Goal: Task Accomplishment & Management: Use online tool/utility

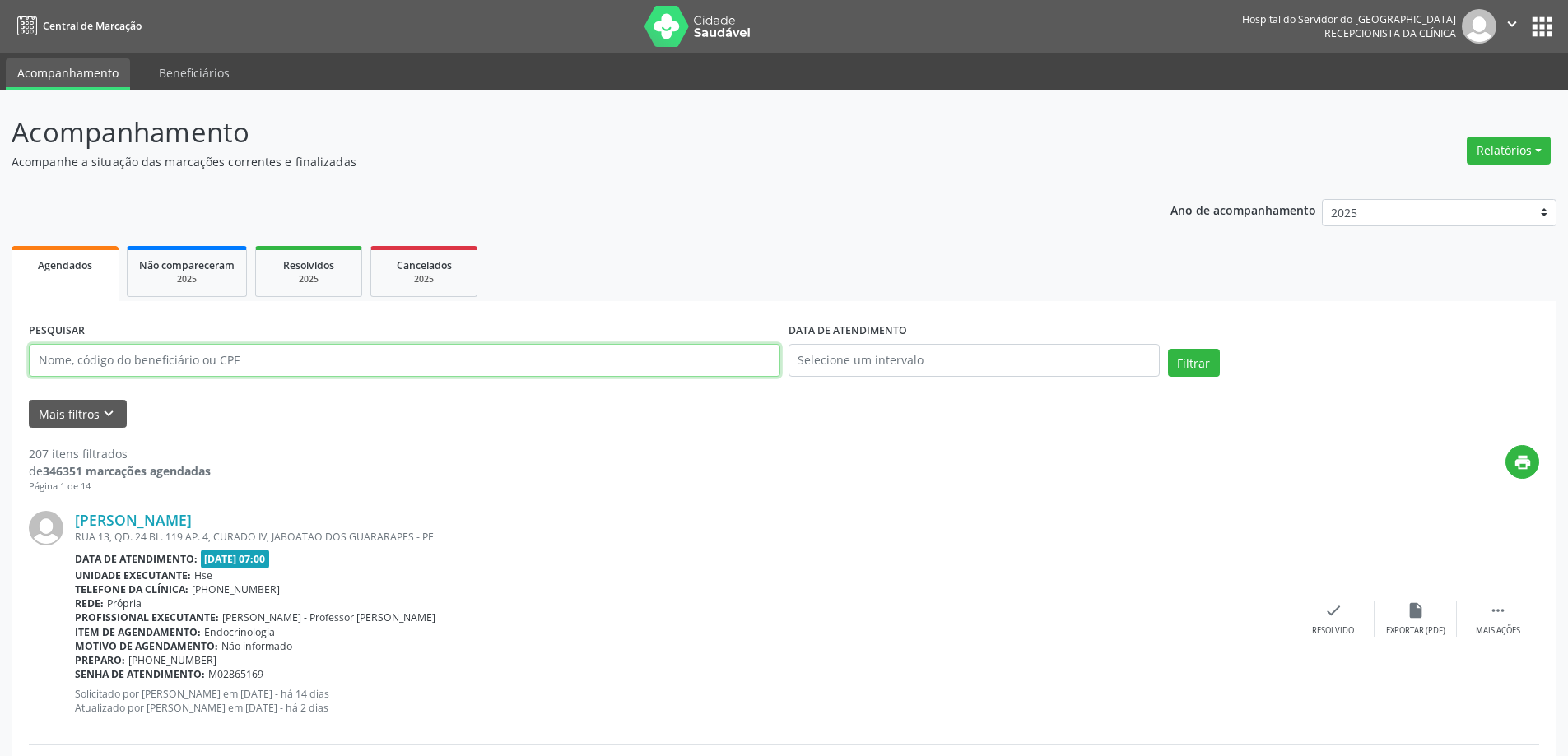
click at [185, 349] on input "text" at bounding box center [405, 360] width 752 height 33
click at [1168, 349] on button "Filtrar" at bounding box center [1194, 363] width 52 height 28
click at [208, 519] on link "[PERSON_NAME] de Moura" at bounding box center [169, 520] width 188 height 18
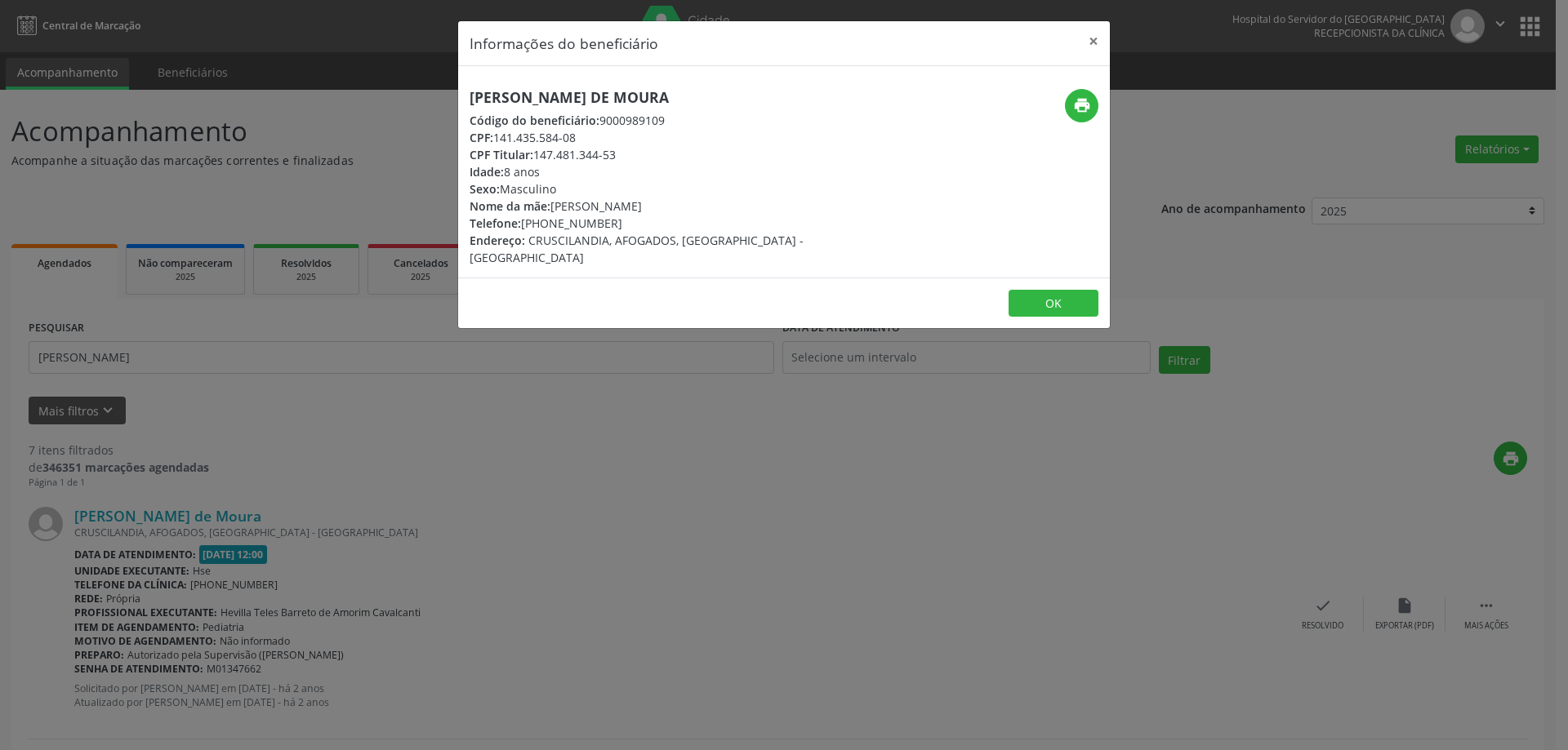
click at [1105, 90] on div "print" at bounding box center [1001, 177] width 218 height 177
click at [1085, 97] on icon "print" at bounding box center [1082, 105] width 18 height 18
click at [1093, 45] on button "×" at bounding box center [1093, 41] width 32 height 40
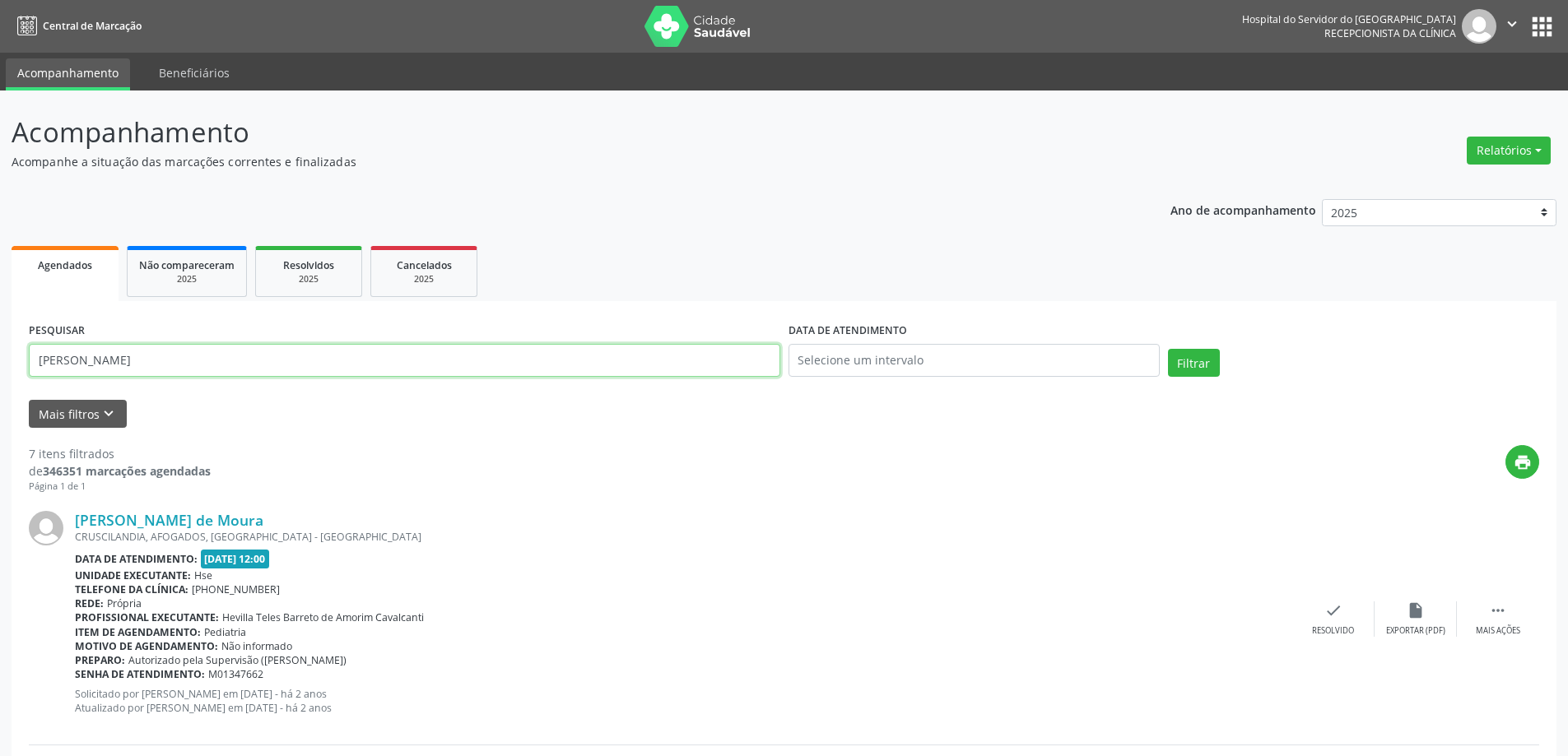
drag, startPoint x: 180, startPoint y: 360, endPoint x: 0, endPoint y: 363, distance: 180.0
click at [1168, 349] on button "Filtrar" at bounding box center [1194, 363] width 52 height 28
click at [192, 518] on link "[PERSON_NAME]" at bounding box center [133, 520] width 117 height 18
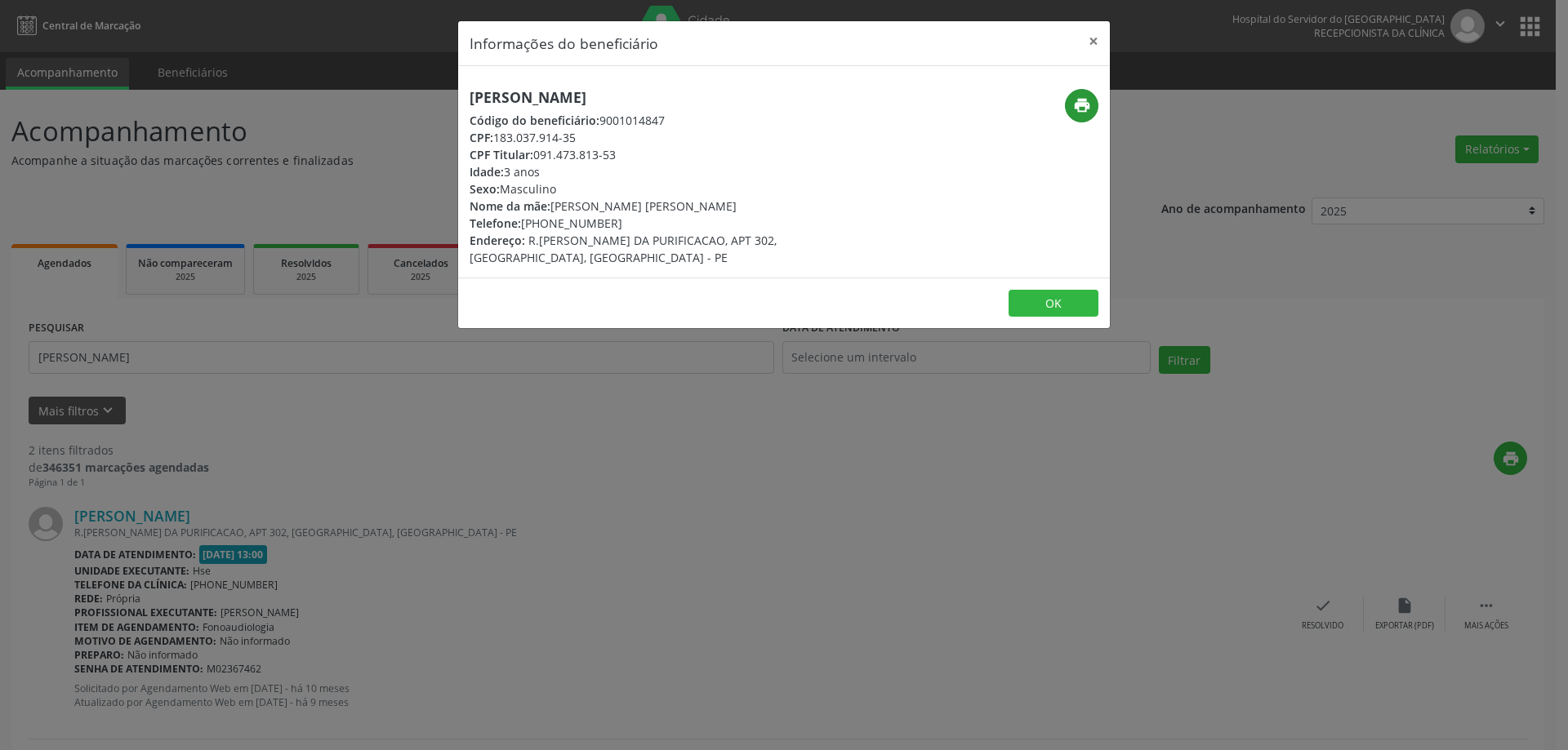
click at [1065, 105] on div "print" at bounding box center [1001, 106] width 195 height 33
click at [1074, 107] on icon "print" at bounding box center [1082, 105] width 18 height 18
click at [1095, 37] on button "×" at bounding box center [1093, 41] width 32 height 40
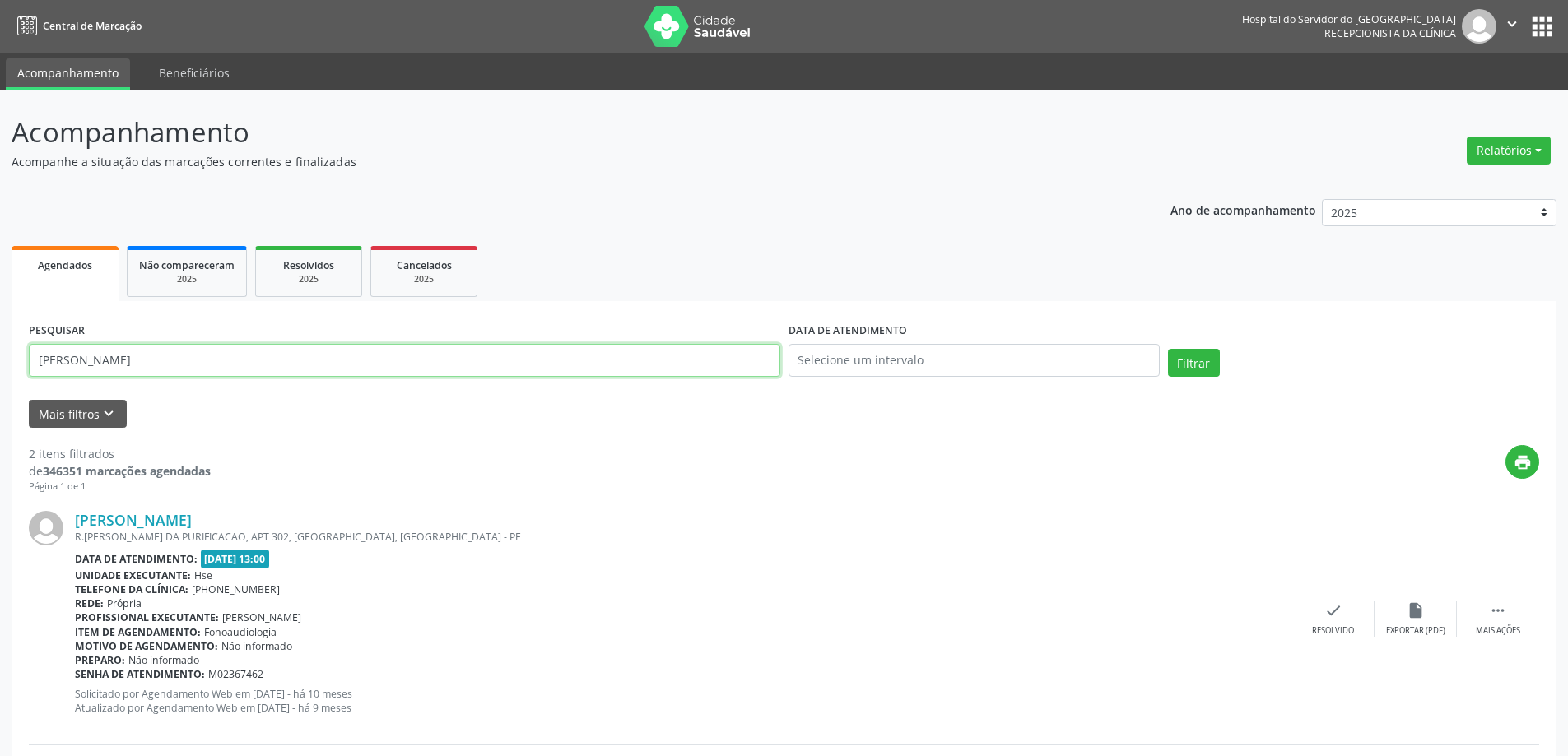
drag, startPoint x: 199, startPoint y: 364, endPoint x: 0, endPoint y: 378, distance: 199.5
click at [0, 378] on div "Acompanhamento Acompanhe a situação das marcações correntes e finalizadas Relat…" at bounding box center [784, 557] width 1568 height 934
click at [1168, 349] on button "Filtrar" at bounding box center [1194, 363] width 52 height 28
click at [144, 518] on link "[PERSON_NAME] de Moura" at bounding box center [169, 520] width 188 height 18
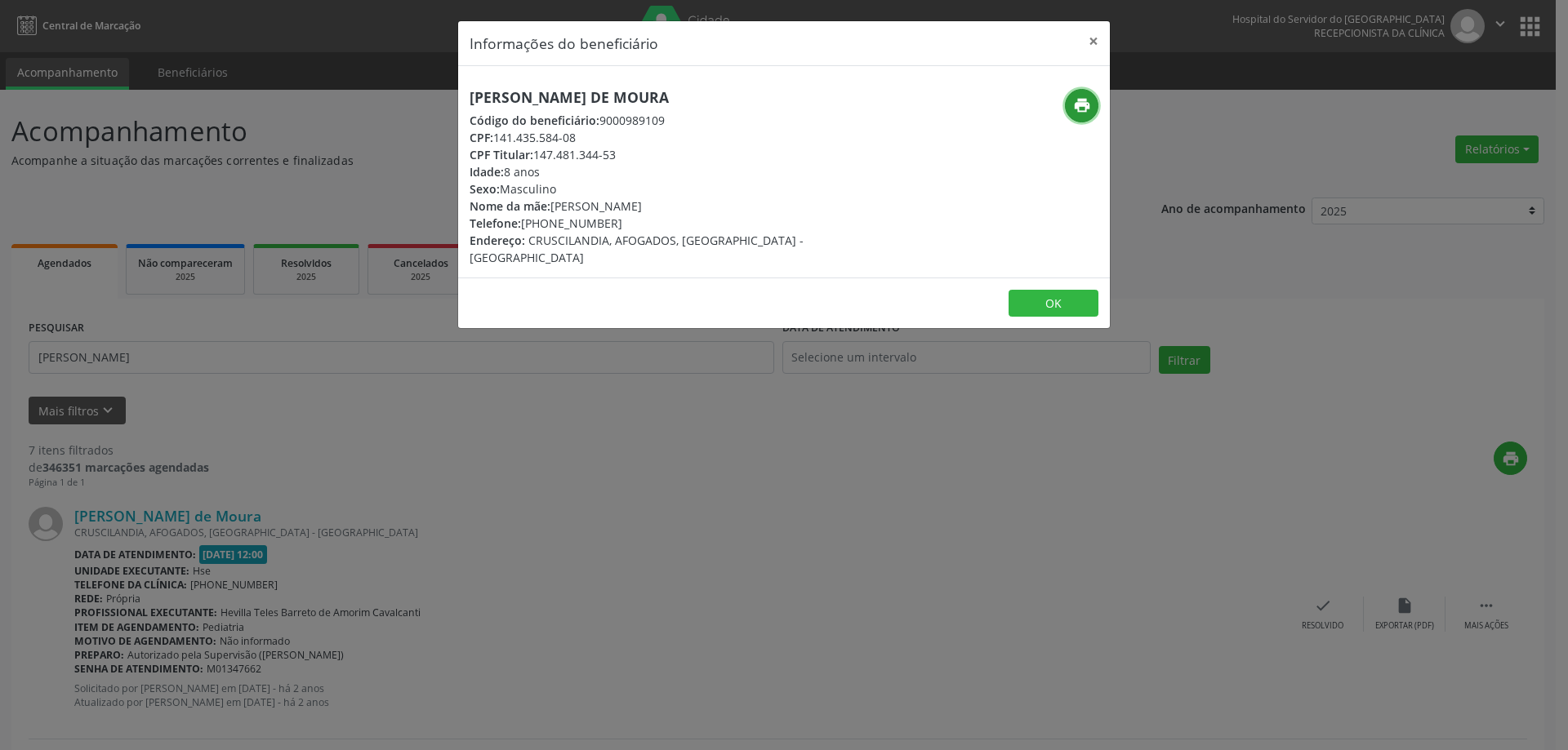
click at [1084, 110] on icon "print" at bounding box center [1082, 105] width 18 height 18
click at [1103, 35] on button "×" at bounding box center [1093, 41] width 32 height 40
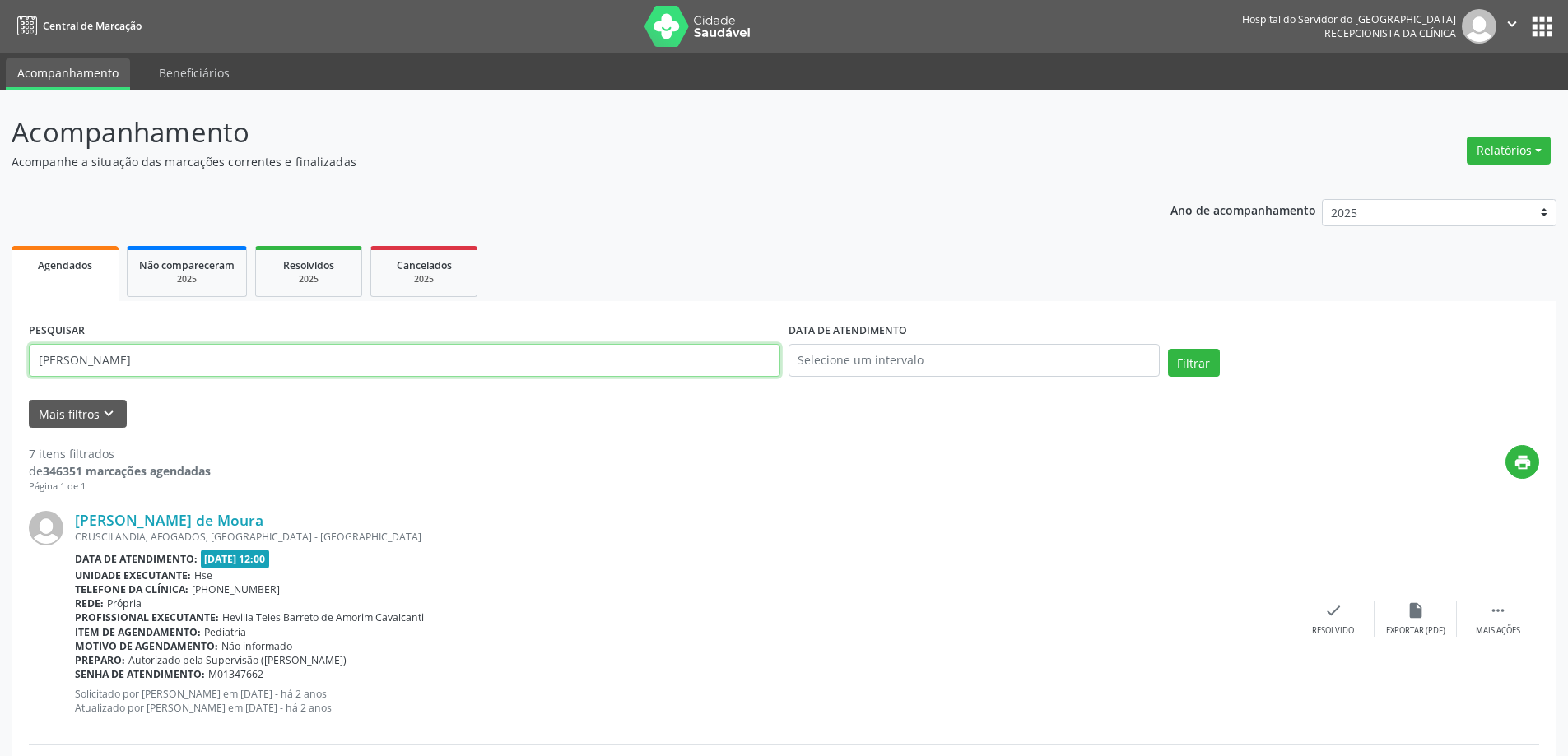
drag, startPoint x: 175, startPoint y: 359, endPoint x: 0, endPoint y: 359, distance: 175.0
click at [1168, 349] on button "Filtrar" at bounding box center [1194, 363] width 52 height 28
click at [125, 512] on link "[PERSON_NAME]" at bounding box center [133, 520] width 117 height 18
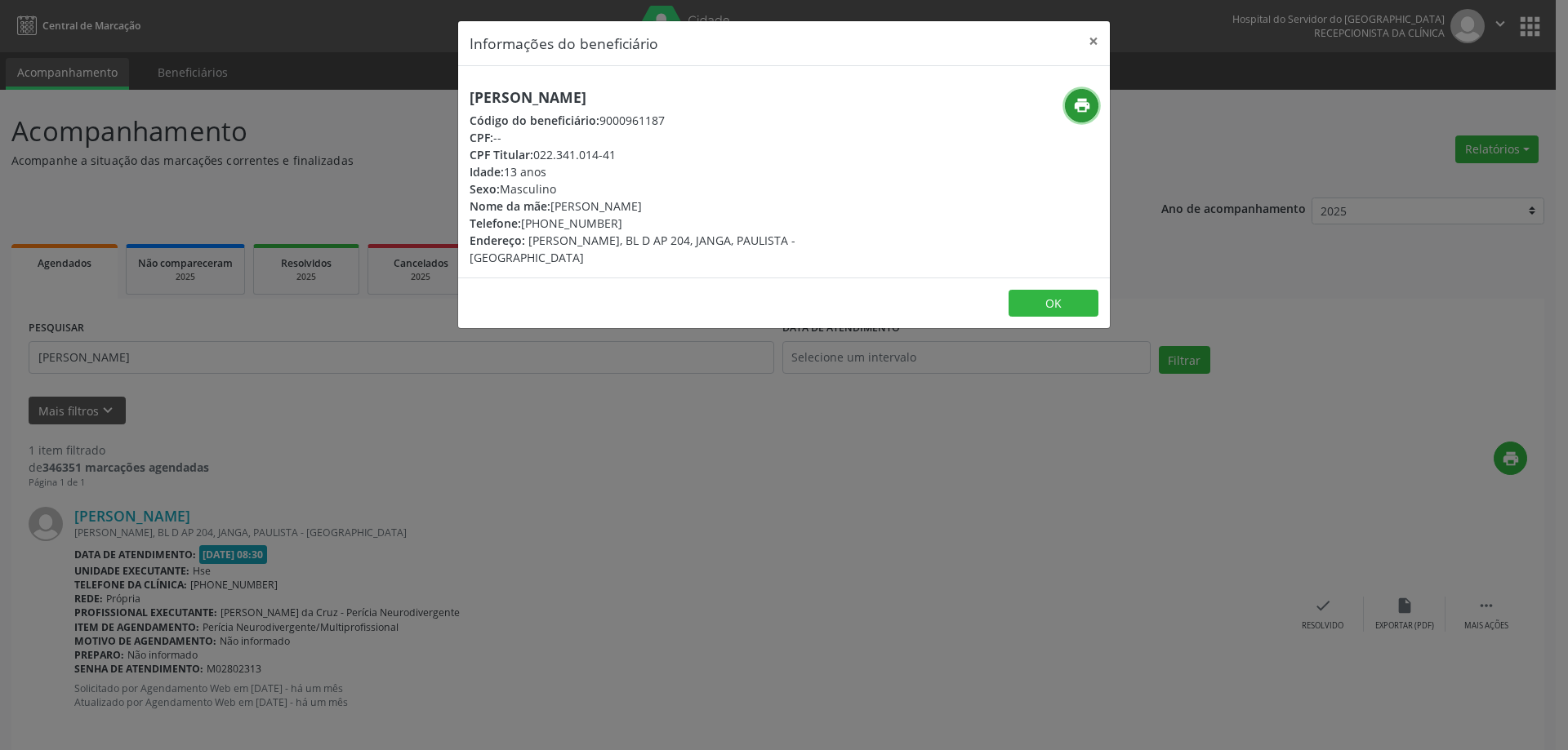
click at [1088, 107] on icon "print" at bounding box center [1082, 105] width 18 height 18
click at [1098, 31] on button "×" at bounding box center [1093, 41] width 32 height 40
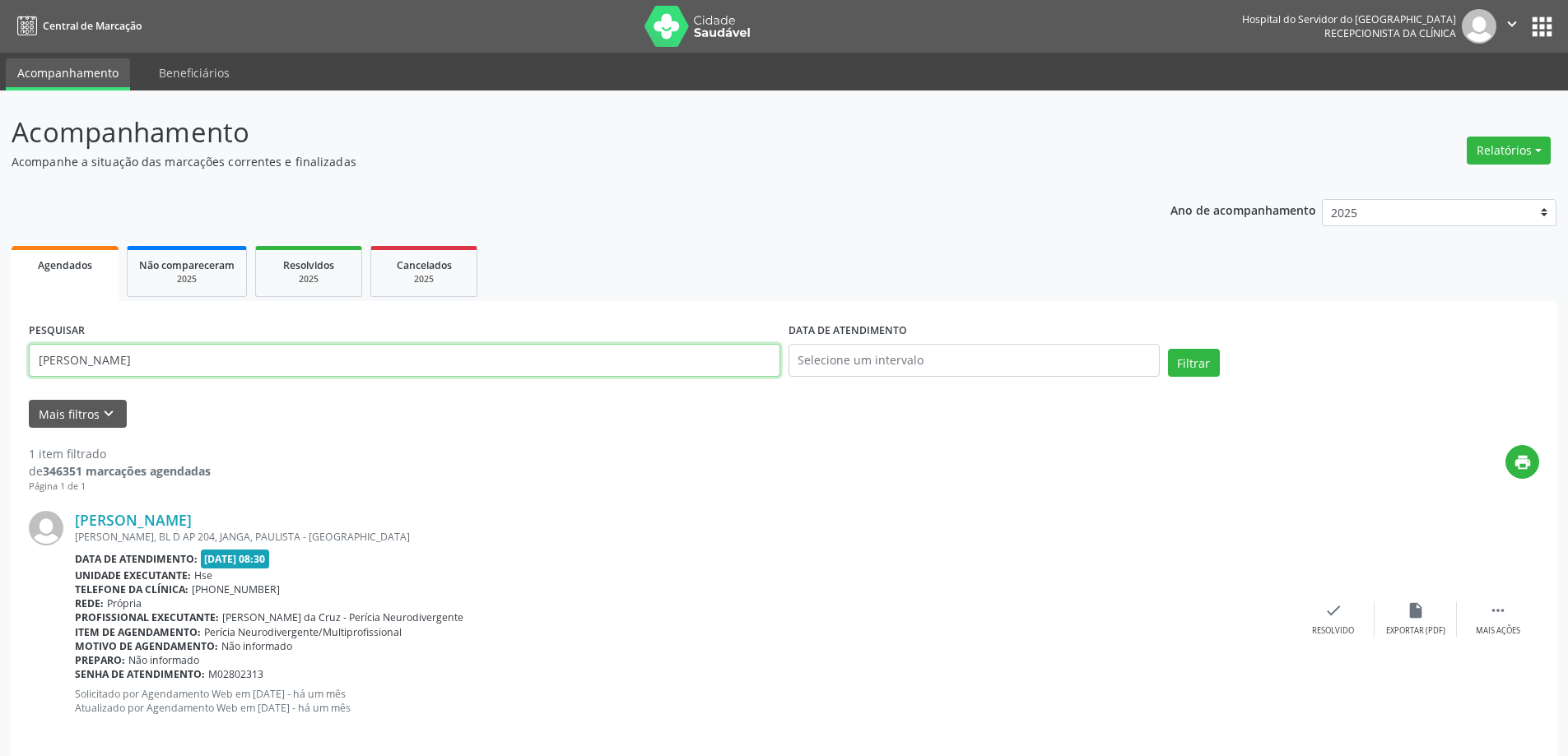
drag, startPoint x: 174, startPoint y: 363, endPoint x: 9, endPoint y: 367, distance: 165.0
click at [0, 368] on div "Acompanhamento Acompanhe a situação das marcações correntes e finalizadas Relat…" at bounding box center [784, 432] width 1568 height 683
click at [1168, 349] on button "Filtrar" at bounding box center [1194, 363] width 52 height 28
click at [158, 525] on link "[PERSON_NAME]" at bounding box center [133, 520] width 117 height 18
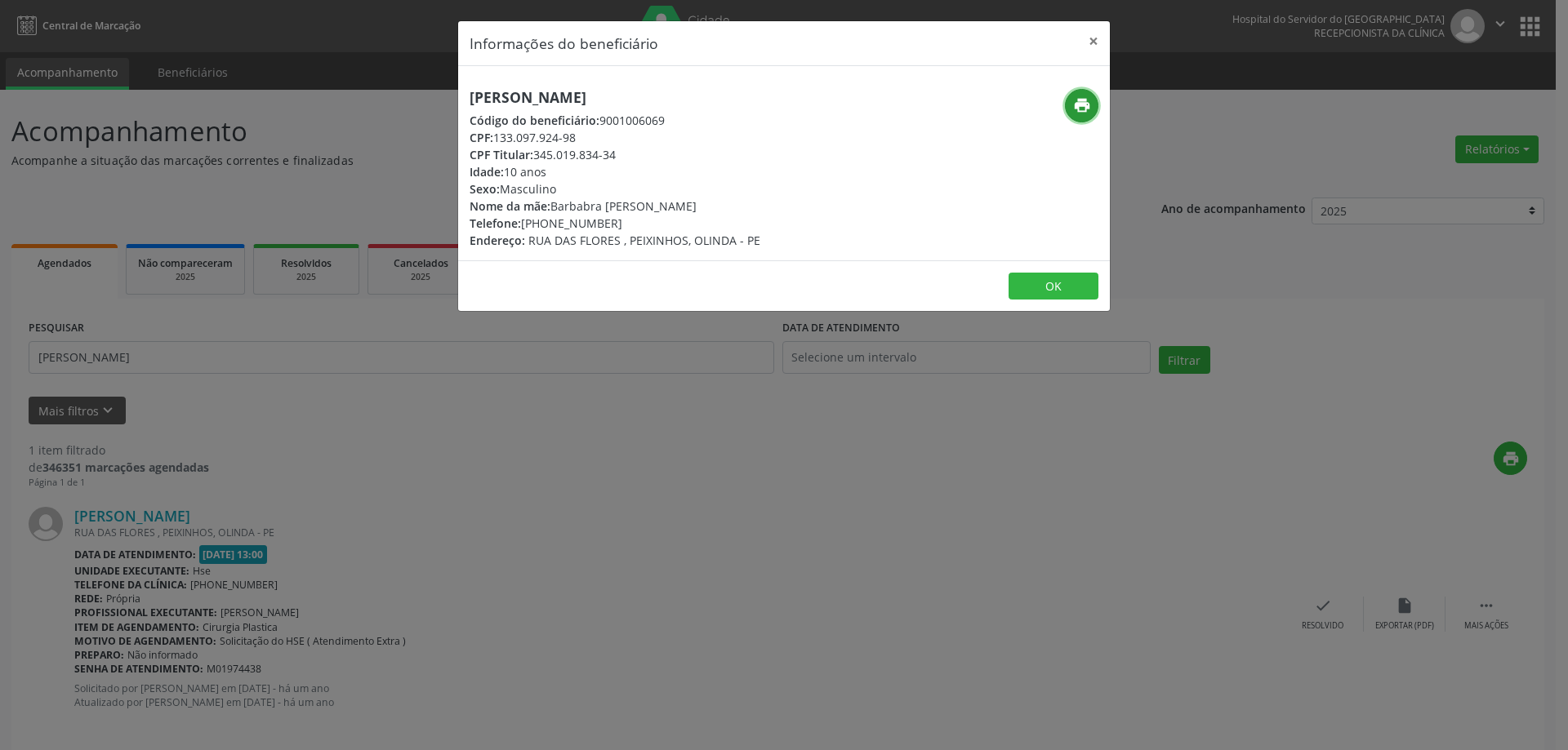
click at [1088, 103] on icon "print" at bounding box center [1082, 105] width 18 height 18
click at [1095, 36] on button "×" at bounding box center [1093, 41] width 32 height 40
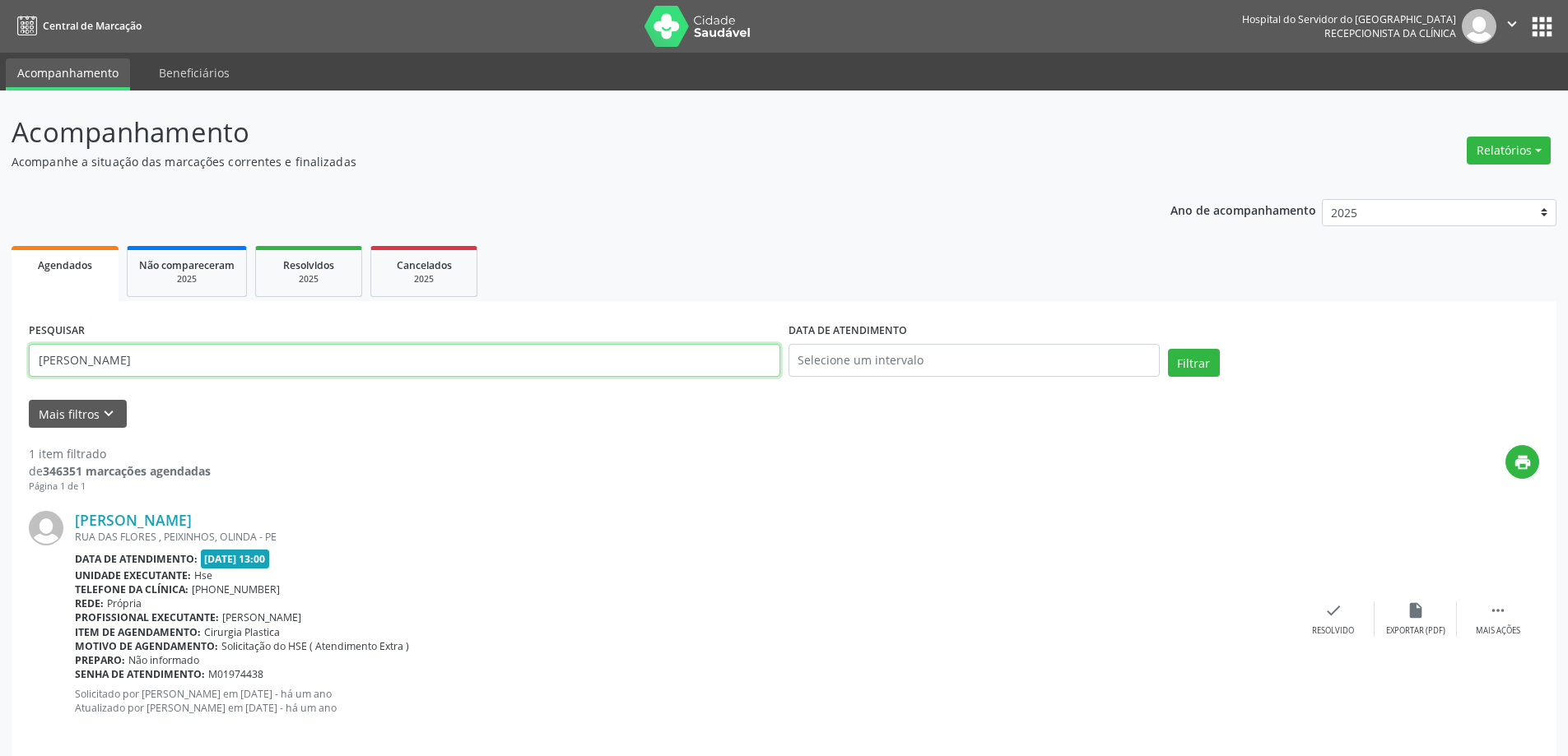
drag, startPoint x: 134, startPoint y: 361, endPoint x: 0, endPoint y: 378, distance: 135.1
click at [0, 377] on div "Acompanhamento Acompanhe a situação das marcações correntes e finalizadas Relat…" at bounding box center [784, 432] width 1568 height 683
click at [1168, 349] on button "Filtrar" at bounding box center [1194, 363] width 52 height 28
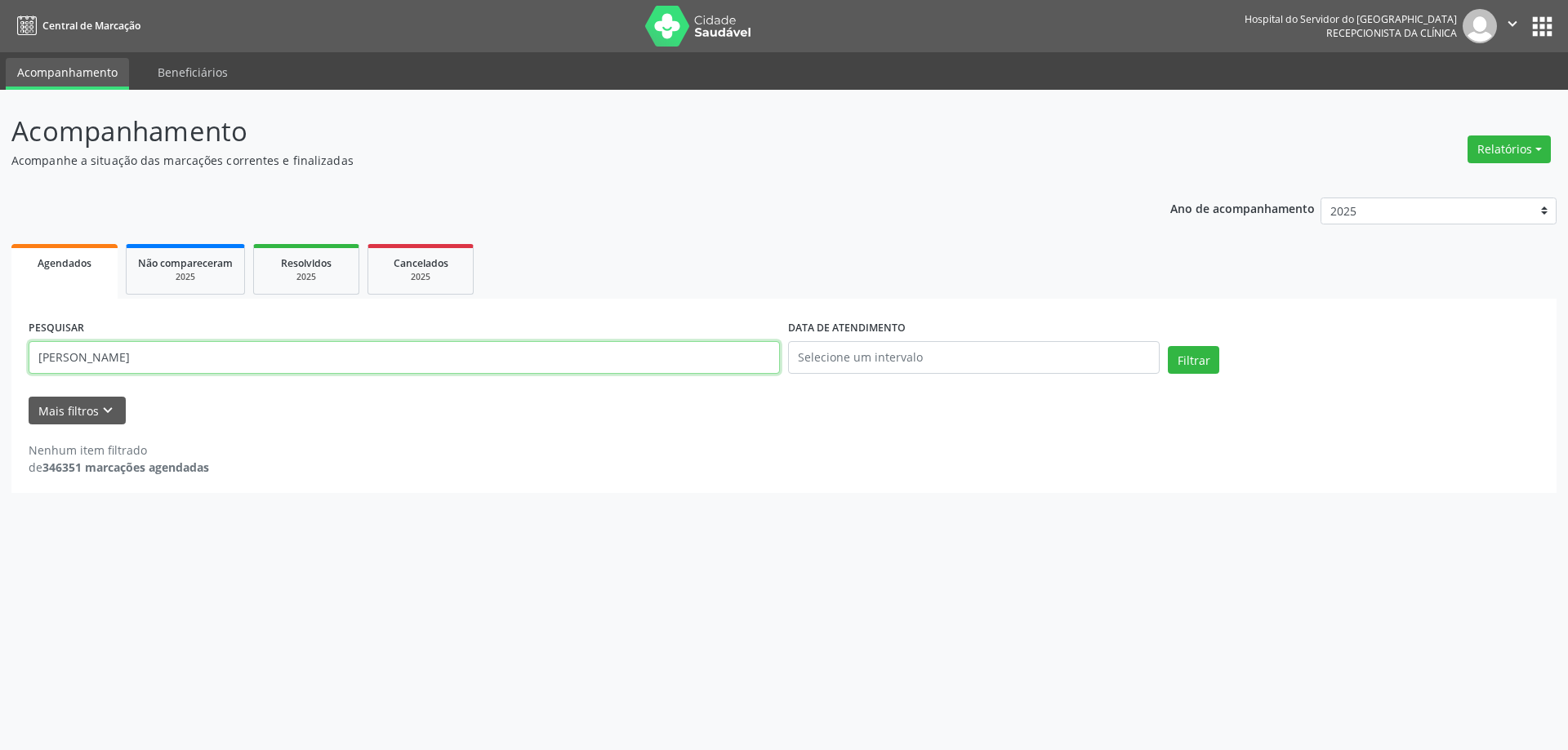
drag, startPoint x: 143, startPoint y: 355, endPoint x: 0, endPoint y: 353, distance: 143.0
click at [0, 353] on div "Acompanhamento Acompanhe a situação das marcações correntes e finalizadas Relat…" at bounding box center [784, 420] width 1568 height 660
click at [1168, 346] on button "Filtrar" at bounding box center [1193, 360] width 52 height 28
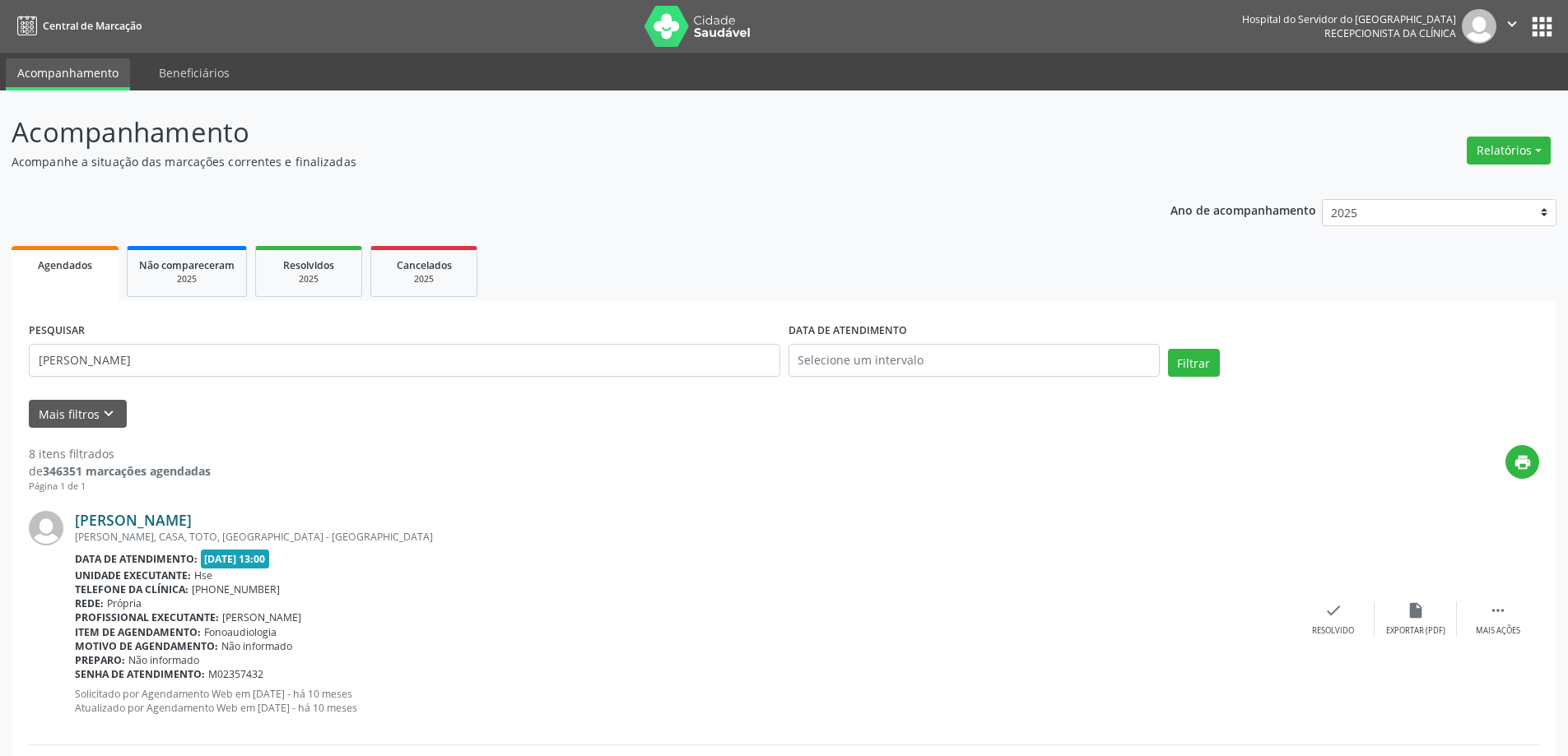
click at [159, 513] on link "[PERSON_NAME]" at bounding box center [133, 520] width 117 height 18
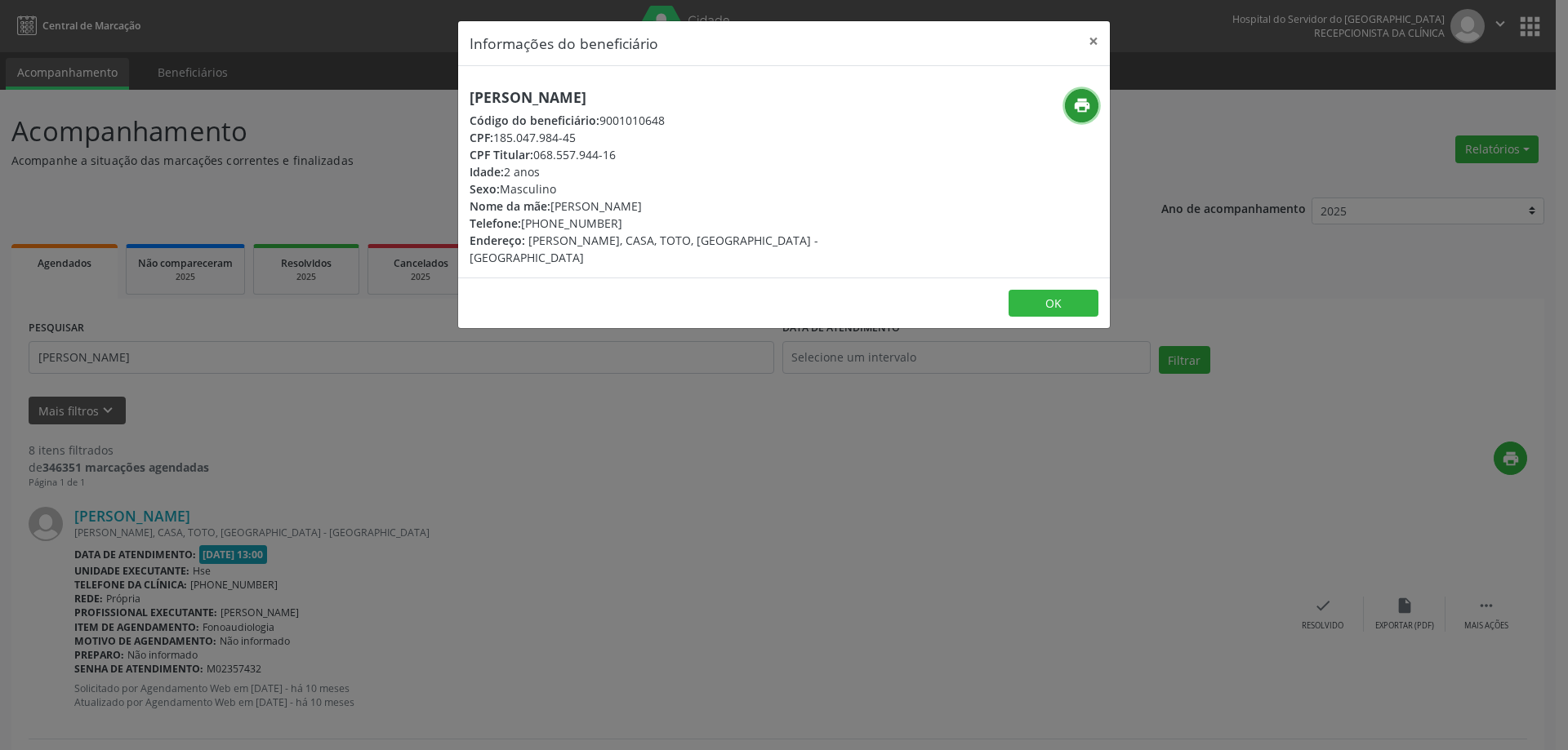
click at [1081, 115] on button "print" at bounding box center [1081, 106] width 33 height 33
click at [1096, 37] on button "×" at bounding box center [1093, 41] width 32 height 40
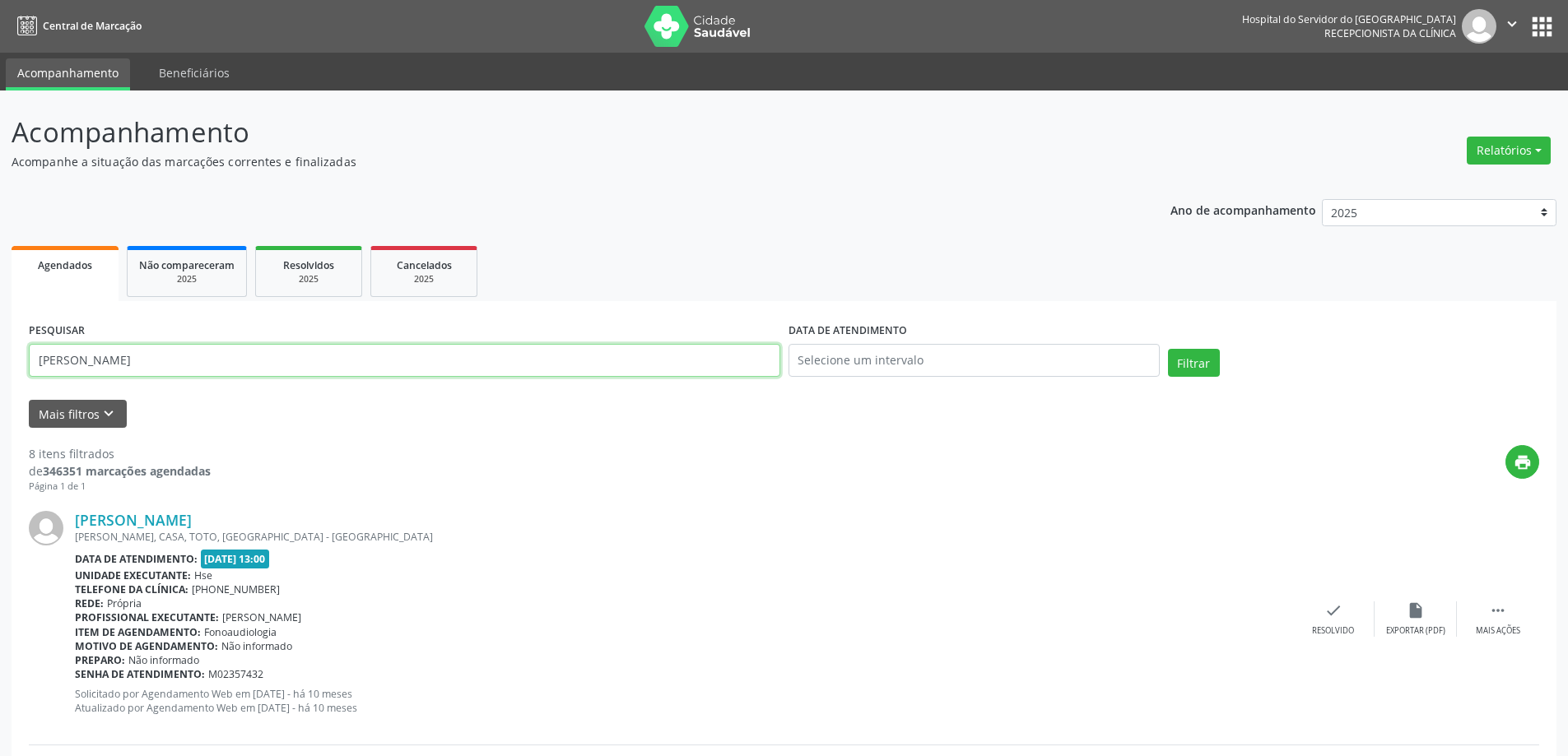
drag, startPoint x: 117, startPoint y: 356, endPoint x: 0, endPoint y: 356, distance: 117.0
click at [1168, 349] on button "Filtrar" at bounding box center [1194, 363] width 52 height 28
click at [192, 519] on link "[PERSON_NAME]" at bounding box center [133, 520] width 117 height 18
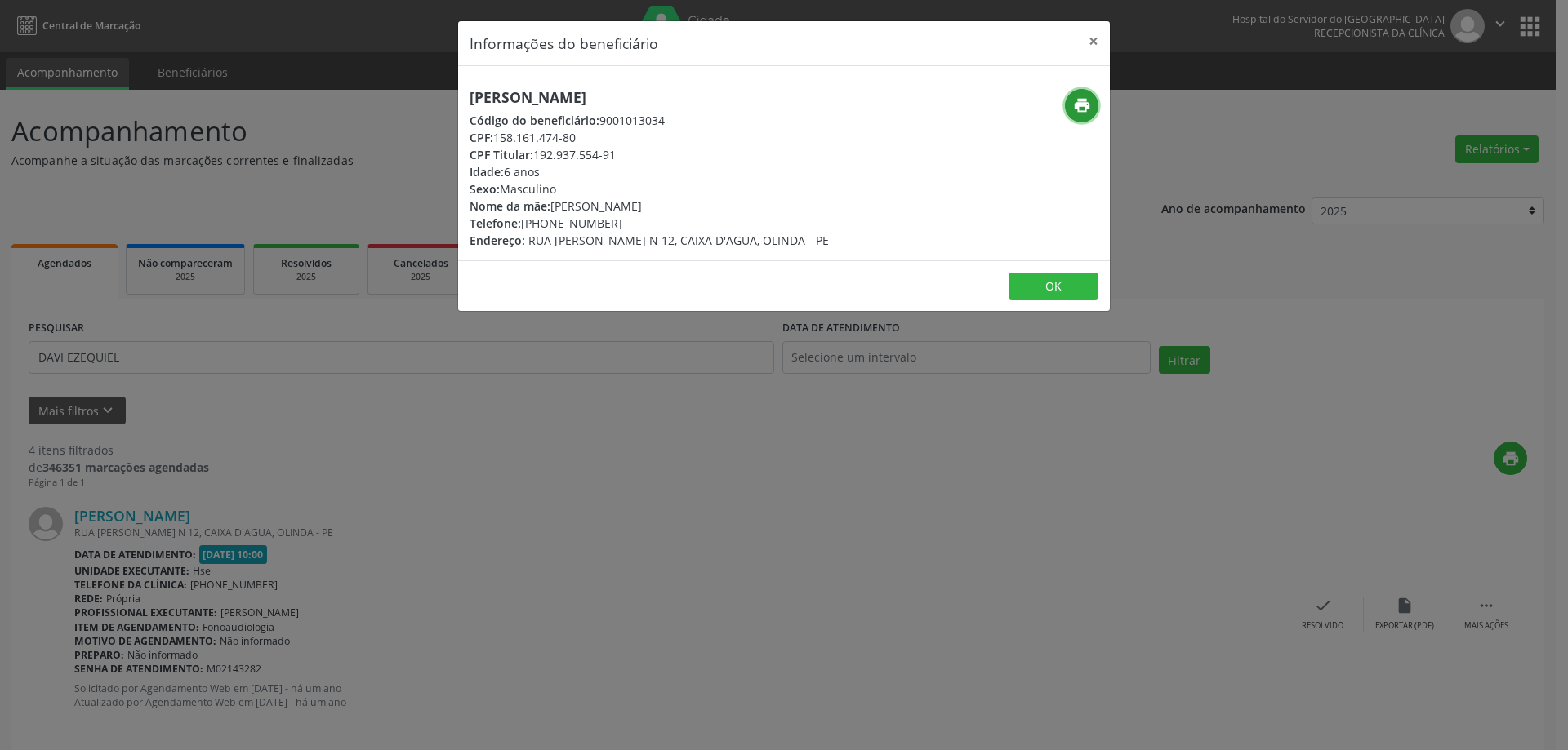
click at [1086, 107] on icon "print" at bounding box center [1082, 105] width 18 height 18
click at [1091, 41] on button "×" at bounding box center [1093, 41] width 32 height 40
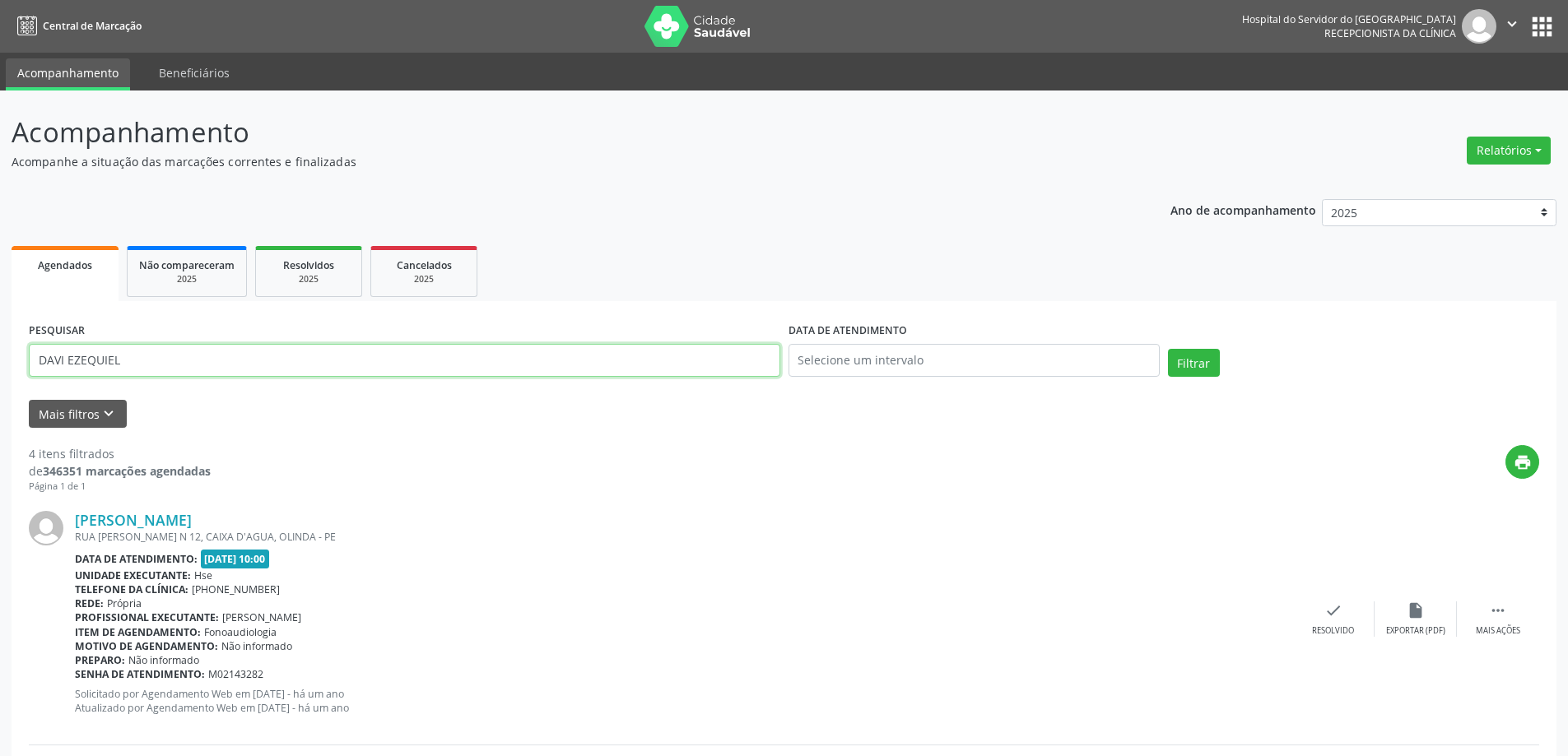
drag, startPoint x: 143, startPoint y: 362, endPoint x: 0, endPoint y: 364, distance: 143.0
type input "[PERSON_NAME]"
click at [1168, 349] on button "Filtrar" at bounding box center [1194, 363] width 52 height 28
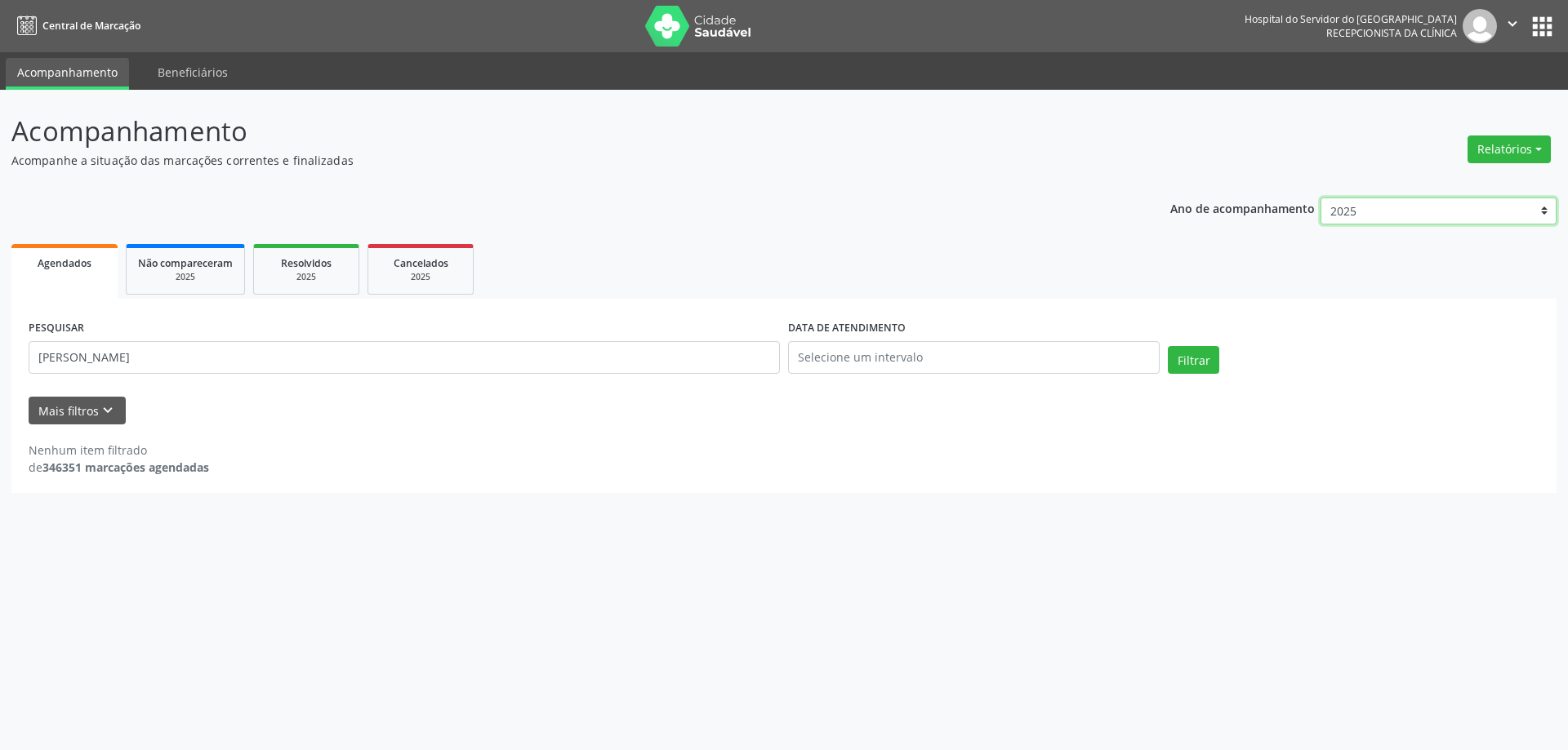
click at [1399, 212] on select "2025 2024 2023 2022 2021" at bounding box center [1439, 211] width 236 height 28
click at [1321, 197] on select "2025 2024 2023 2022 2021" at bounding box center [1439, 211] width 236 height 28
click at [1185, 362] on button "Filtrar" at bounding box center [1193, 360] width 52 height 28
click at [1185, 352] on button "Filtrar" at bounding box center [1193, 360] width 52 height 28
click at [1388, 215] on select "2025 2024 2023 2022 2021" at bounding box center [1439, 211] width 236 height 28
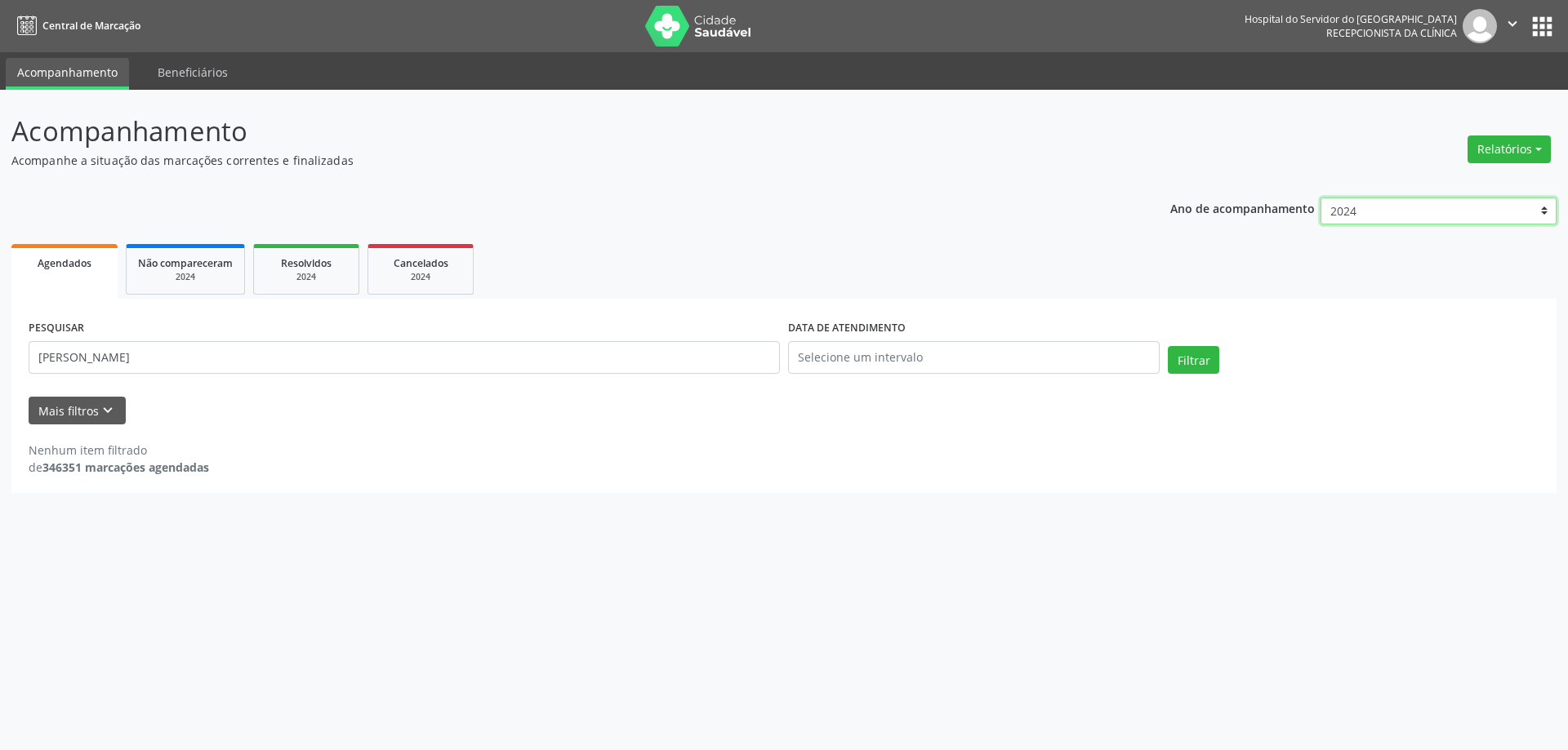
select select "2025"
click at [1321, 197] on select "2025 2024 2023 2022 2021" at bounding box center [1439, 211] width 236 height 28
drag, startPoint x: 203, startPoint y: 363, endPoint x: 79, endPoint y: 361, distance: 124.0
click at [29, 355] on input "[PERSON_NAME]" at bounding box center [404, 357] width 751 height 32
type input "[PERSON_NAME]"
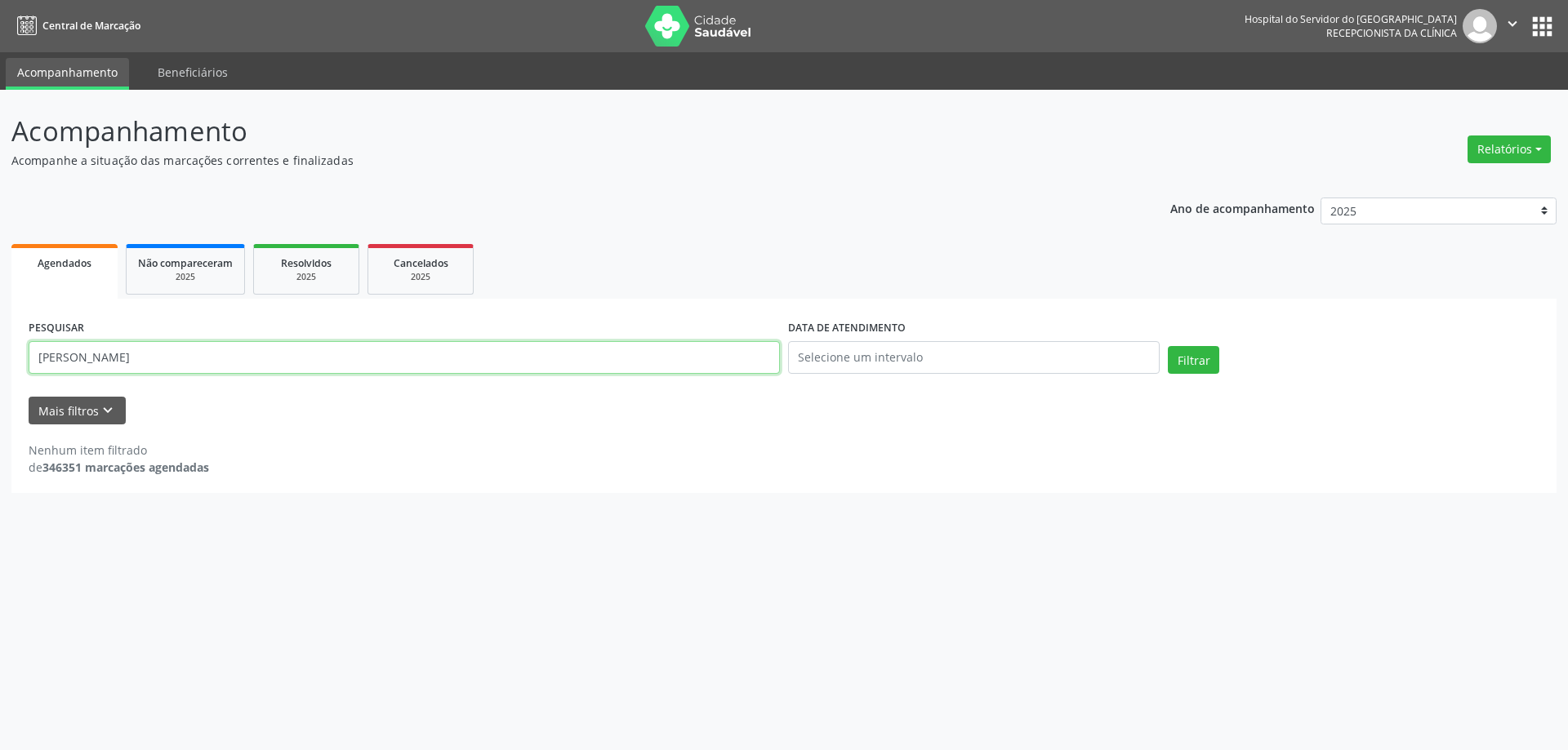
click at [1168, 346] on button "Filtrar" at bounding box center [1193, 360] width 52 height 28
click at [1432, 217] on select "2025 2024 2023 2022 2021" at bounding box center [1439, 211] width 236 height 28
select select "2024"
click at [1321, 197] on select "2025 2024 2023 2022 2021" at bounding box center [1439, 211] width 236 height 28
click at [1199, 371] on button "Filtrar" at bounding box center [1193, 360] width 52 height 28
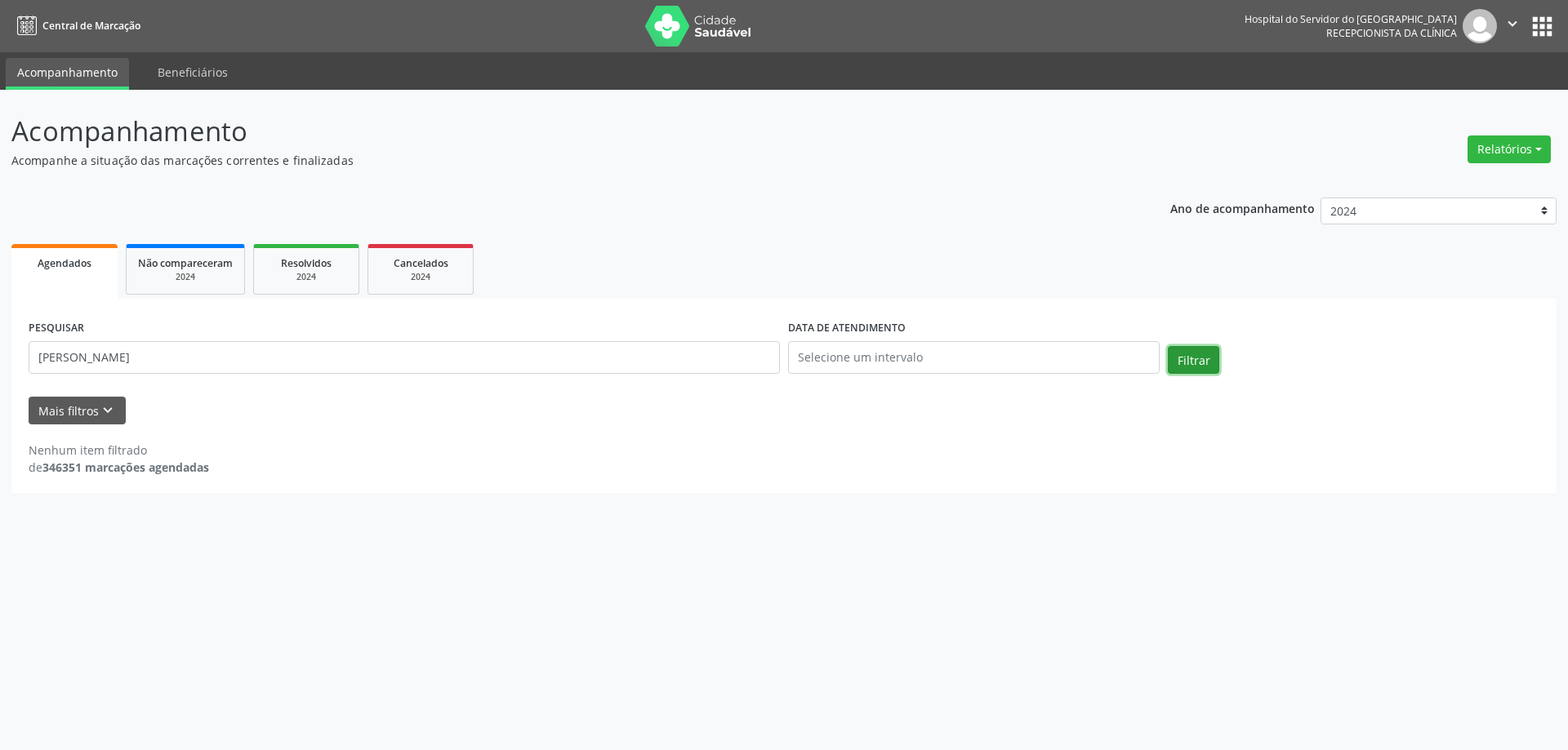
click at [1202, 356] on button "Filtrar" at bounding box center [1193, 360] width 52 height 28
click at [1199, 358] on button "Filtrar" at bounding box center [1193, 360] width 52 height 28
drag, startPoint x: 75, startPoint y: 347, endPoint x: 0, endPoint y: 343, distance: 75.1
click at [0, 343] on div "Acompanhamento Acompanhe a situação das marcações correntes e finalizadas Relat…" at bounding box center [784, 420] width 1568 height 660
click at [1168, 346] on button "Filtrar" at bounding box center [1193, 360] width 52 height 28
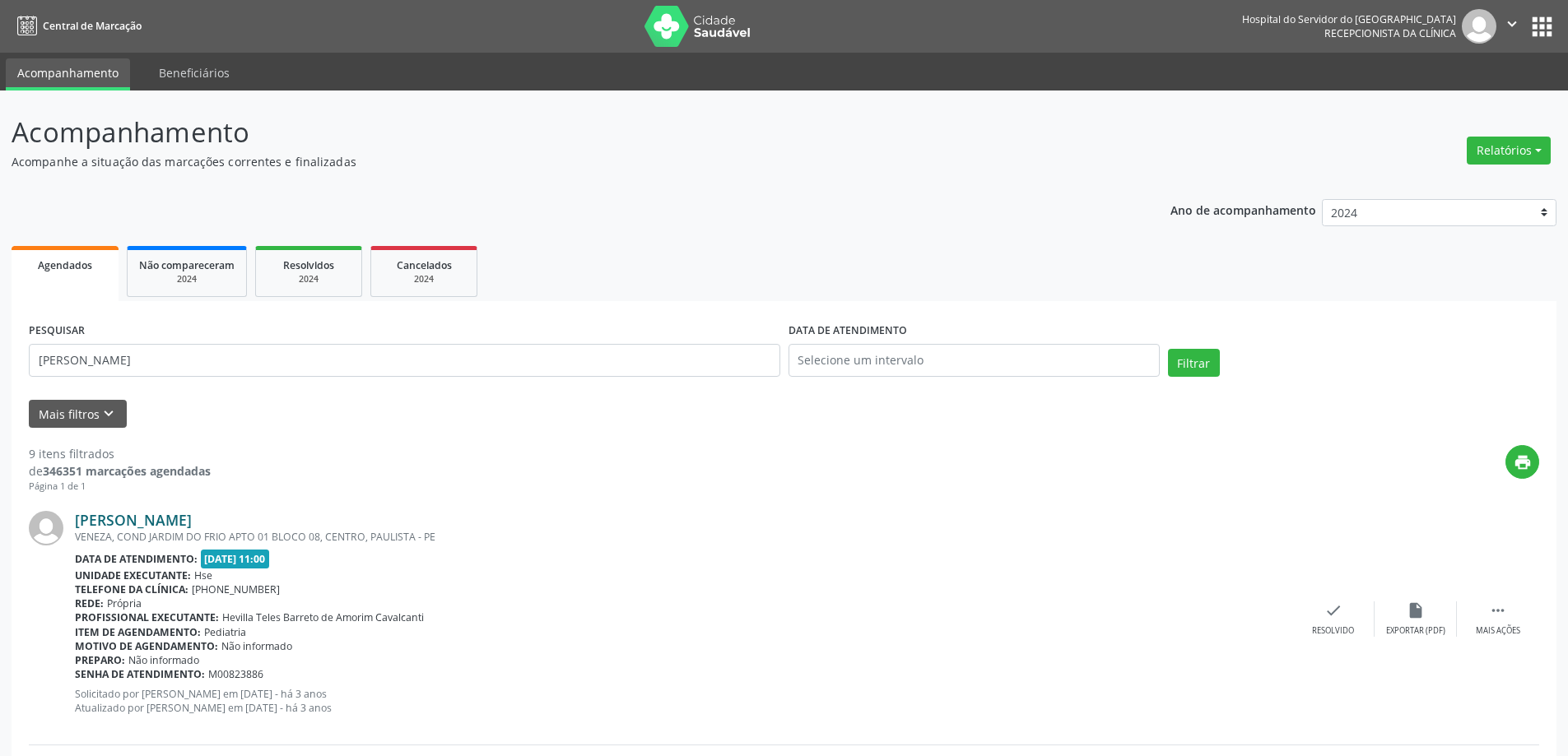
click at [125, 514] on link "[PERSON_NAME]" at bounding box center [133, 520] width 117 height 18
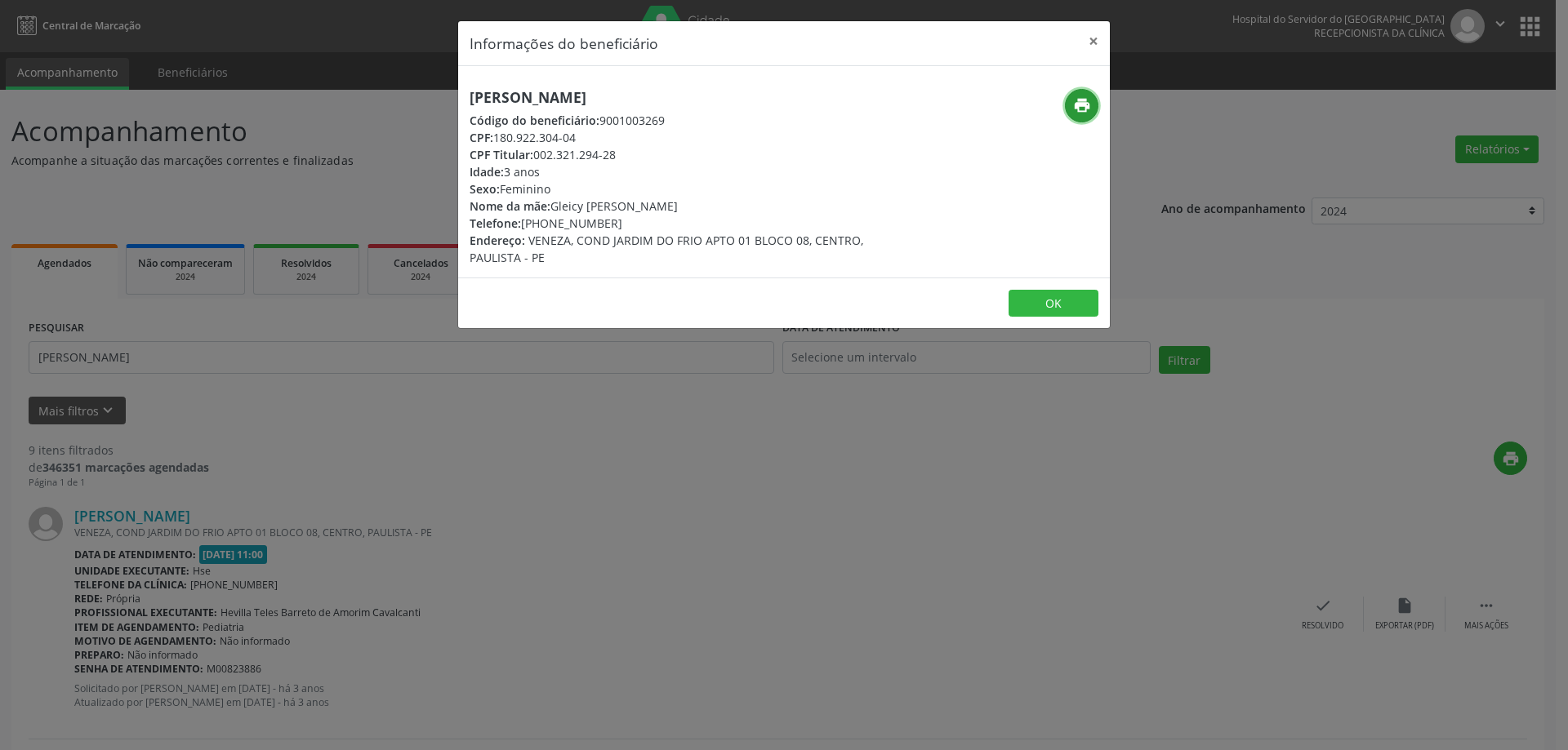
click at [1074, 112] on icon "print" at bounding box center [1082, 105] width 18 height 18
click at [1098, 35] on button "×" at bounding box center [1093, 41] width 32 height 40
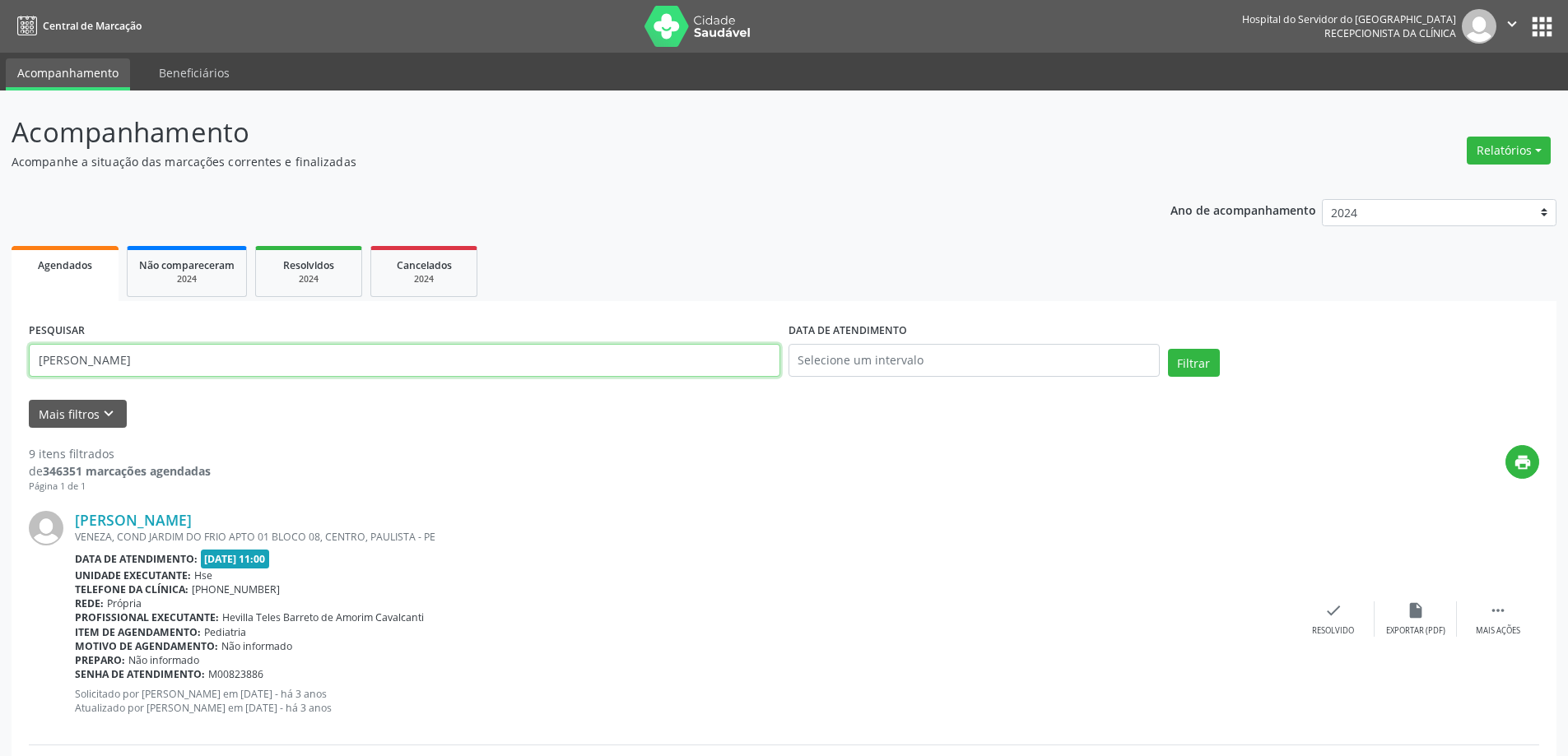
drag, startPoint x: 199, startPoint y: 373, endPoint x: 0, endPoint y: 348, distance: 200.6
click at [1168, 349] on button "Filtrar" at bounding box center [1194, 363] width 52 height 28
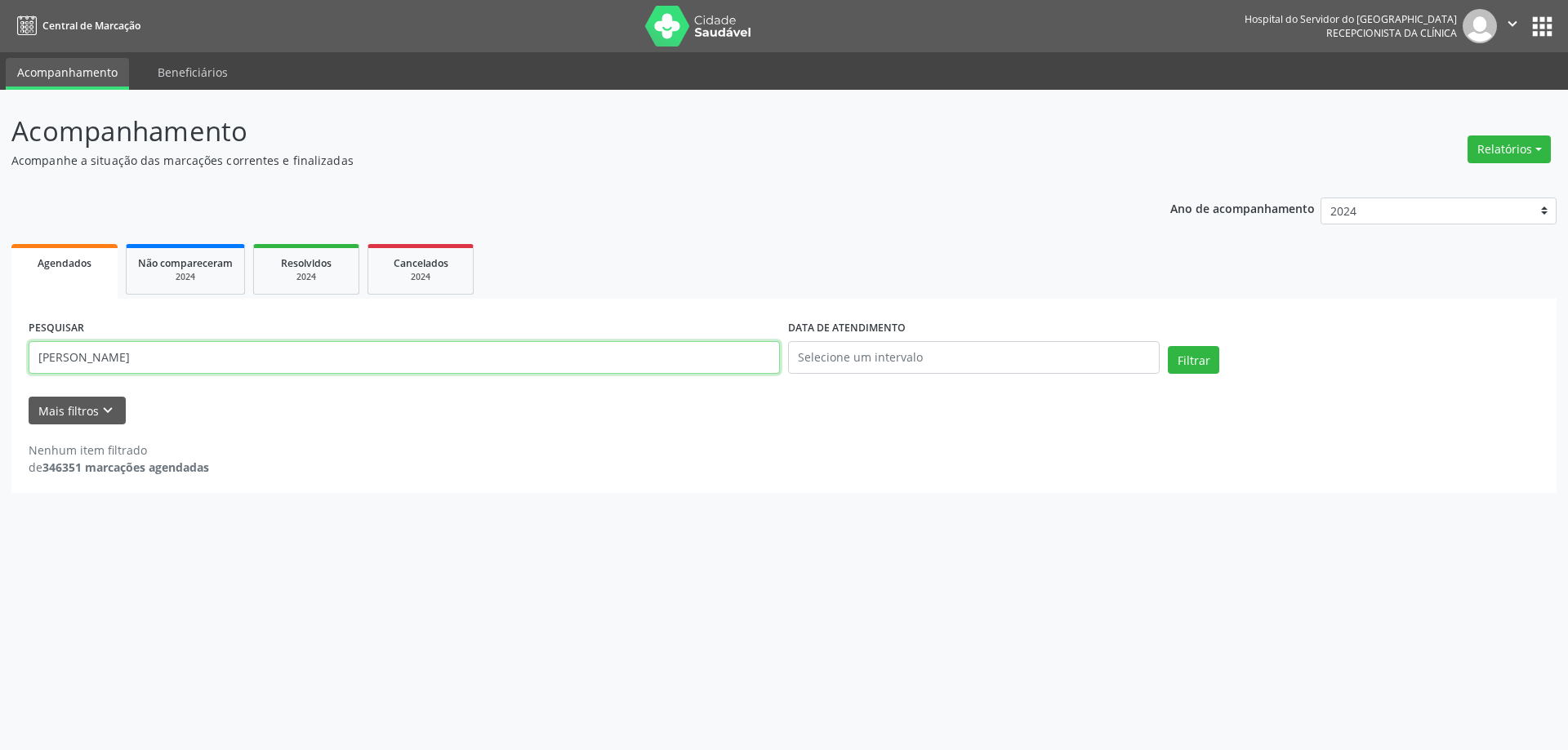
click at [294, 358] on input "[PERSON_NAME]" at bounding box center [404, 357] width 751 height 32
click at [1168, 346] on button "Filtrar" at bounding box center [1193, 360] width 52 height 28
drag, startPoint x: 216, startPoint y: 350, endPoint x: 0, endPoint y: 352, distance: 216.0
click at [0, 358] on div "Acompanhamento Acompanhe a situação das marcações correntes e finalizadas Relat…" at bounding box center [784, 420] width 1568 height 660
click at [1168, 346] on button "Filtrar" at bounding box center [1193, 360] width 52 height 28
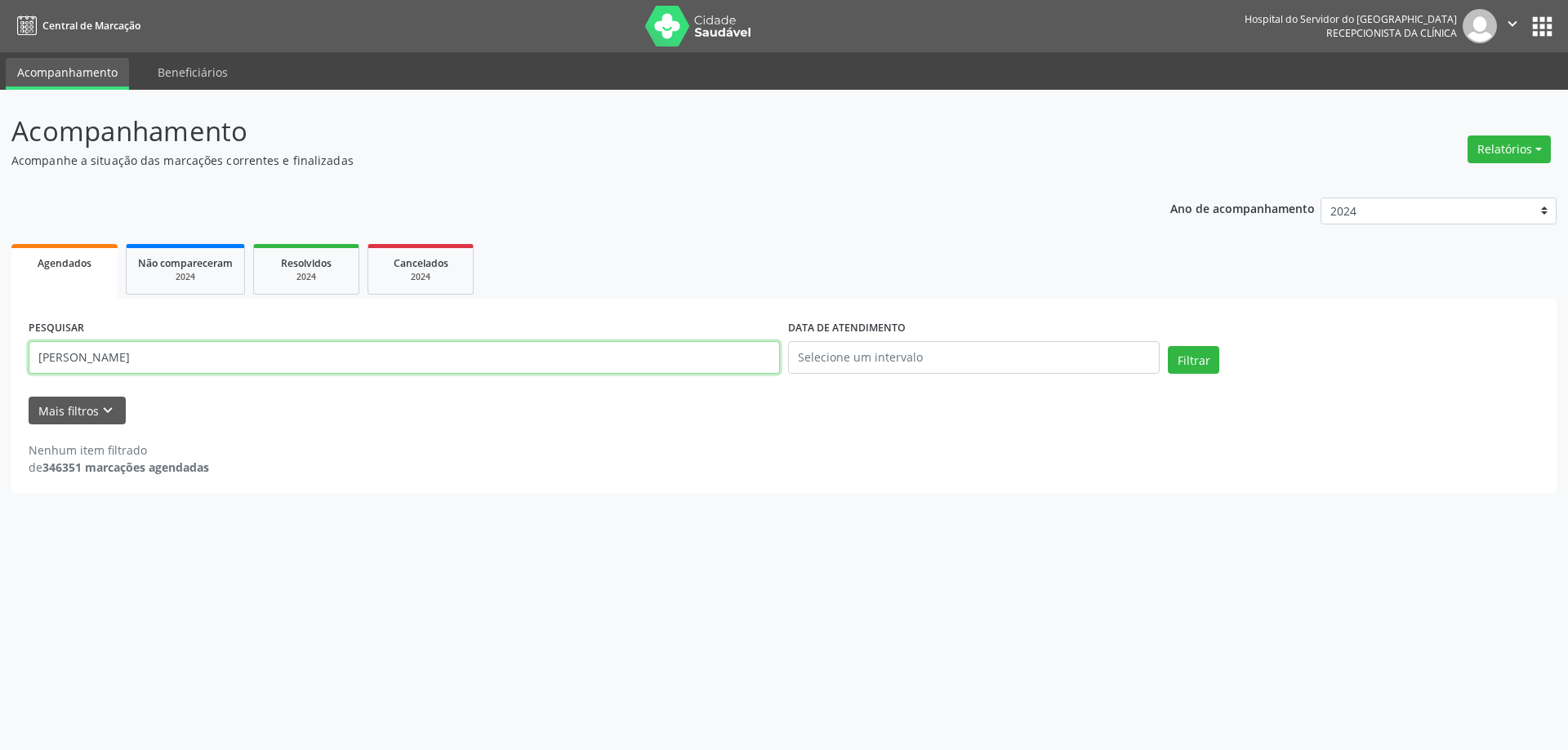
click at [58, 355] on input "[PERSON_NAME]" at bounding box center [404, 357] width 751 height 32
click at [1168, 346] on button "Filtrar" at bounding box center [1193, 360] width 52 height 28
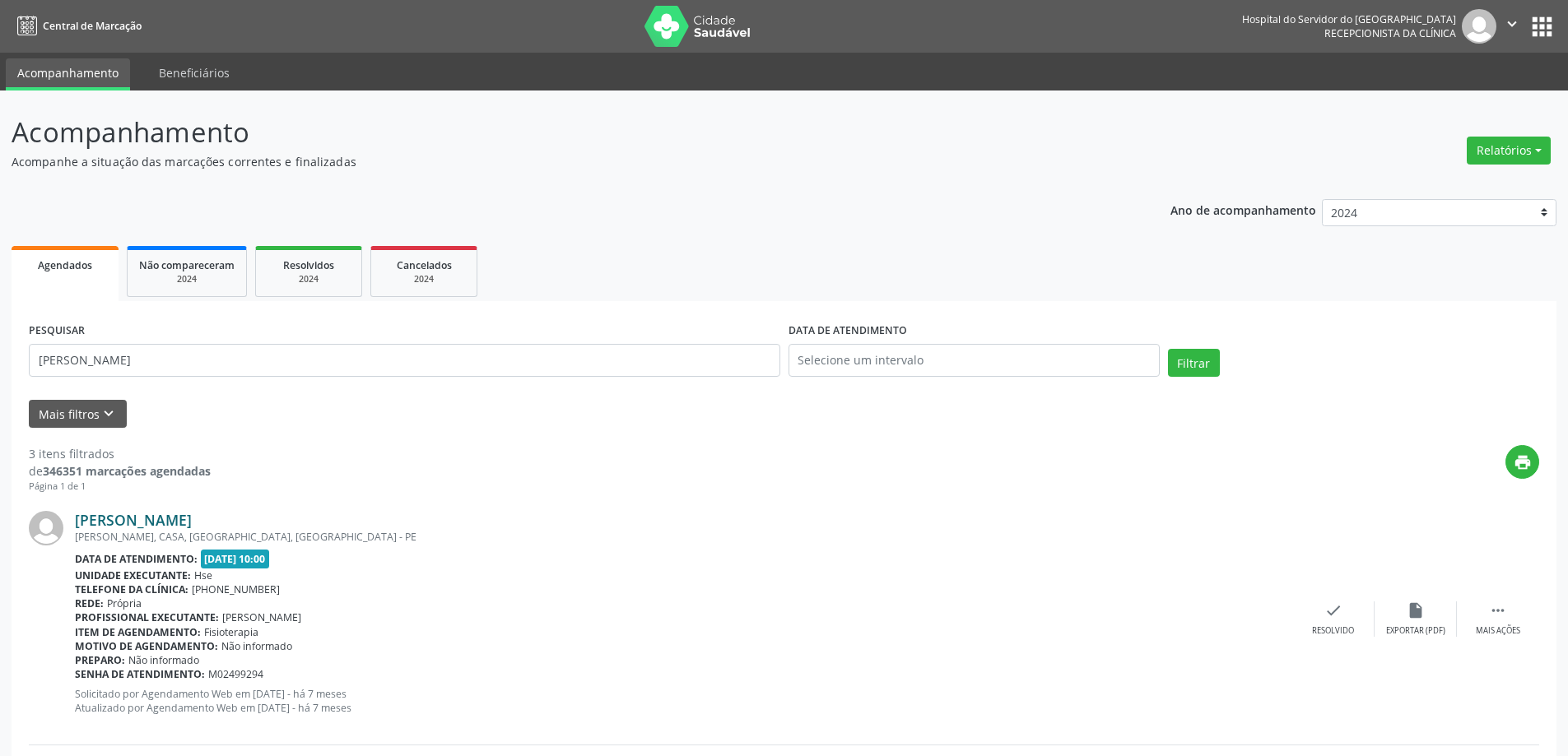
click at [171, 523] on link "[PERSON_NAME]" at bounding box center [133, 520] width 117 height 18
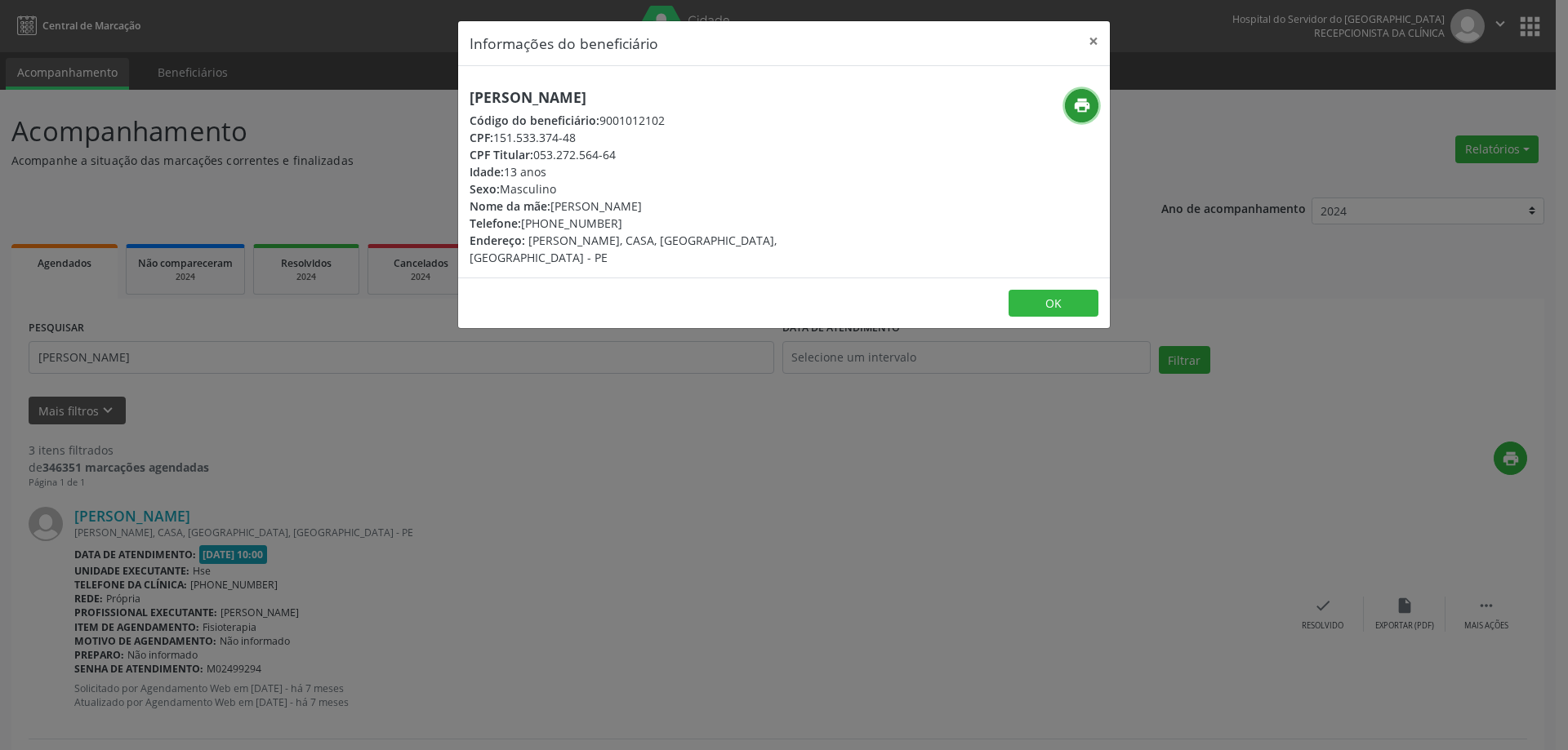
click at [1074, 108] on icon "print" at bounding box center [1082, 105] width 18 height 18
click at [1087, 42] on button "×" at bounding box center [1093, 41] width 32 height 40
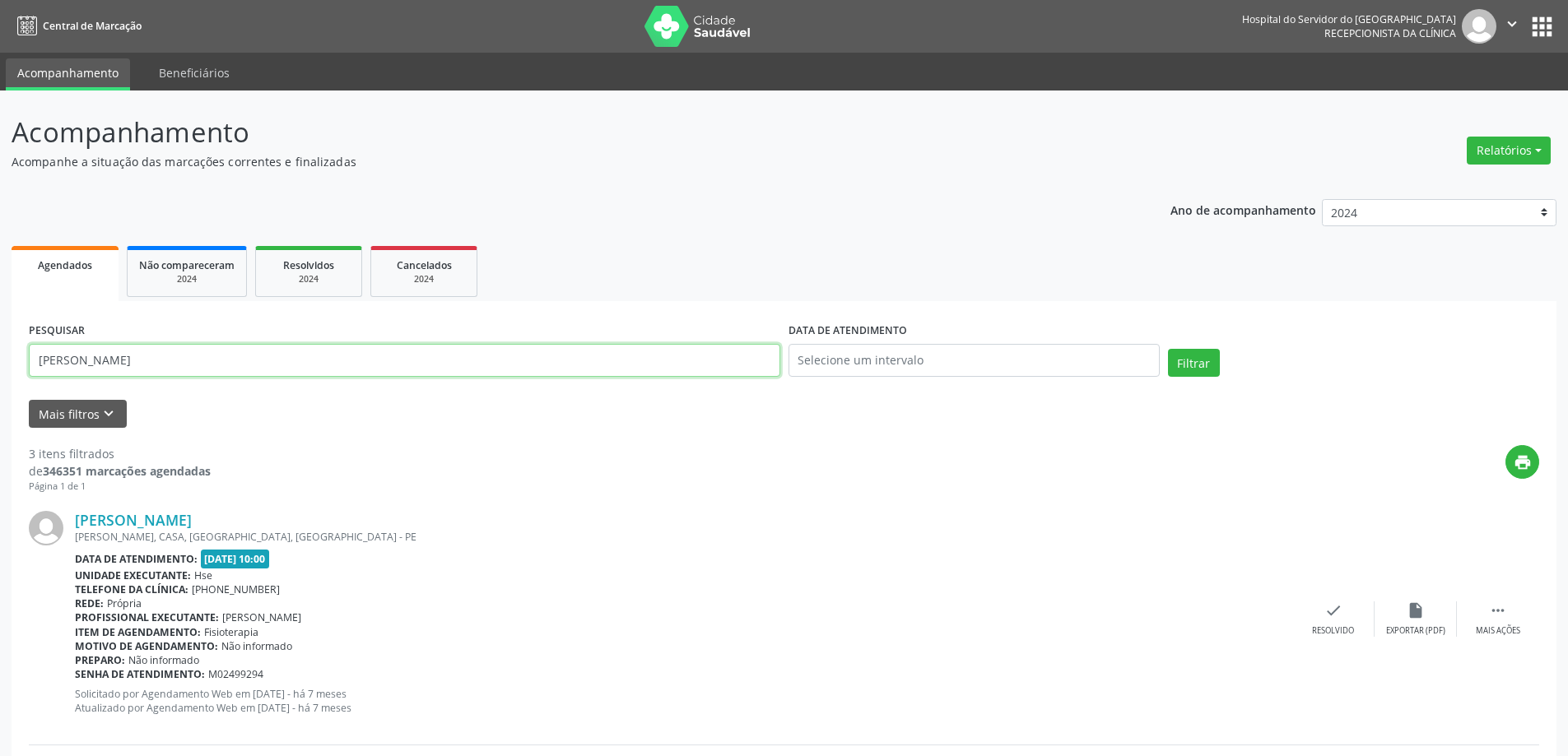
drag, startPoint x: 73, startPoint y: 366, endPoint x: 0, endPoint y: 369, distance: 73.1
click at [0, 369] on div "Acompanhamento Acompanhe a situação das marcações correntes e finalizadas Relat…" at bounding box center [784, 683] width 1568 height 1185
click at [1168, 349] on button "Filtrar" at bounding box center [1194, 363] width 52 height 28
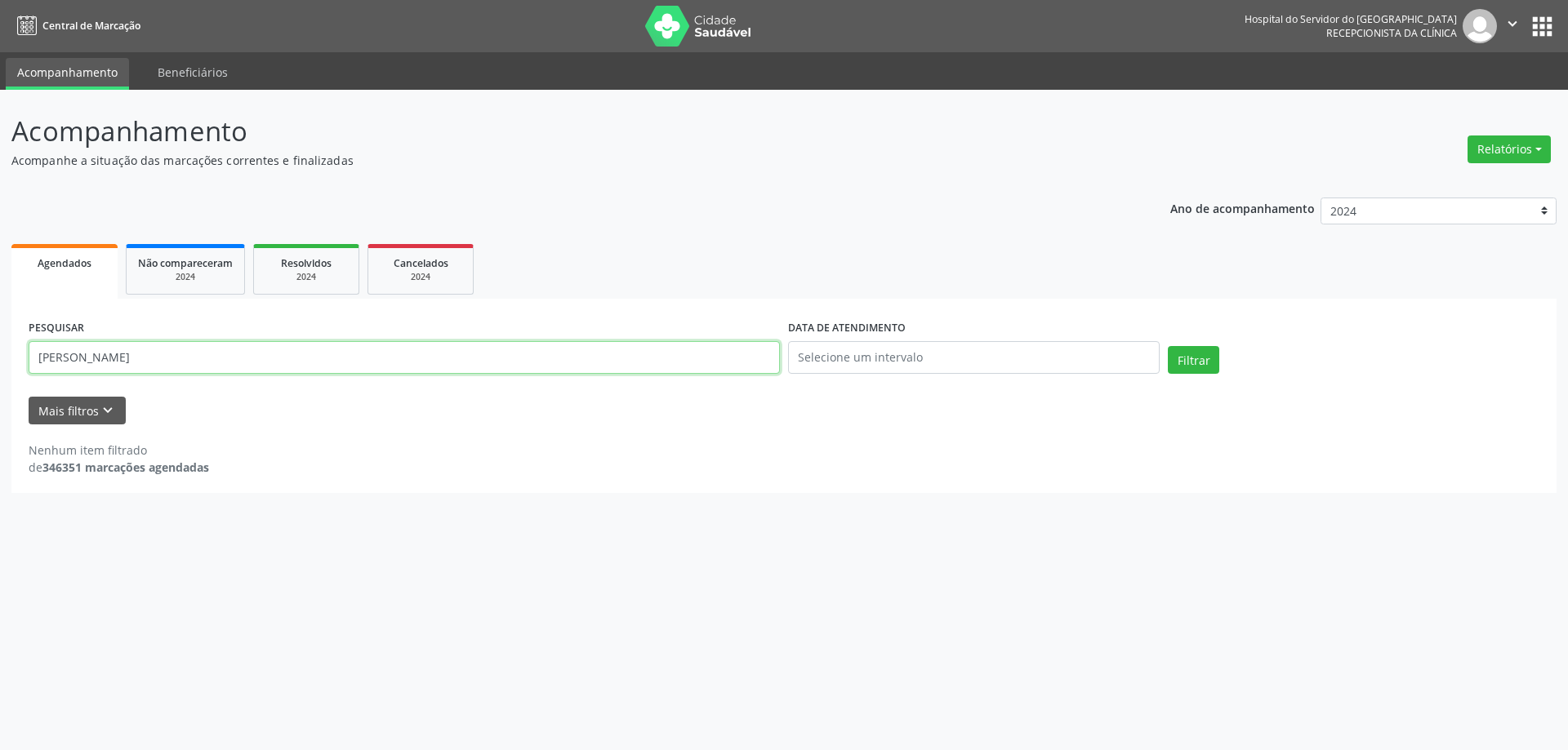
drag, startPoint x: 207, startPoint y: 356, endPoint x: 0, endPoint y: 365, distance: 207.2
click at [0, 365] on div "Acompanhamento Acompanhe a situação das marcações correntes e finalizadas Relat…" at bounding box center [784, 420] width 1568 height 660
click at [1168, 346] on button "Filtrar" at bounding box center [1193, 360] width 52 height 28
click at [313, 358] on input "[PERSON_NAME]" at bounding box center [404, 357] width 751 height 32
click at [1168, 346] on button "Filtrar" at bounding box center [1193, 360] width 52 height 28
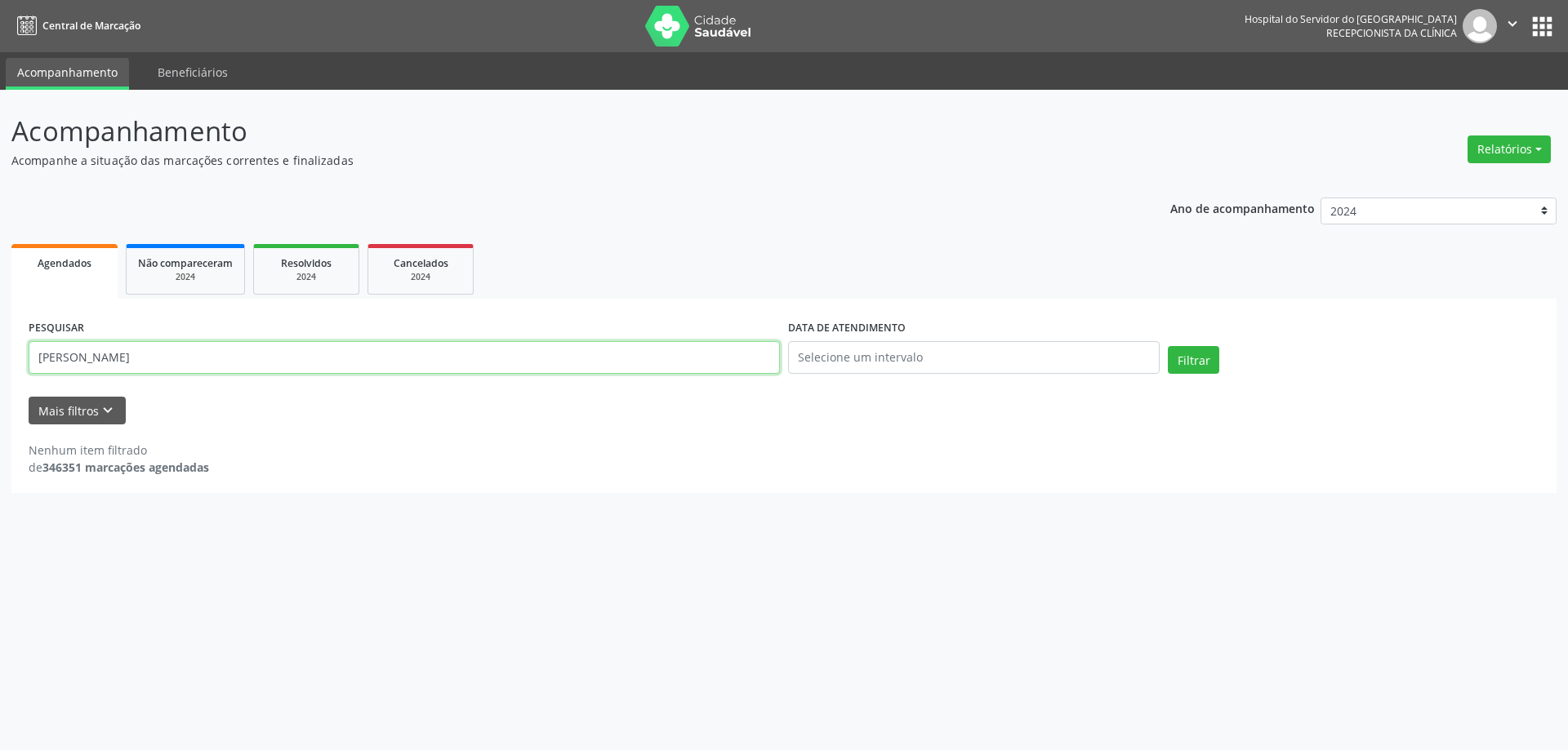
click at [314, 358] on input "[PERSON_NAME]" at bounding box center [404, 357] width 751 height 32
click at [1168, 346] on button "Filtrar" at bounding box center [1193, 360] width 52 height 28
click at [218, 357] on input "[PERSON_NAME]" at bounding box center [404, 357] width 751 height 32
type input "[PERSON_NAME]"
click at [1168, 346] on button "Filtrar" at bounding box center [1193, 360] width 52 height 28
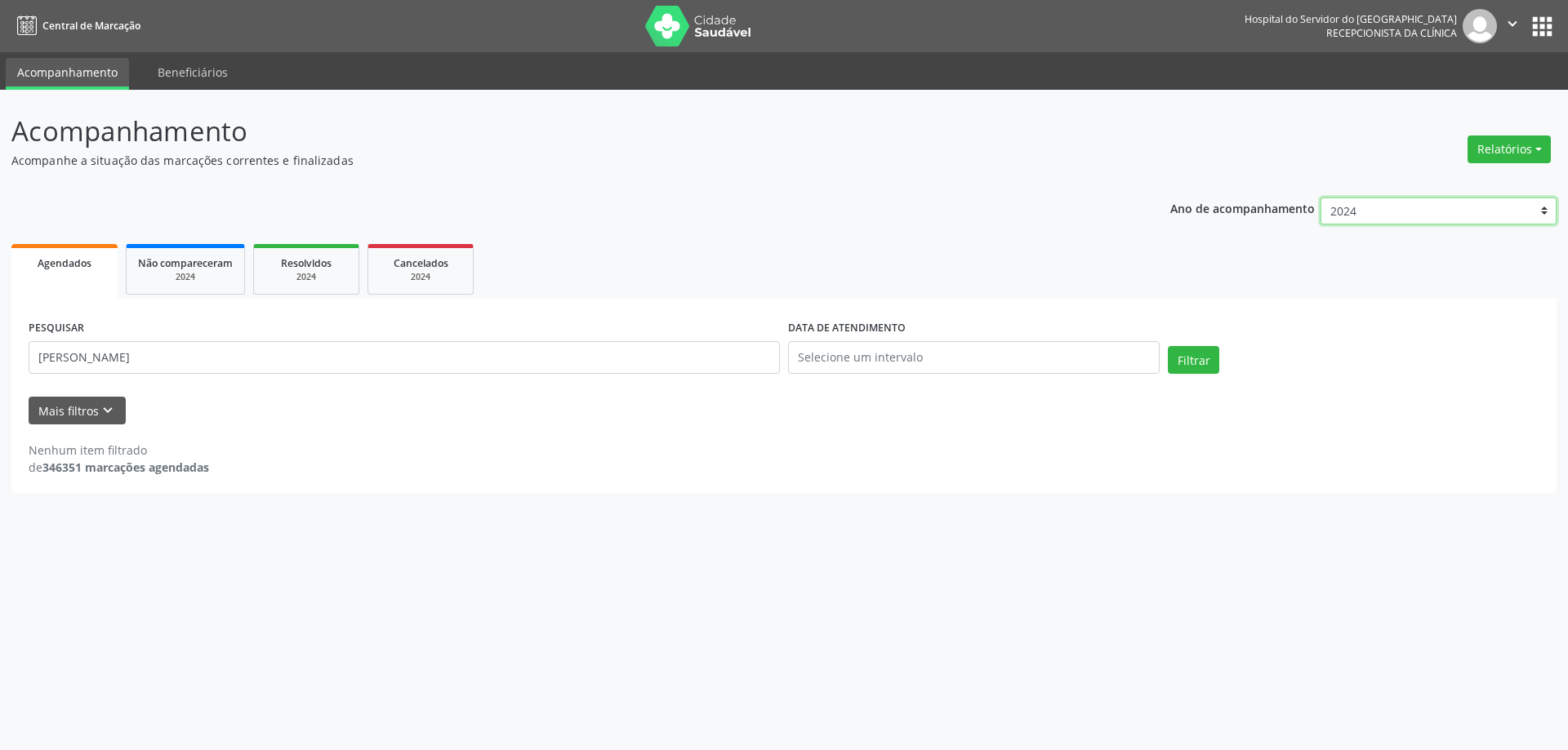
click at [1447, 221] on select "2025 2024 2023 2022 2021" at bounding box center [1439, 211] width 236 height 28
select select "2025"
click at [1321, 197] on select "2025 2024 2023 2022 2021" at bounding box center [1439, 211] width 236 height 28
drag, startPoint x: 204, startPoint y: 358, endPoint x: 0, endPoint y: 345, distance: 204.4
click at [0, 345] on div "Acompanhamento Acompanhe a situação das marcações correntes e finalizadas Relat…" at bounding box center [784, 420] width 1568 height 660
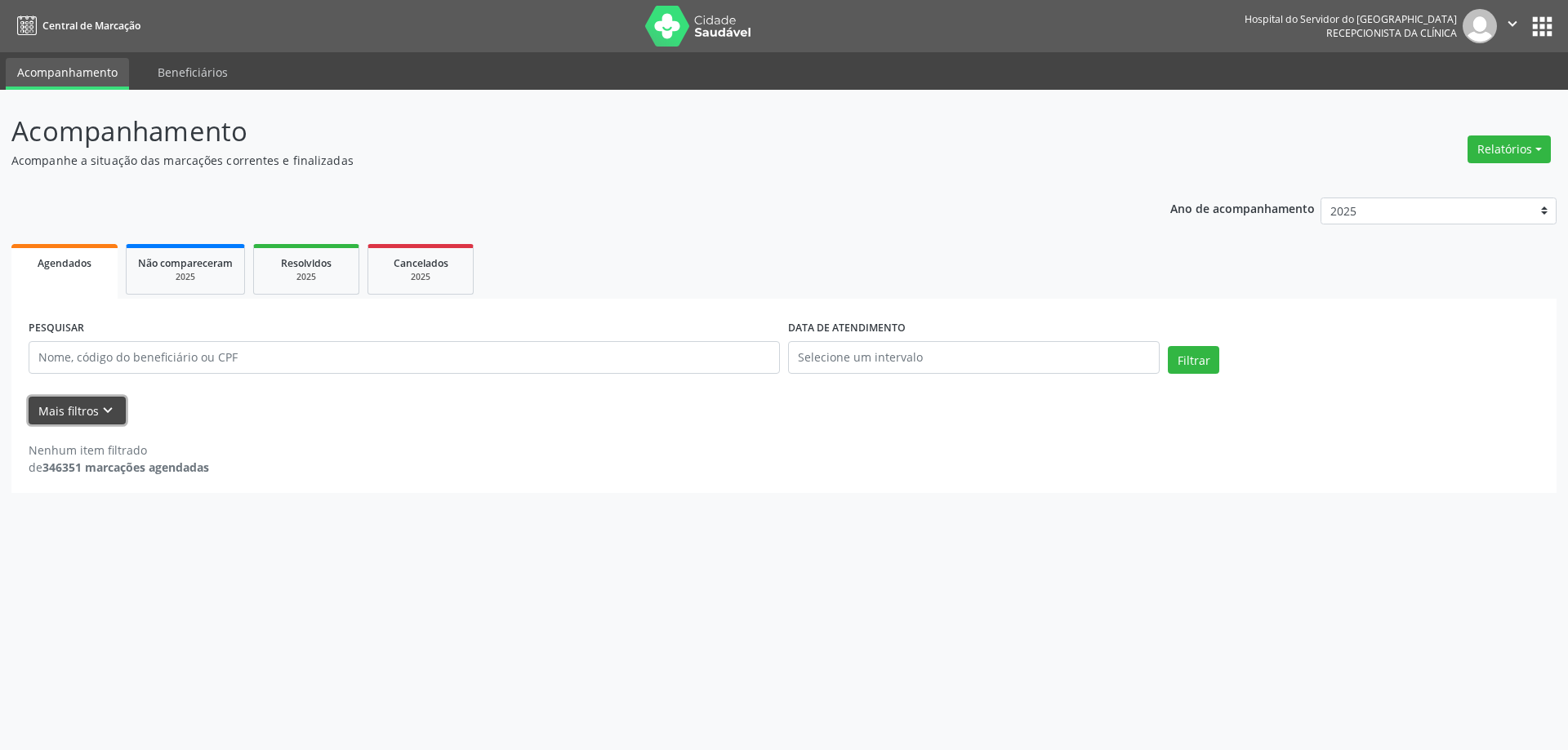
click at [79, 421] on button "Mais filtros keyboard_arrow_down" at bounding box center [77, 410] width 97 height 29
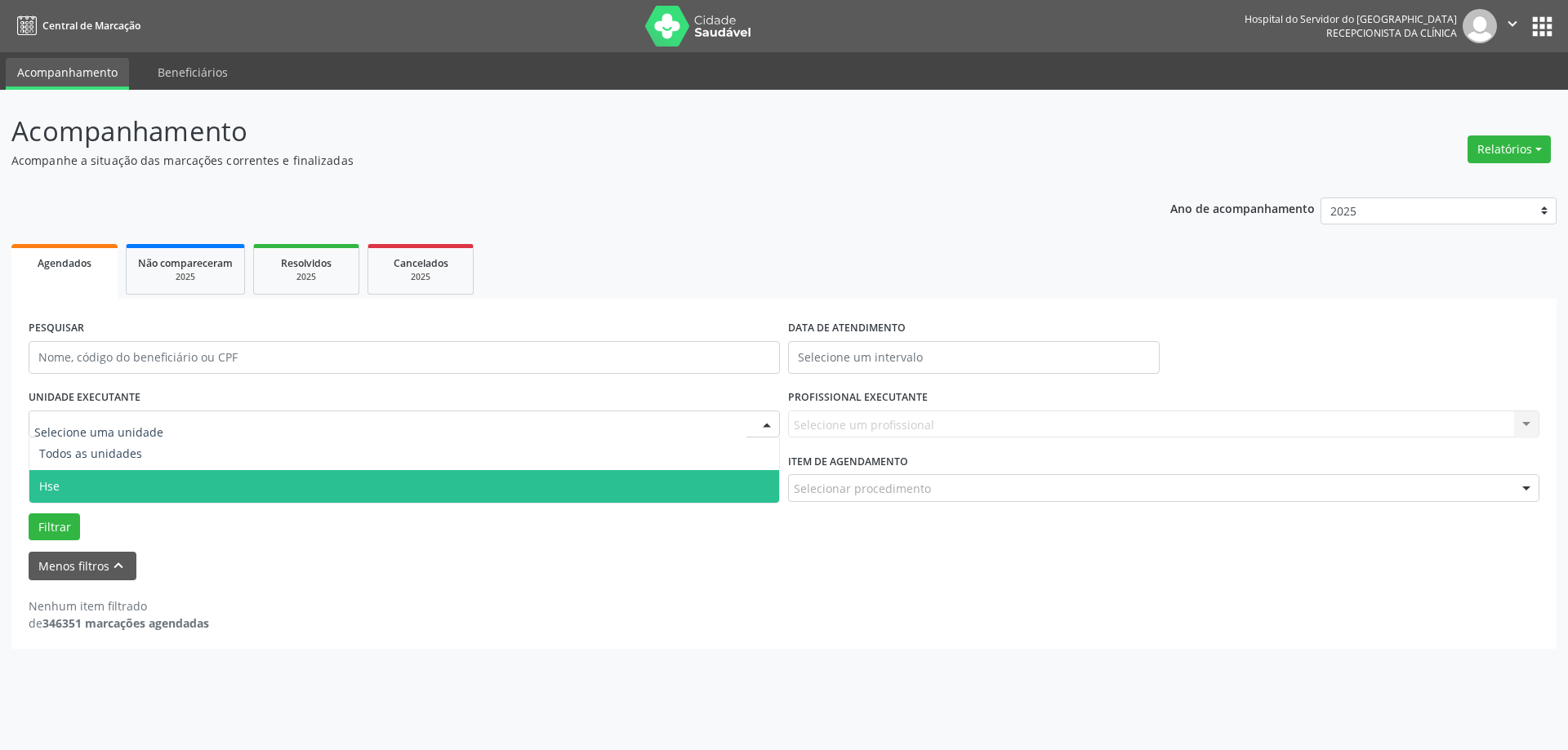
click at [107, 489] on span "Hse" at bounding box center [404, 486] width 749 height 32
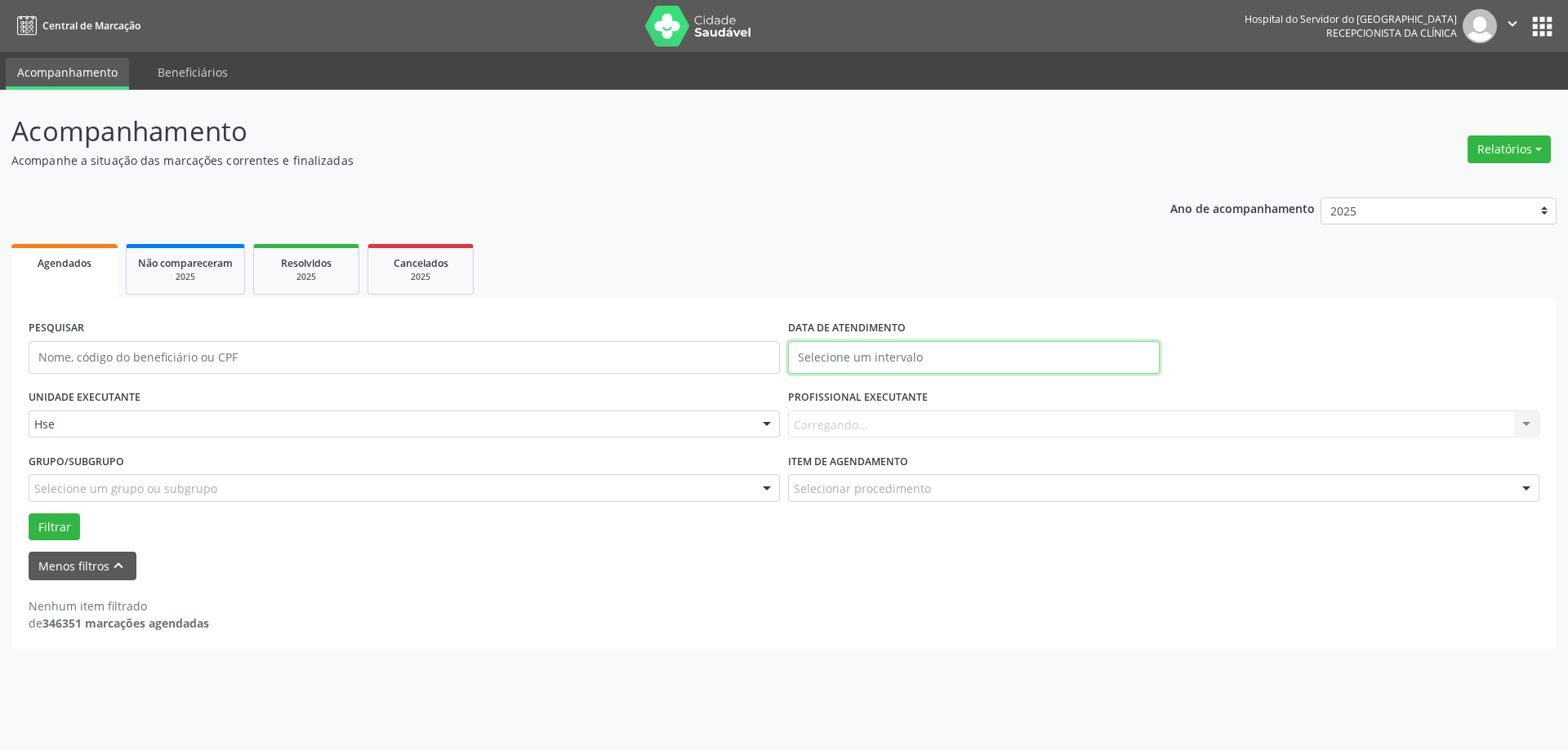
click at [877, 365] on body "Central de Marcação Hospital do Servidor do [GEOGRAPHIC_DATA] Recepcionista da …" at bounding box center [784, 375] width 1568 height 750
click at [948, 547] on span "21" at bounding box center [943, 540] width 31 height 31
type input "21/08/2025"
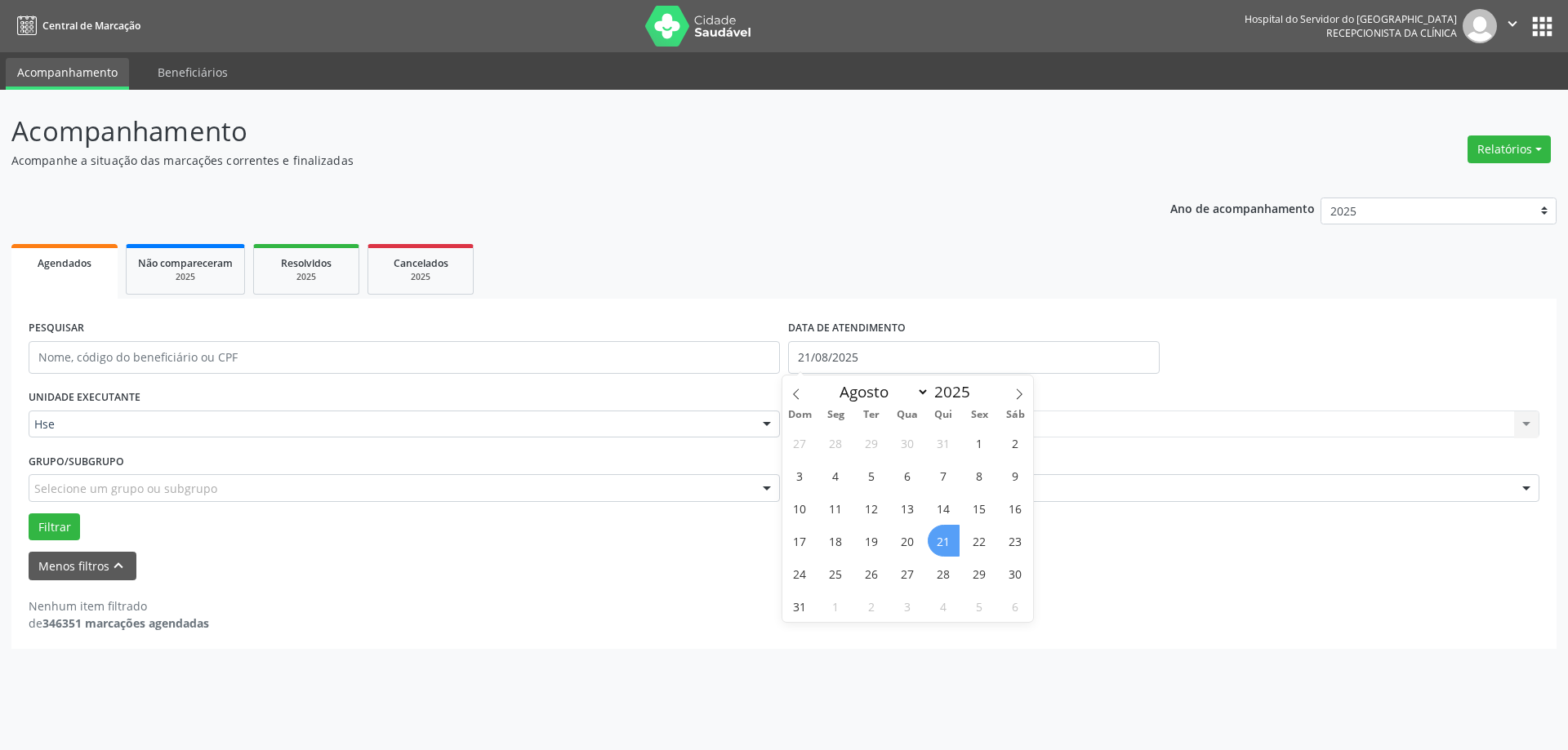
click at [948, 546] on span "21" at bounding box center [943, 540] width 31 height 31
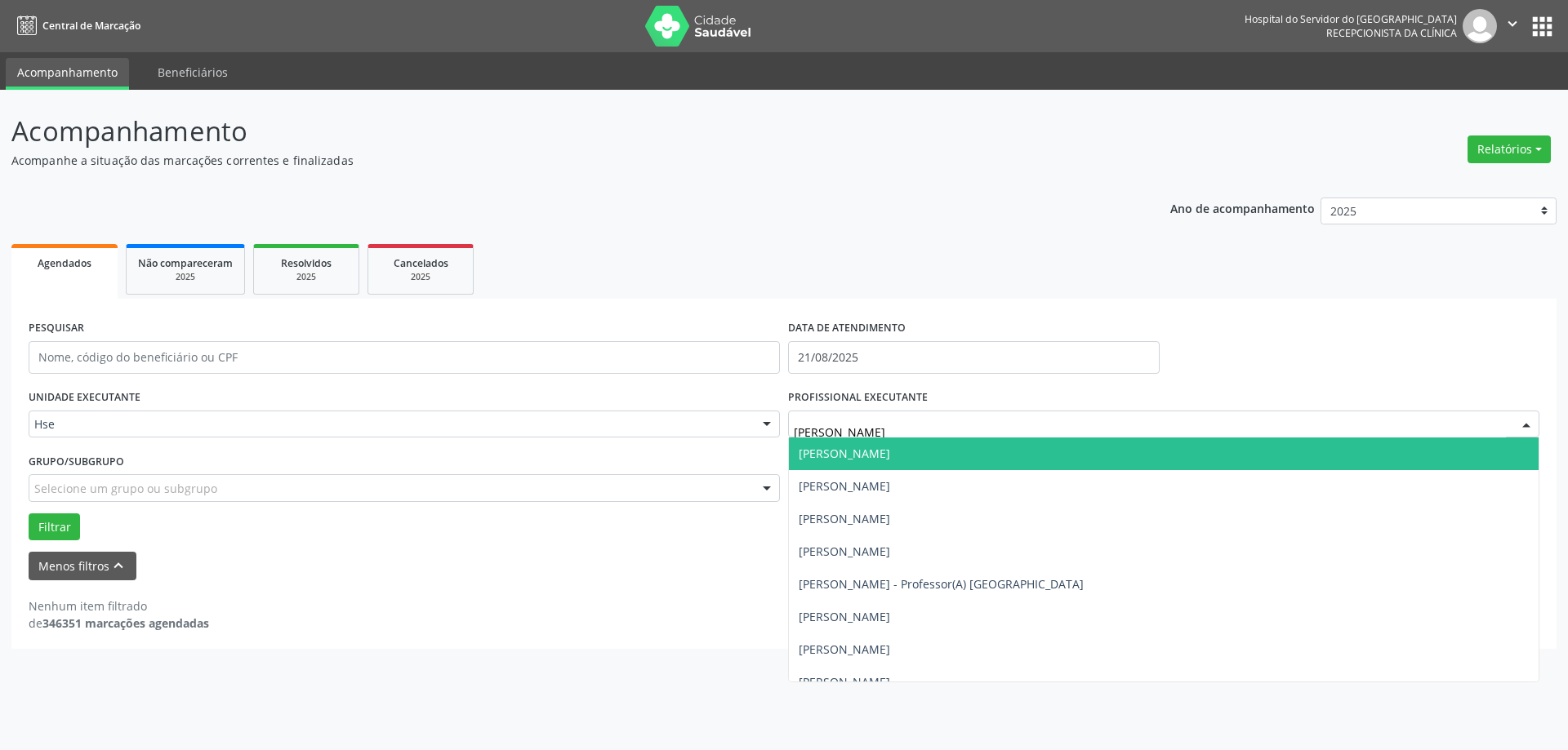
type input "[PERSON_NAME]"
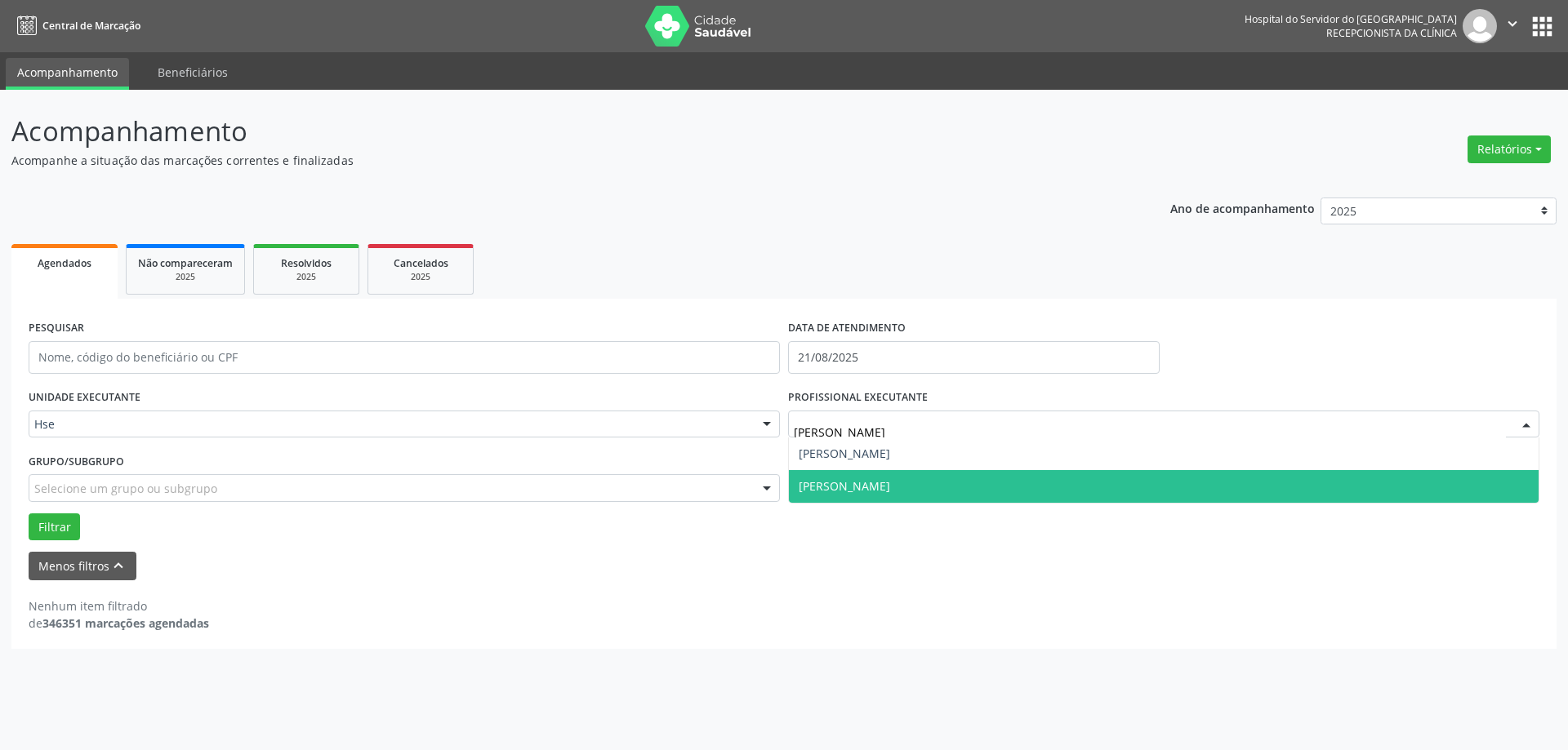
click at [998, 478] on span "[PERSON_NAME]" at bounding box center [1164, 486] width 749 height 32
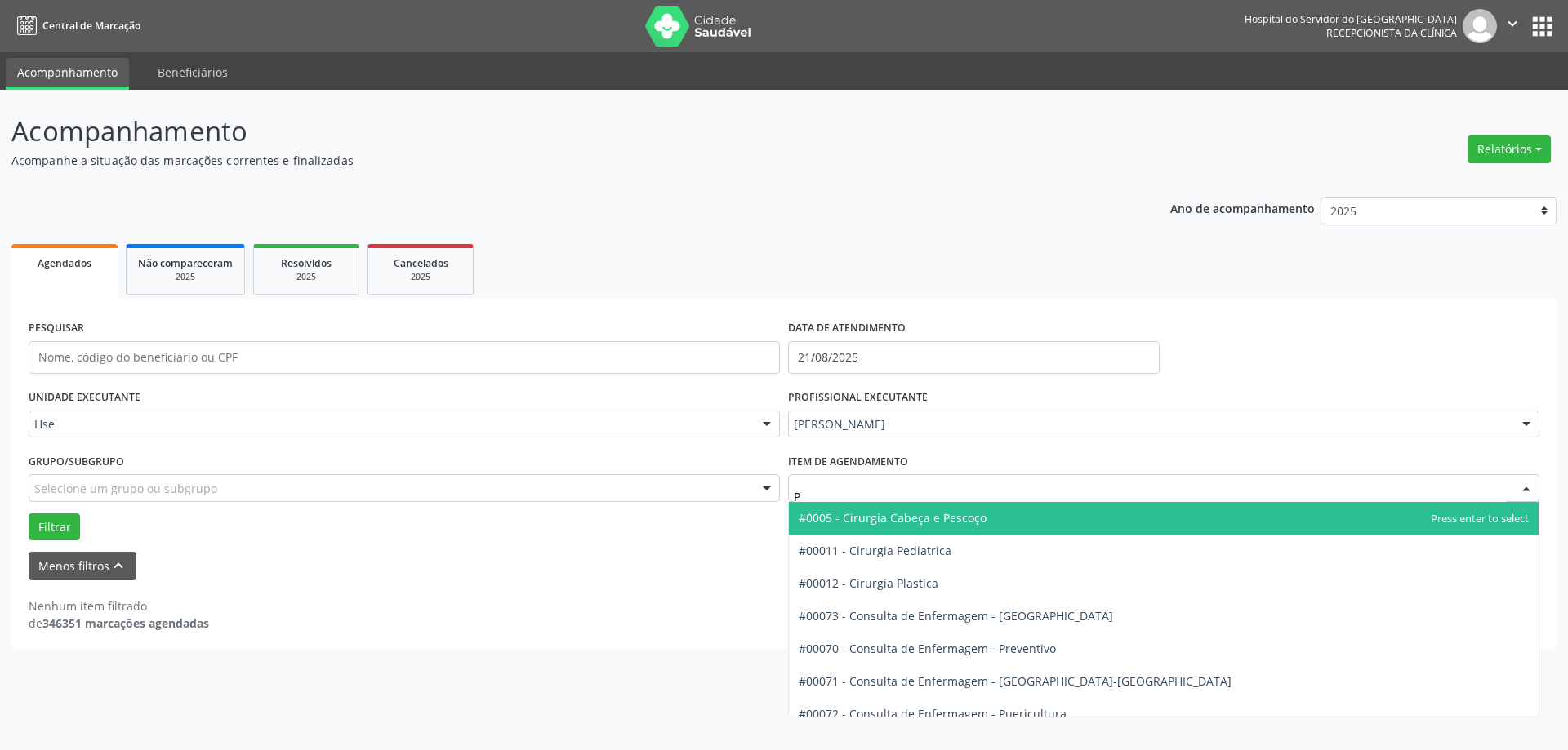
type input "PS"
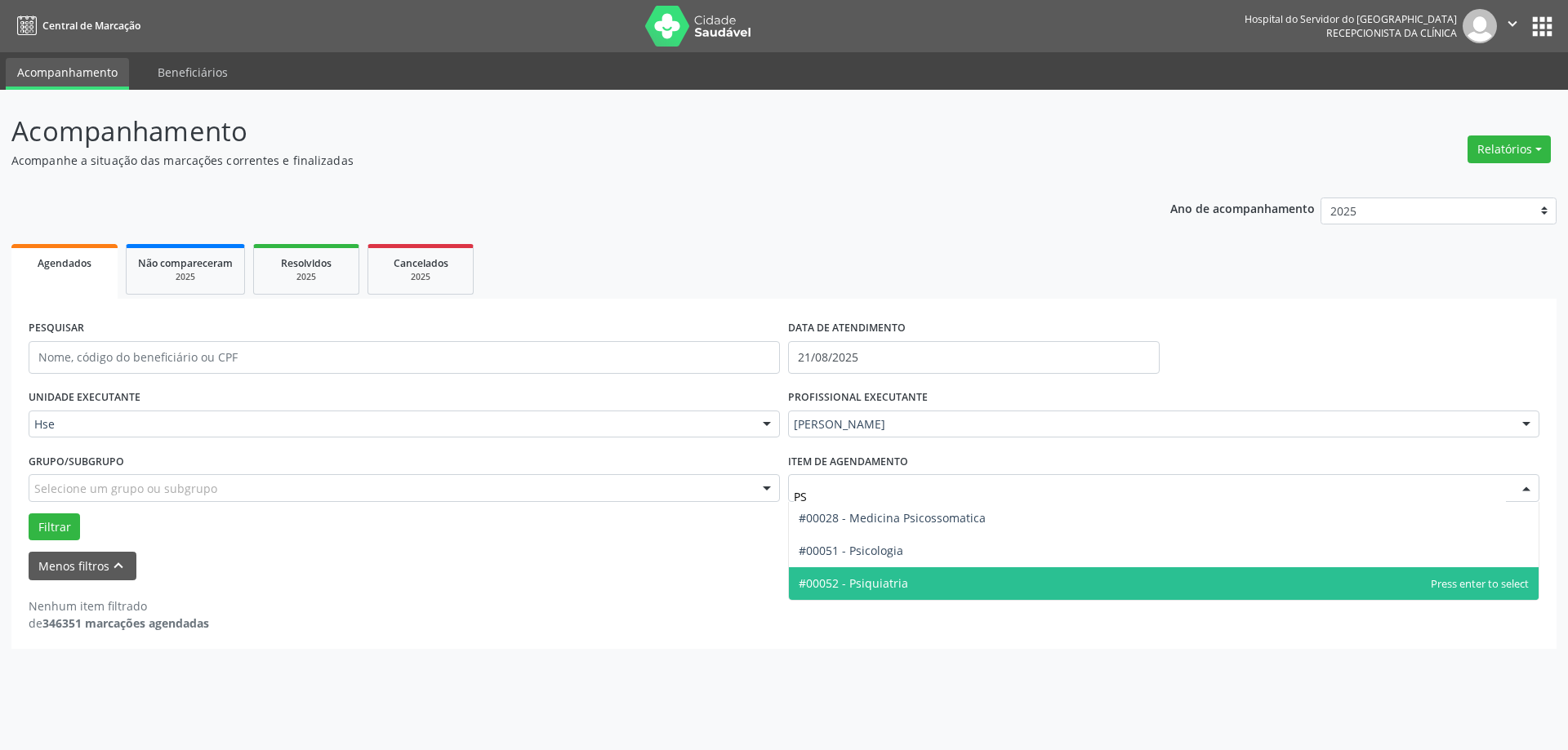
click at [860, 590] on span "#00052 - Psiquiatria" at bounding box center [853, 583] width 109 height 16
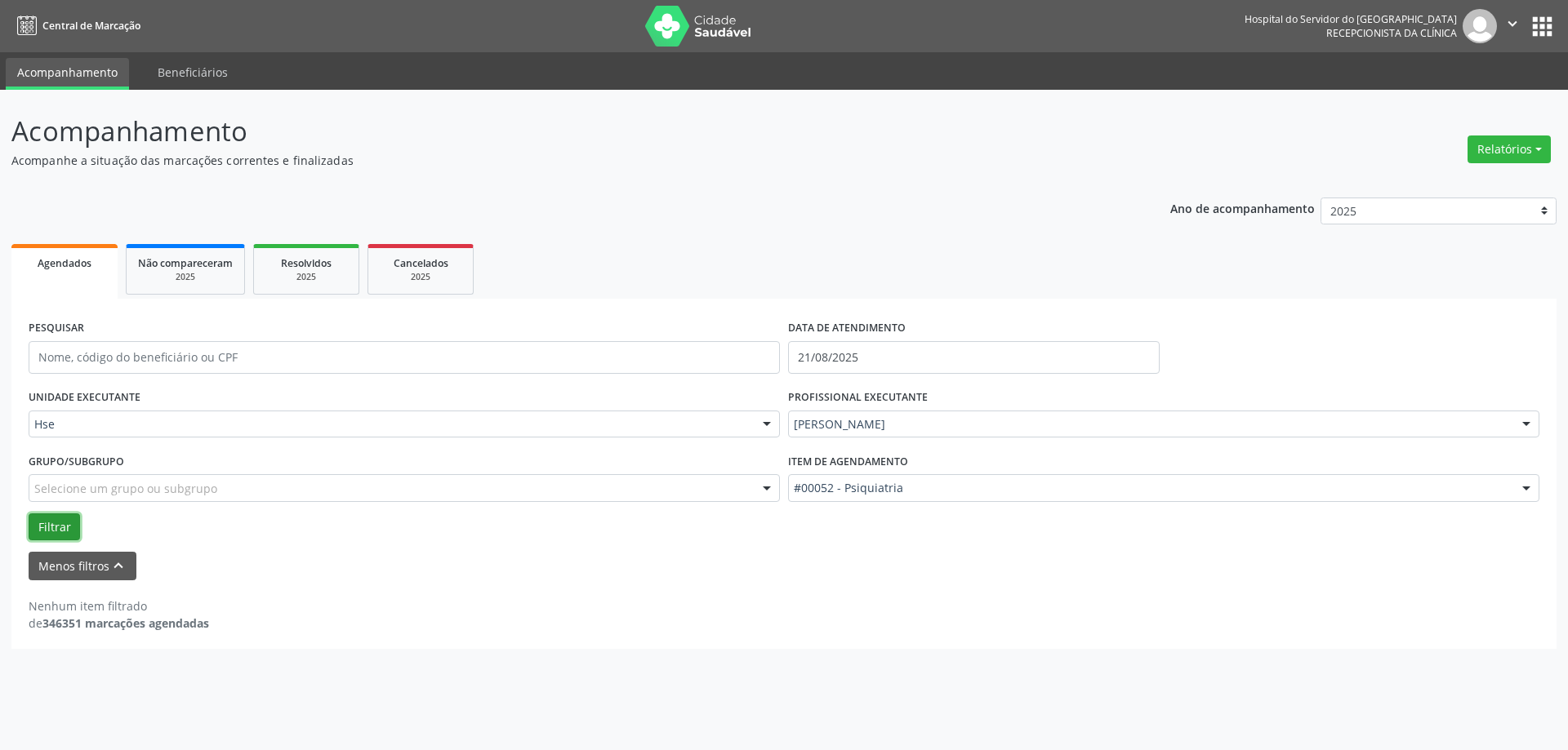
click at [52, 524] on button "Filtrar" at bounding box center [54, 527] width 52 height 28
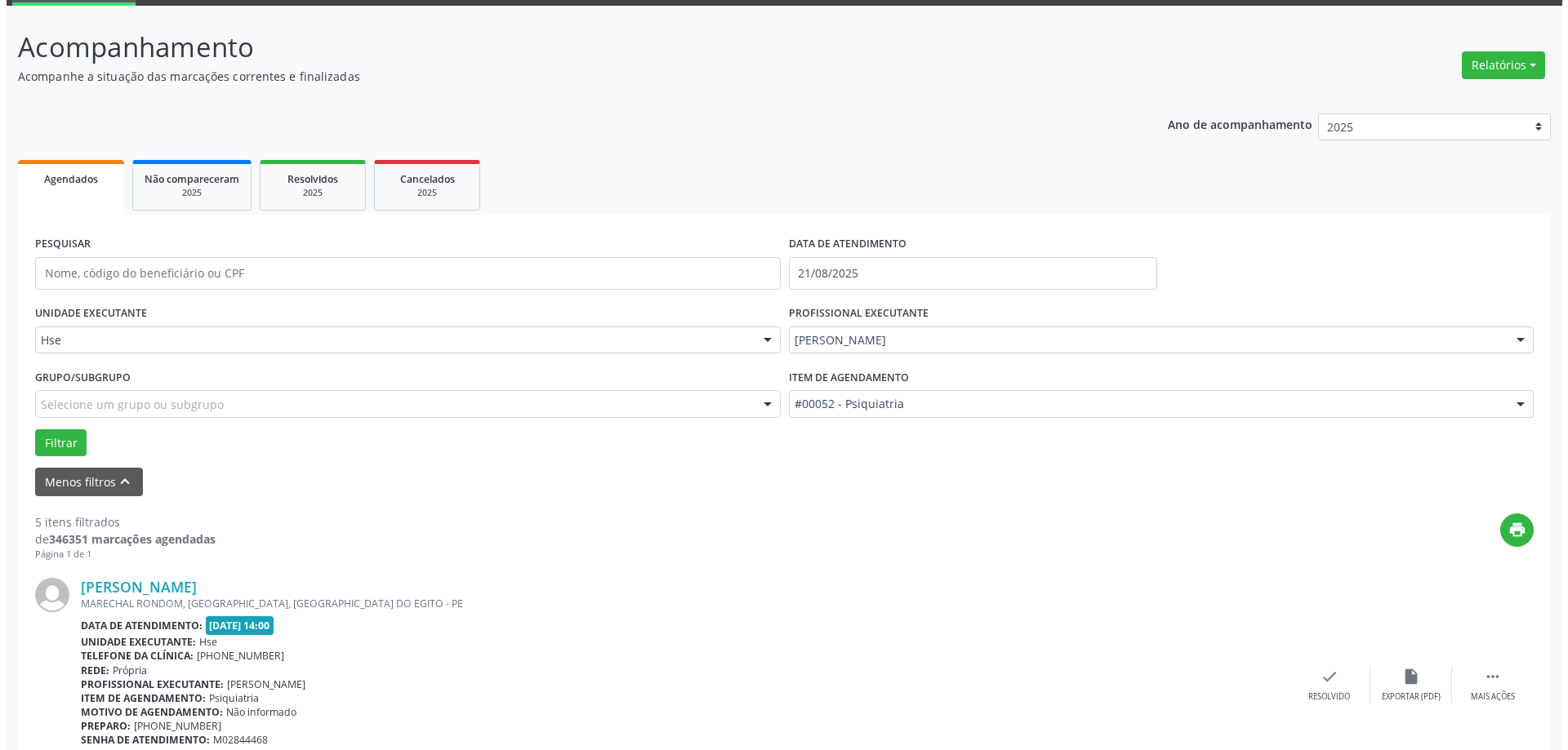
scroll to position [244, 0]
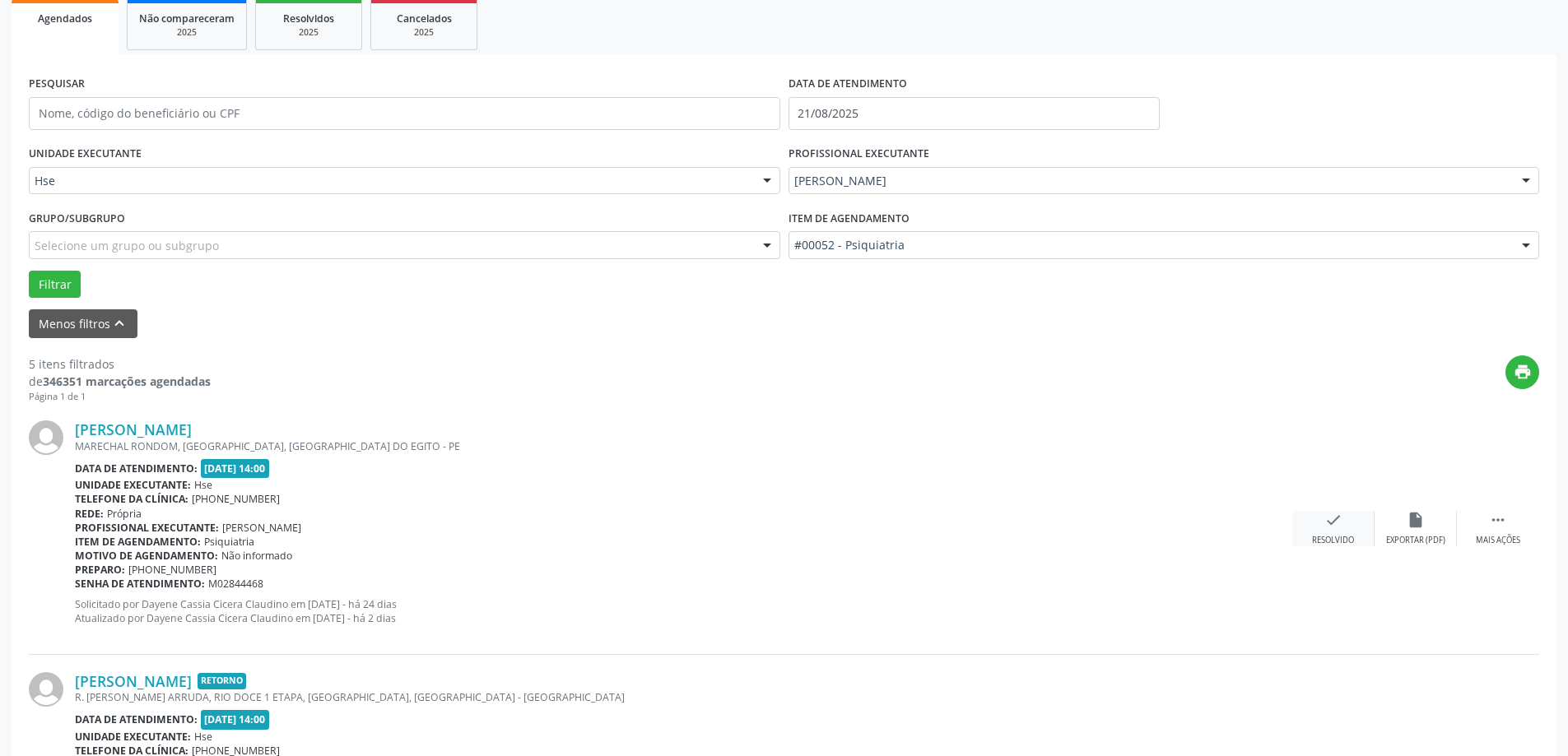
click at [1335, 522] on icon "check" at bounding box center [1333, 520] width 18 height 18
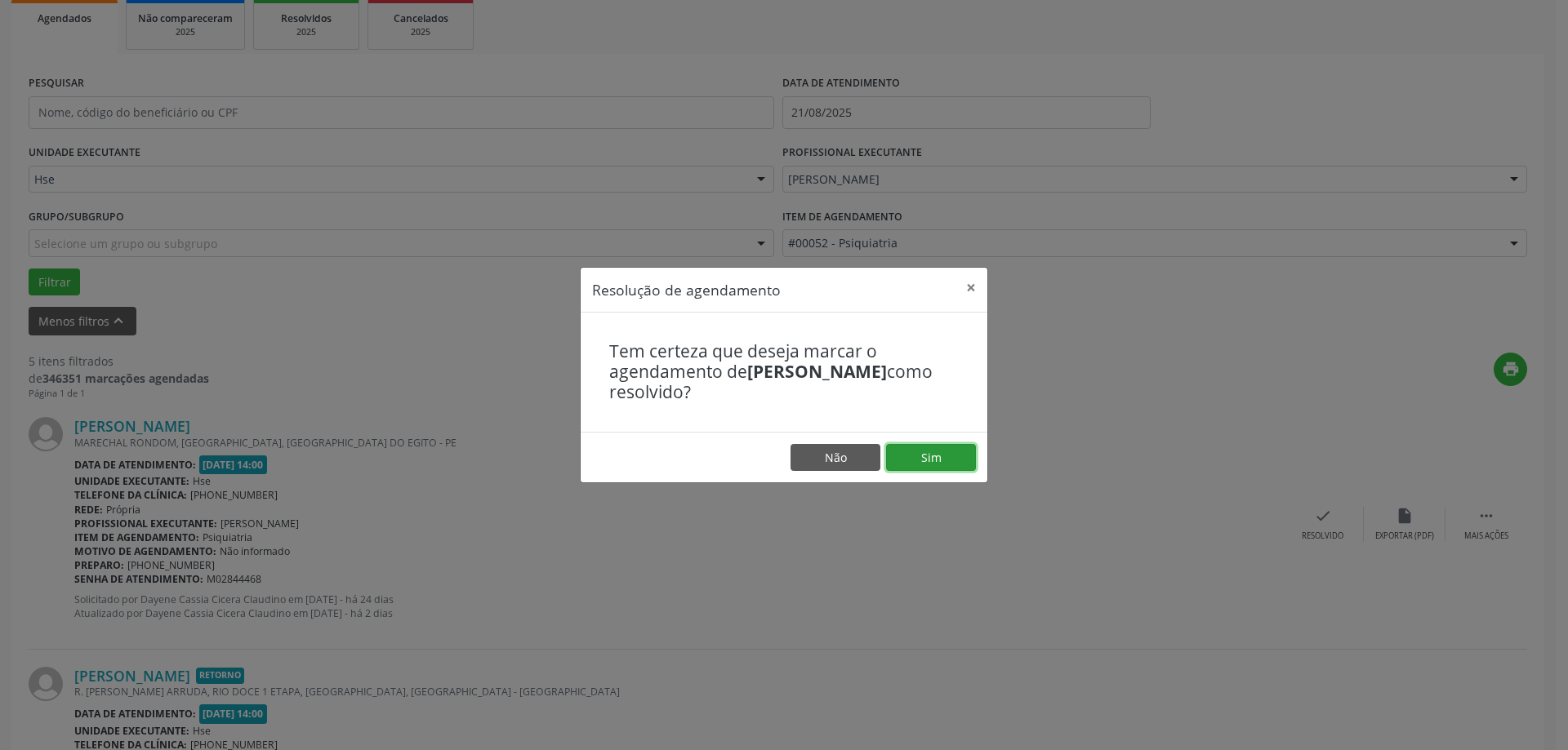
click at [974, 463] on button "Sim" at bounding box center [930, 458] width 90 height 28
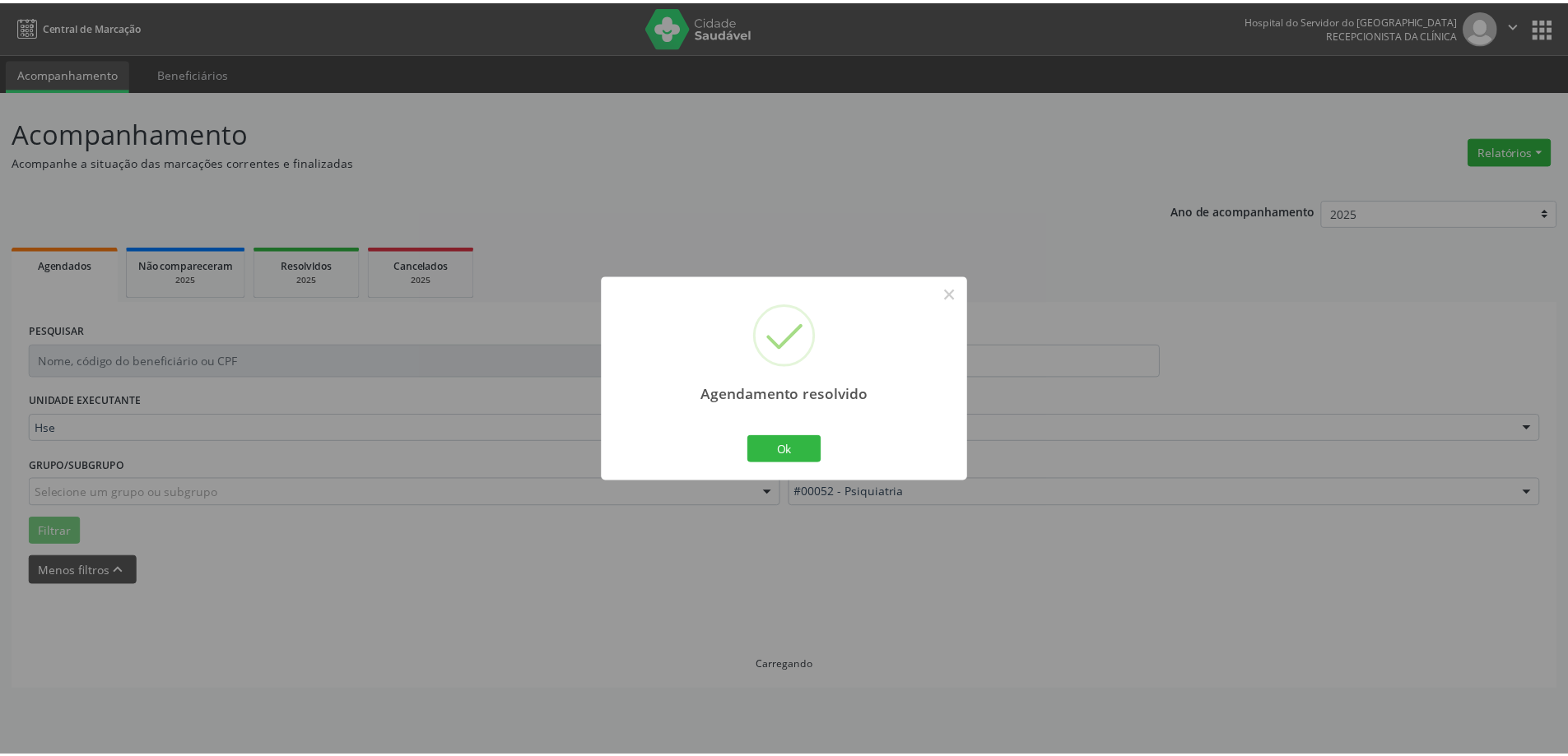
scroll to position [0, 0]
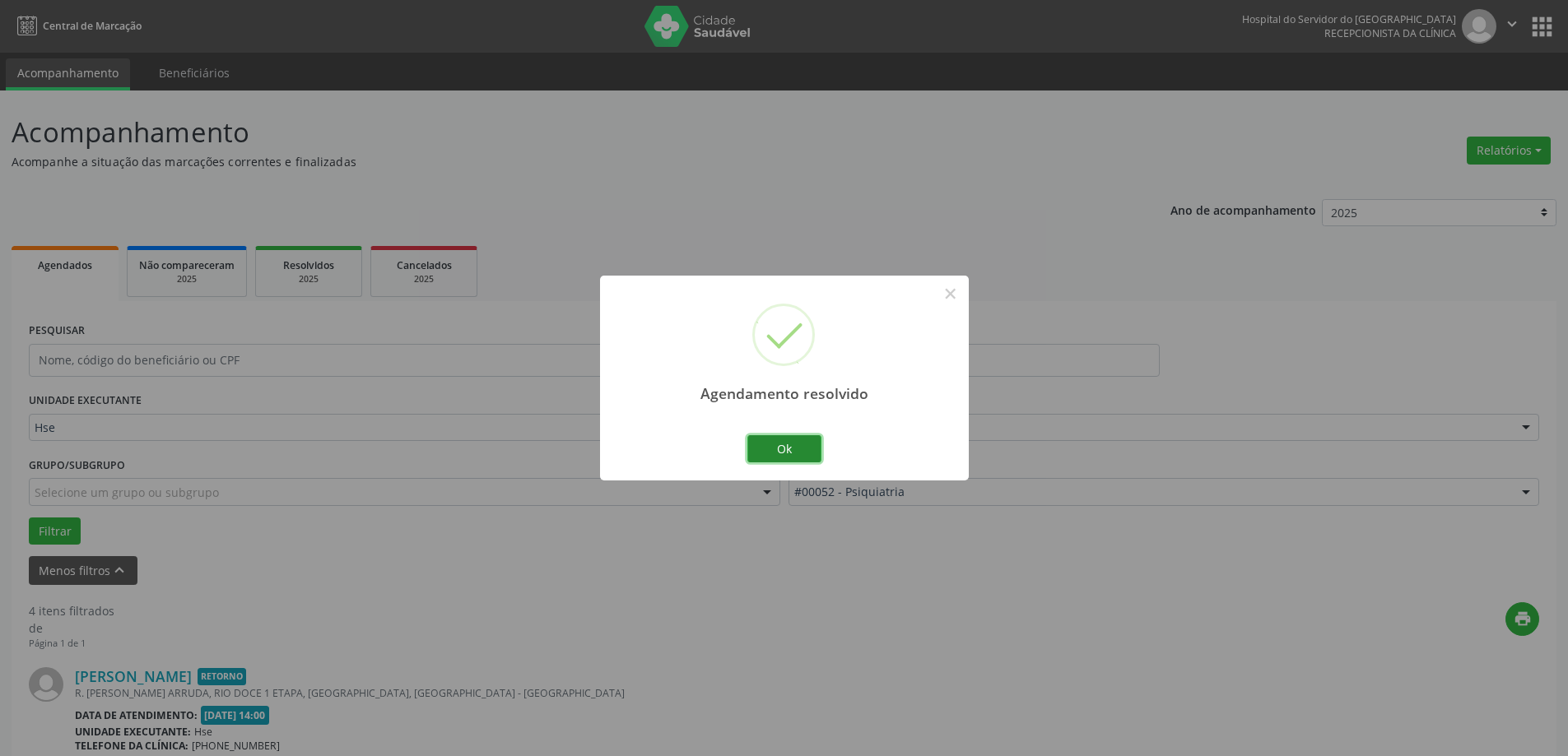
click at [804, 461] on button "Ok" at bounding box center [784, 450] width 74 height 28
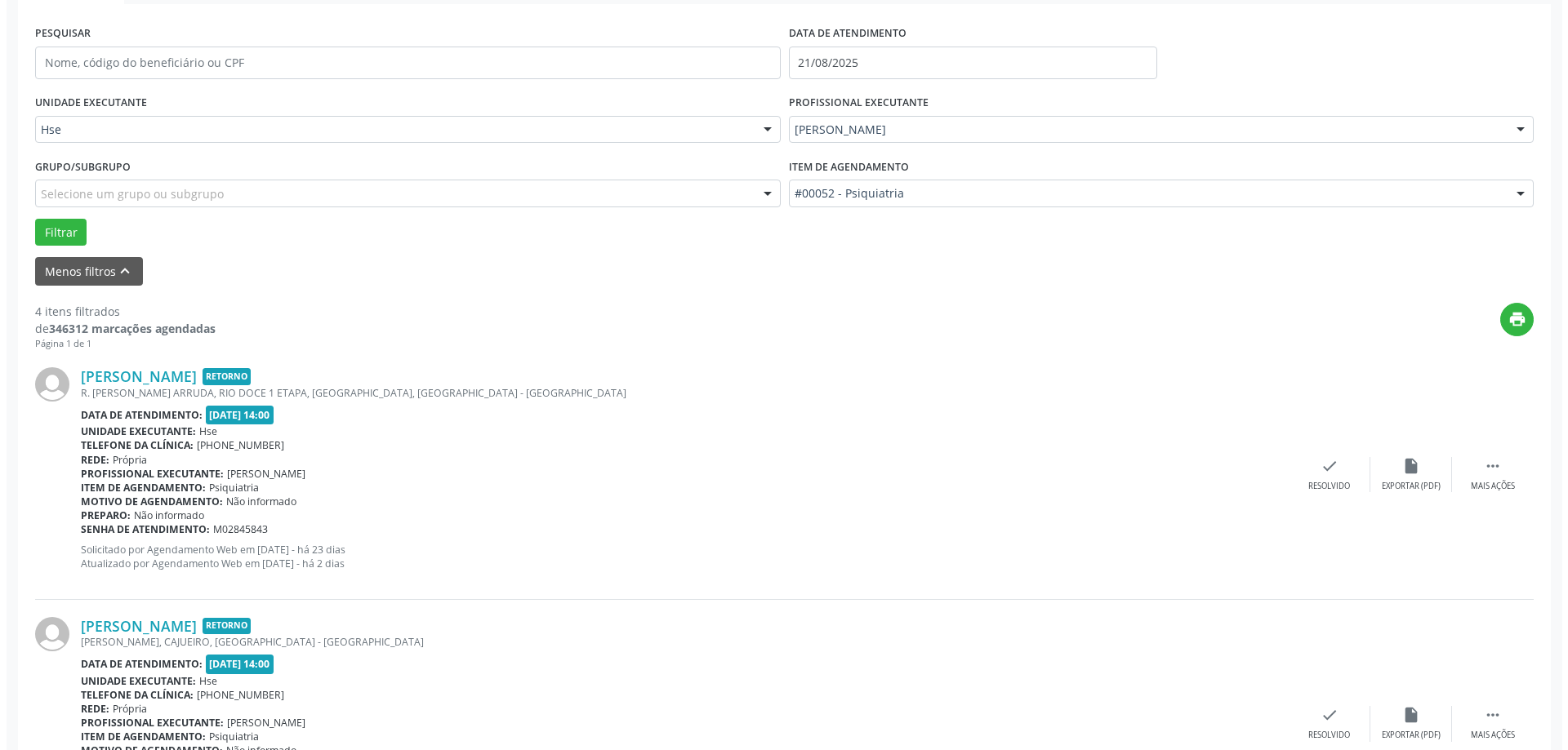
scroll to position [327, 0]
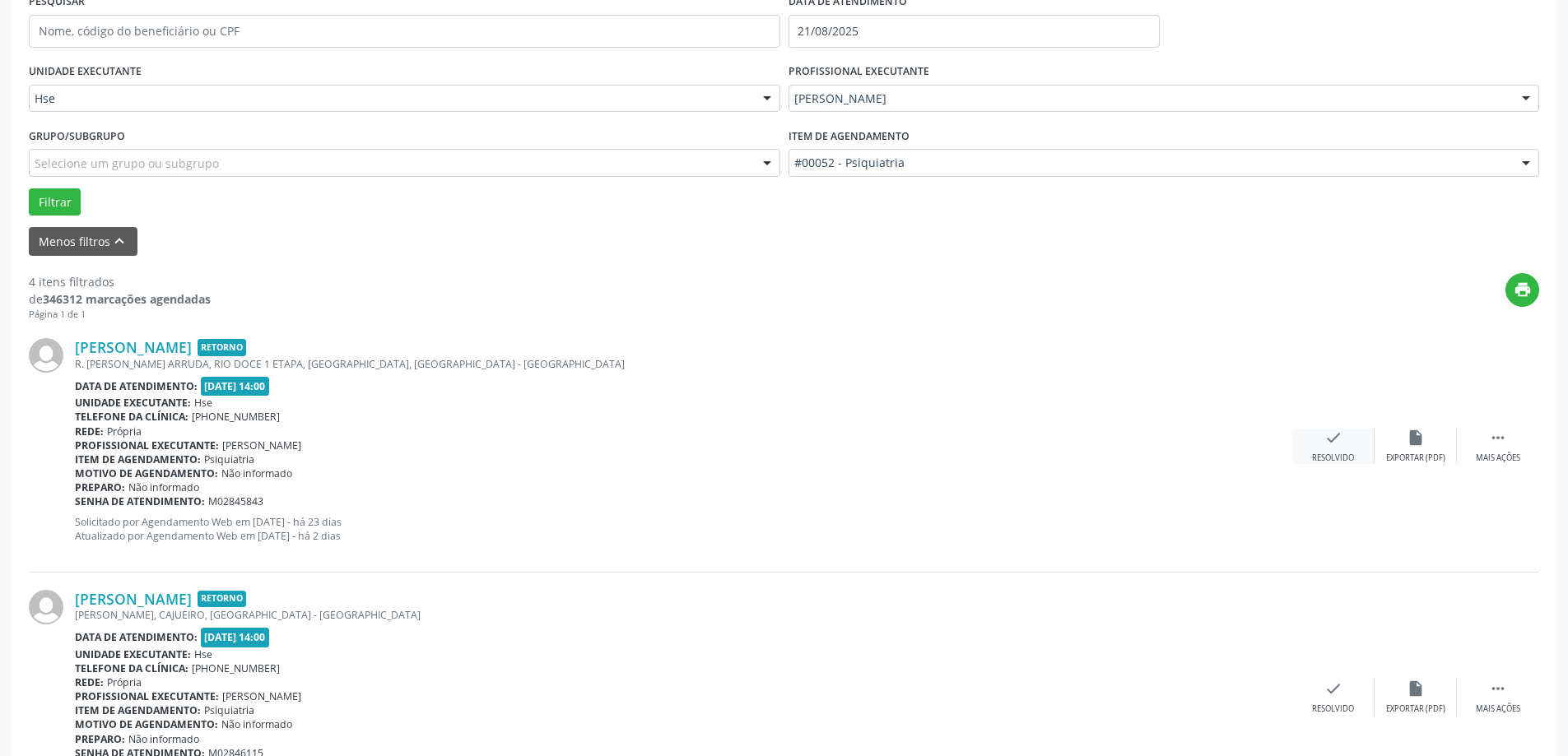
click at [1308, 441] on div "check Resolvido" at bounding box center [1333, 446] width 82 height 35
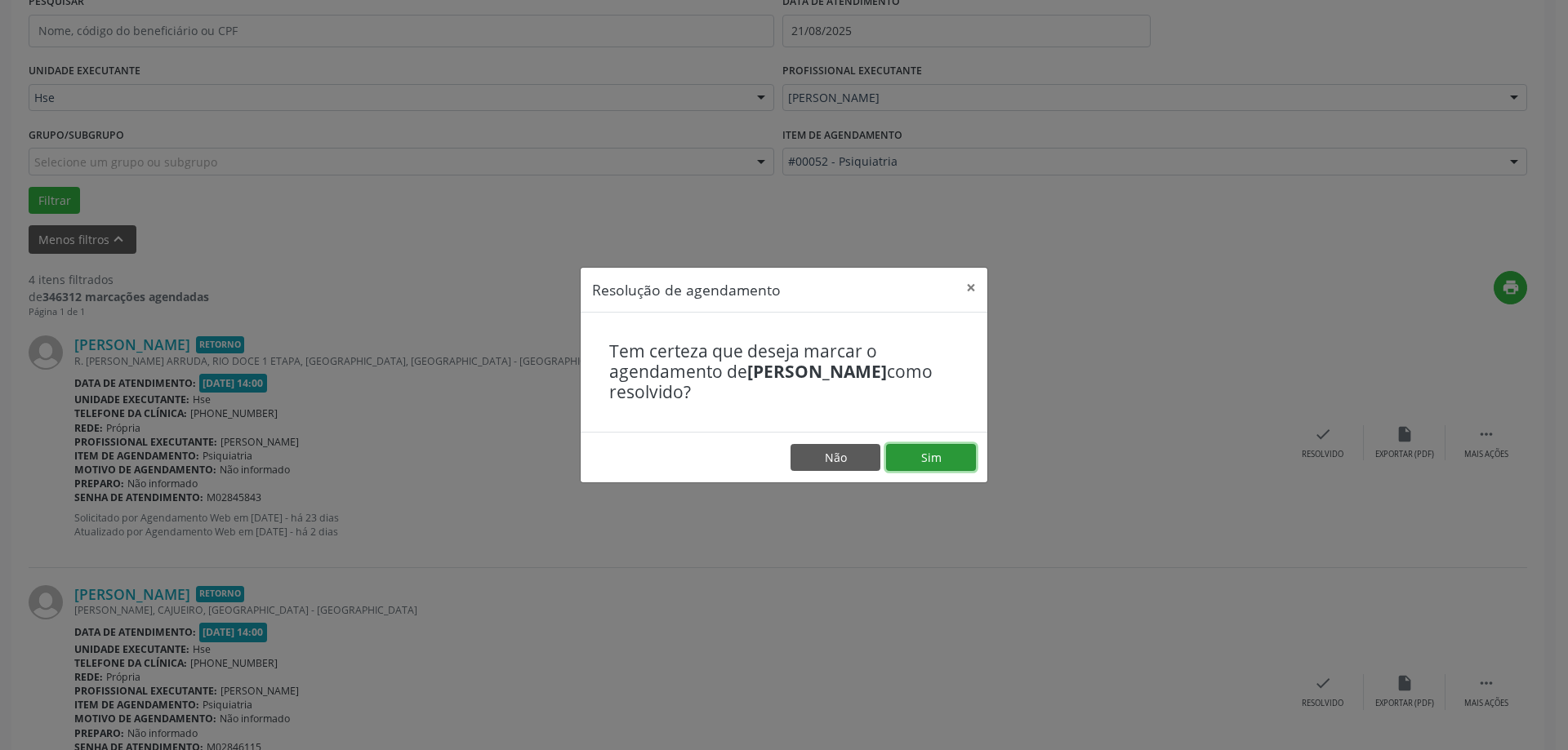
click at [938, 460] on button "Sim" at bounding box center [930, 458] width 90 height 28
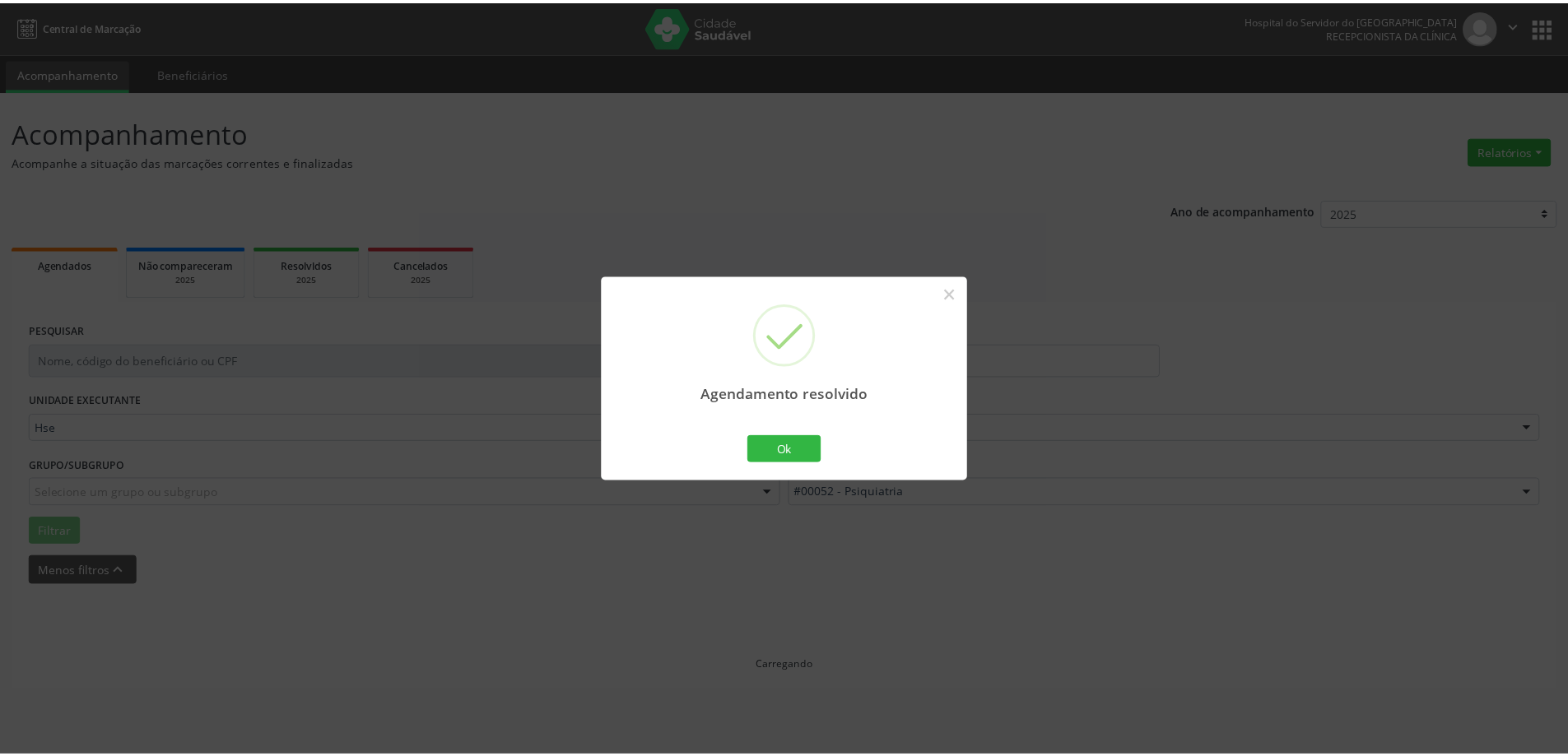
scroll to position [0, 0]
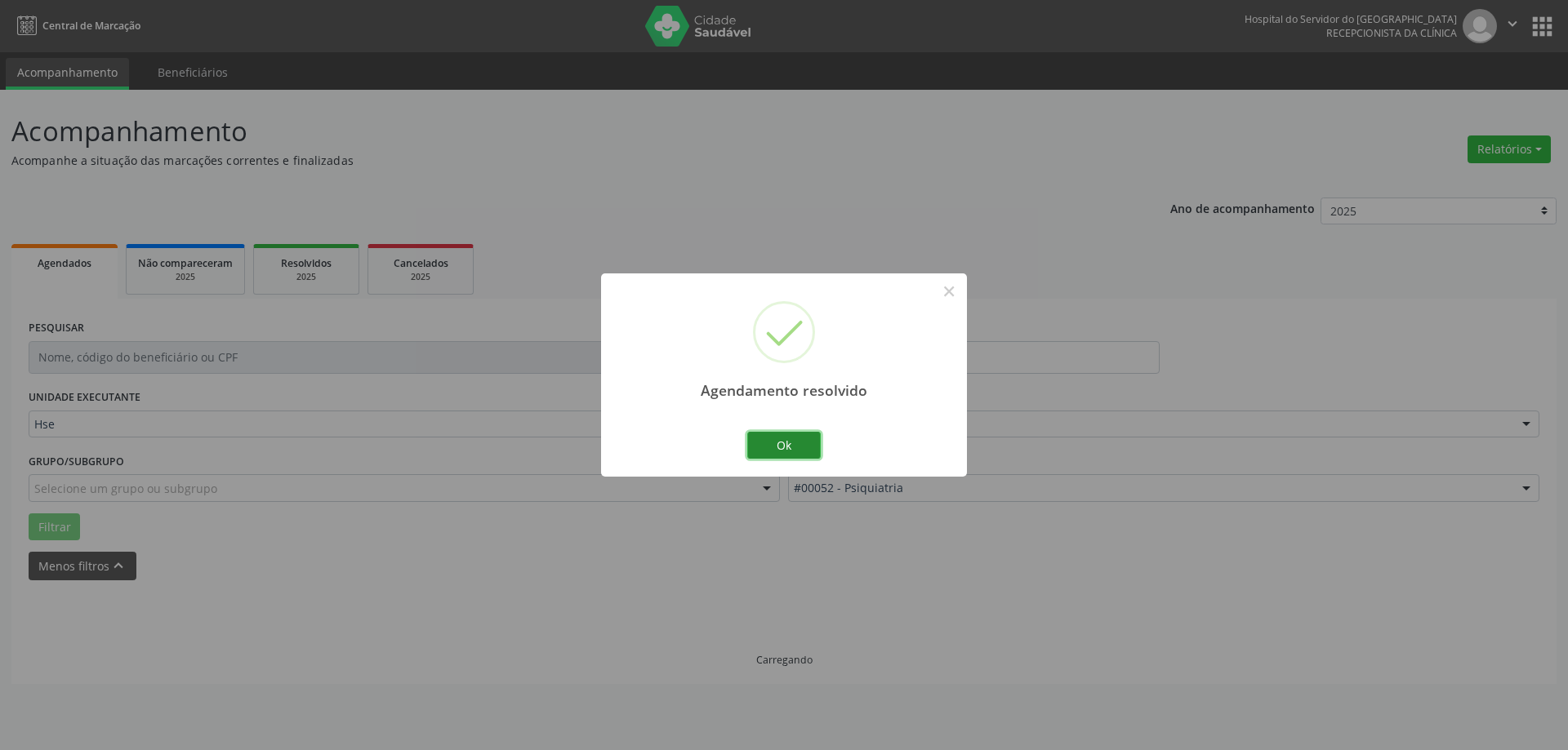
click at [790, 437] on button "Ok" at bounding box center [784, 446] width 73 height 28
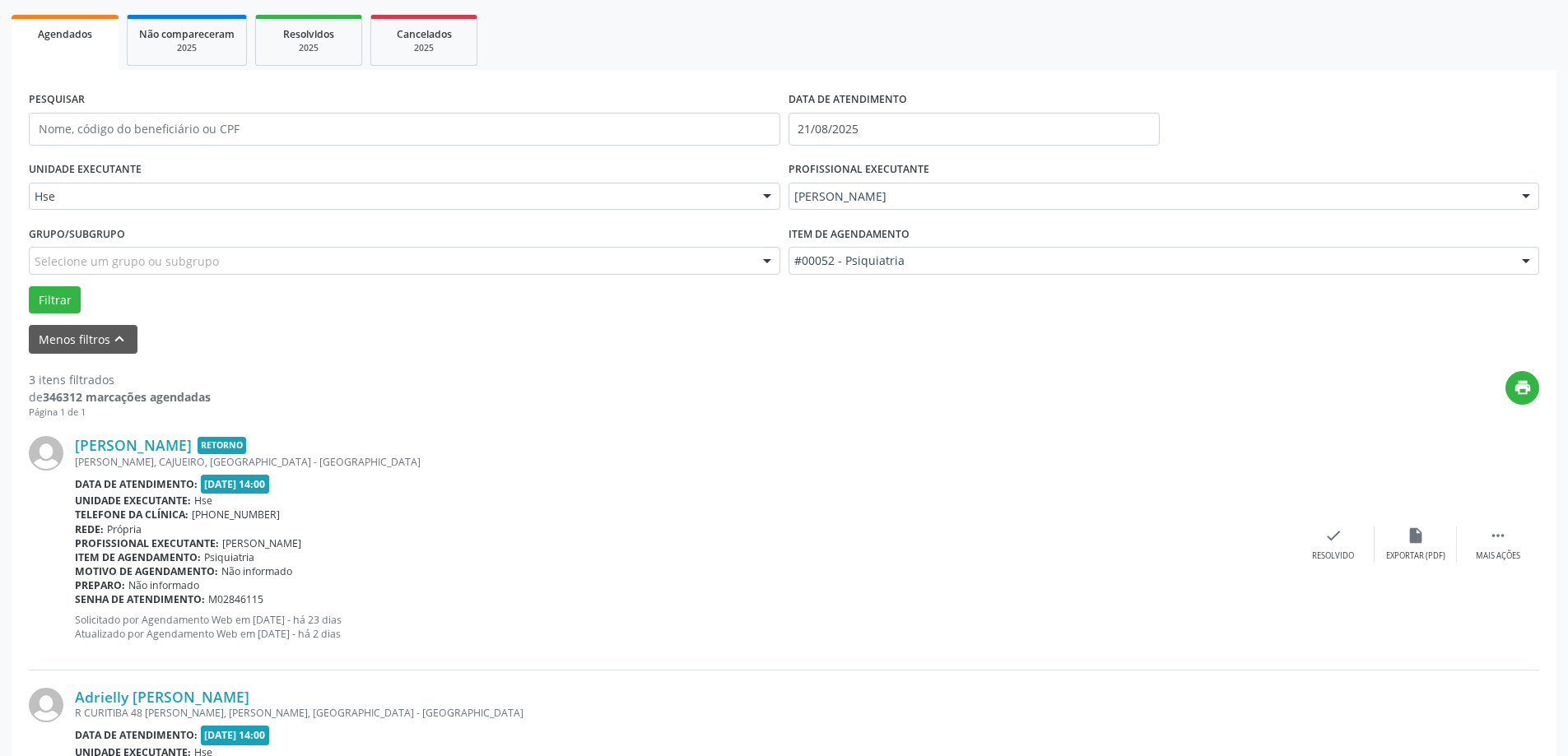
scroll to position [246, 0]
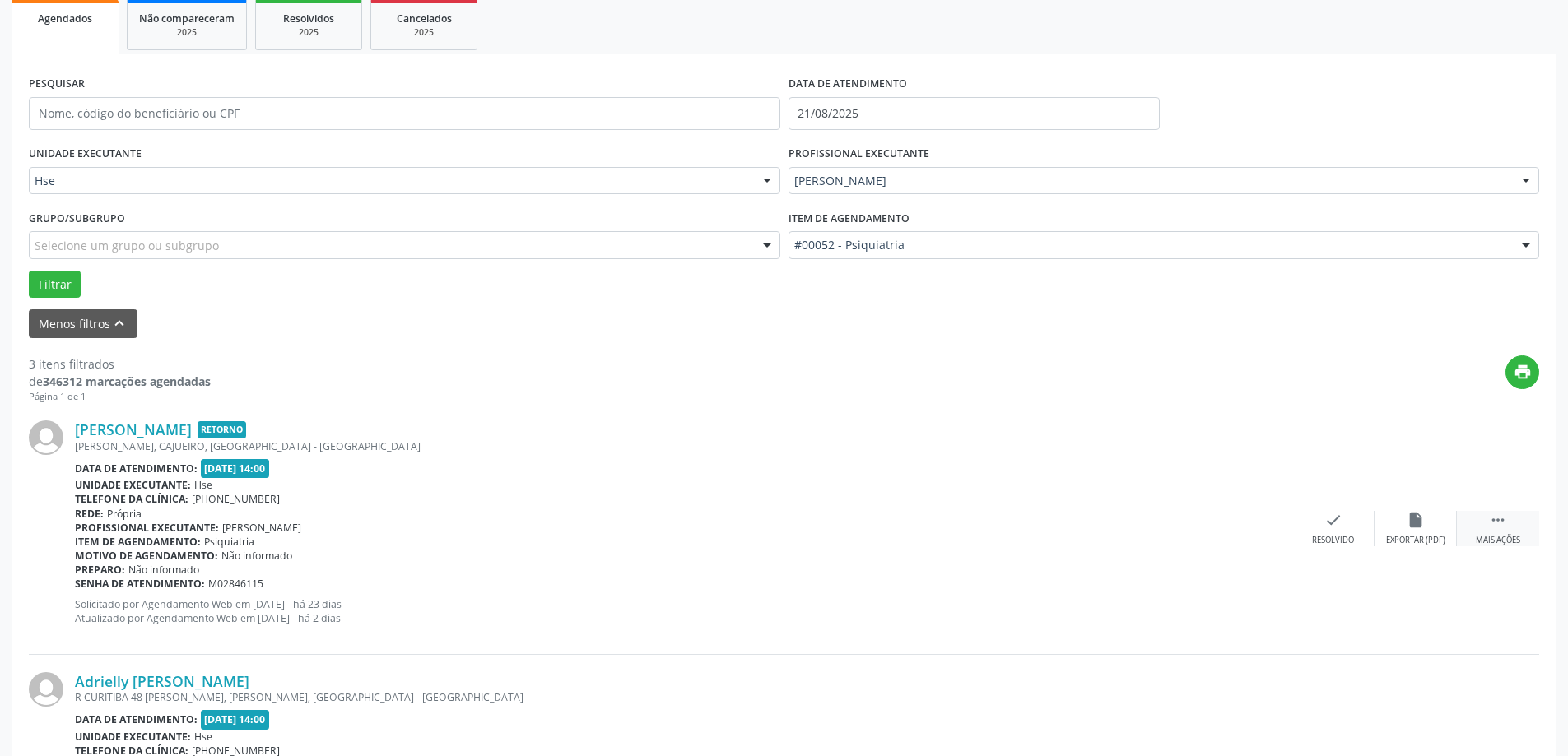
click at [1509, 535] on div "Mais ações" at bounding box center [1498, 540] width 44 height 11
click at [1424, 517] on icon "alarm_off" at bounding box center [1416, 520] width 18 height 18
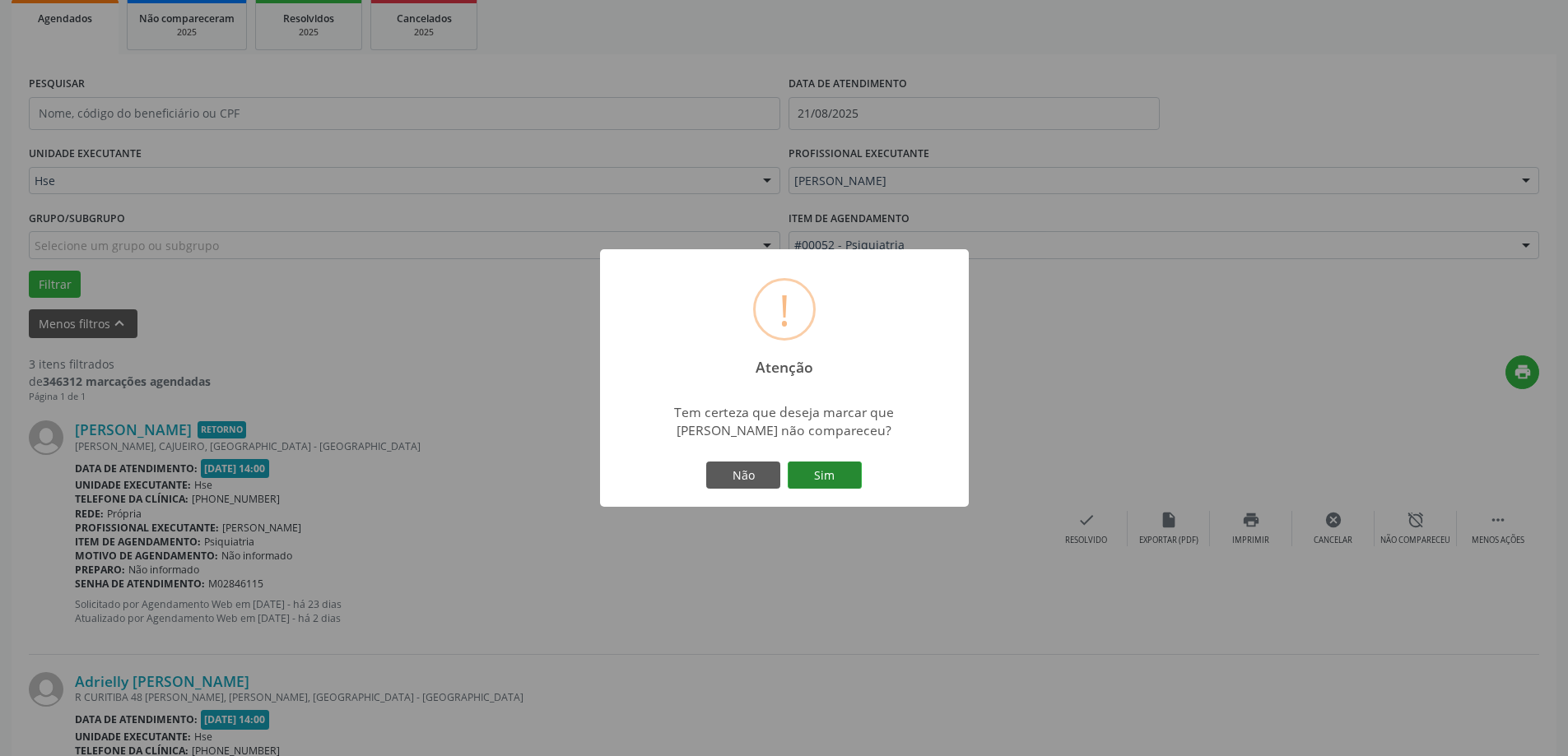
click at [843, 464] on button "Sim" at bounding box center [825, 476] width 74 height 28
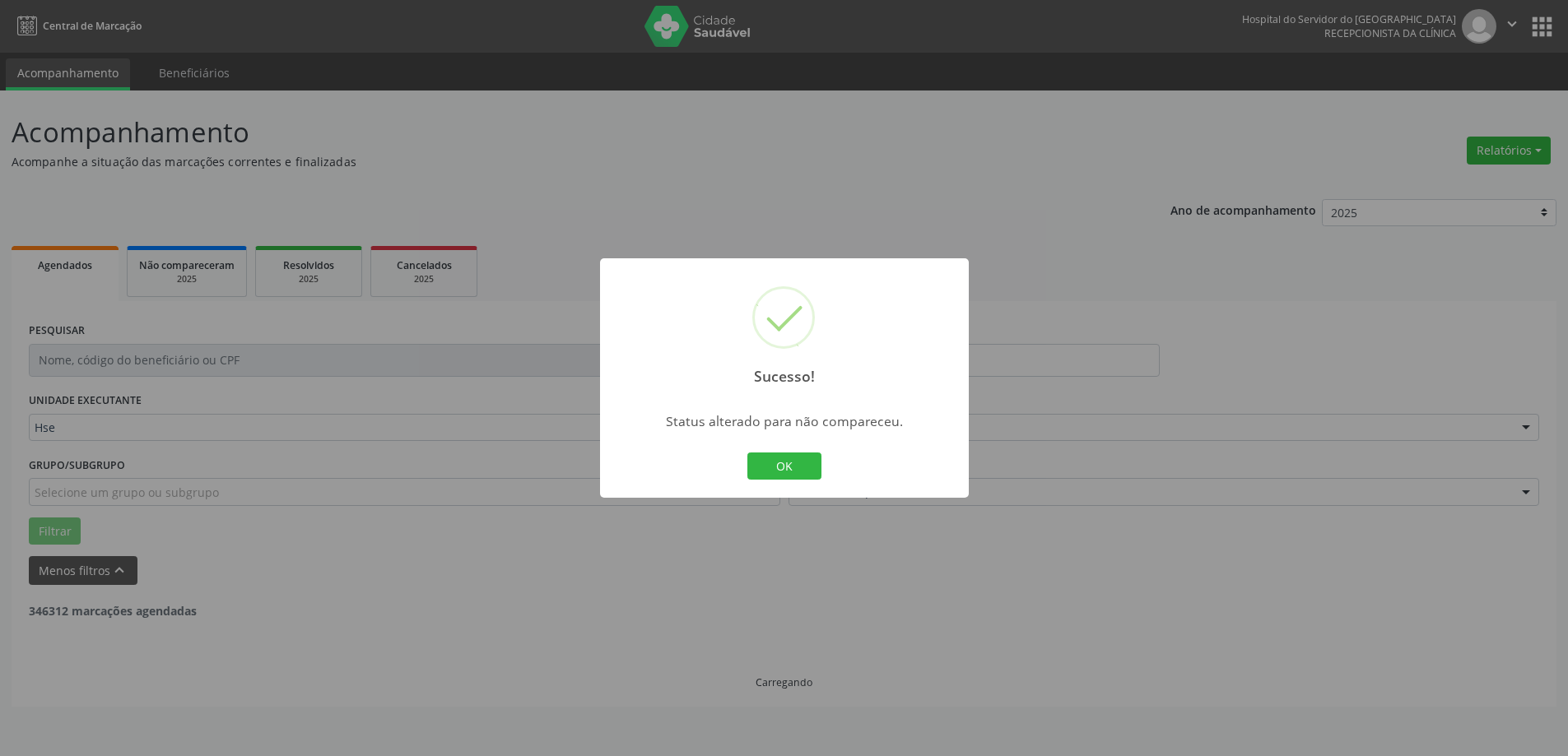
scroll to position [0, 0]
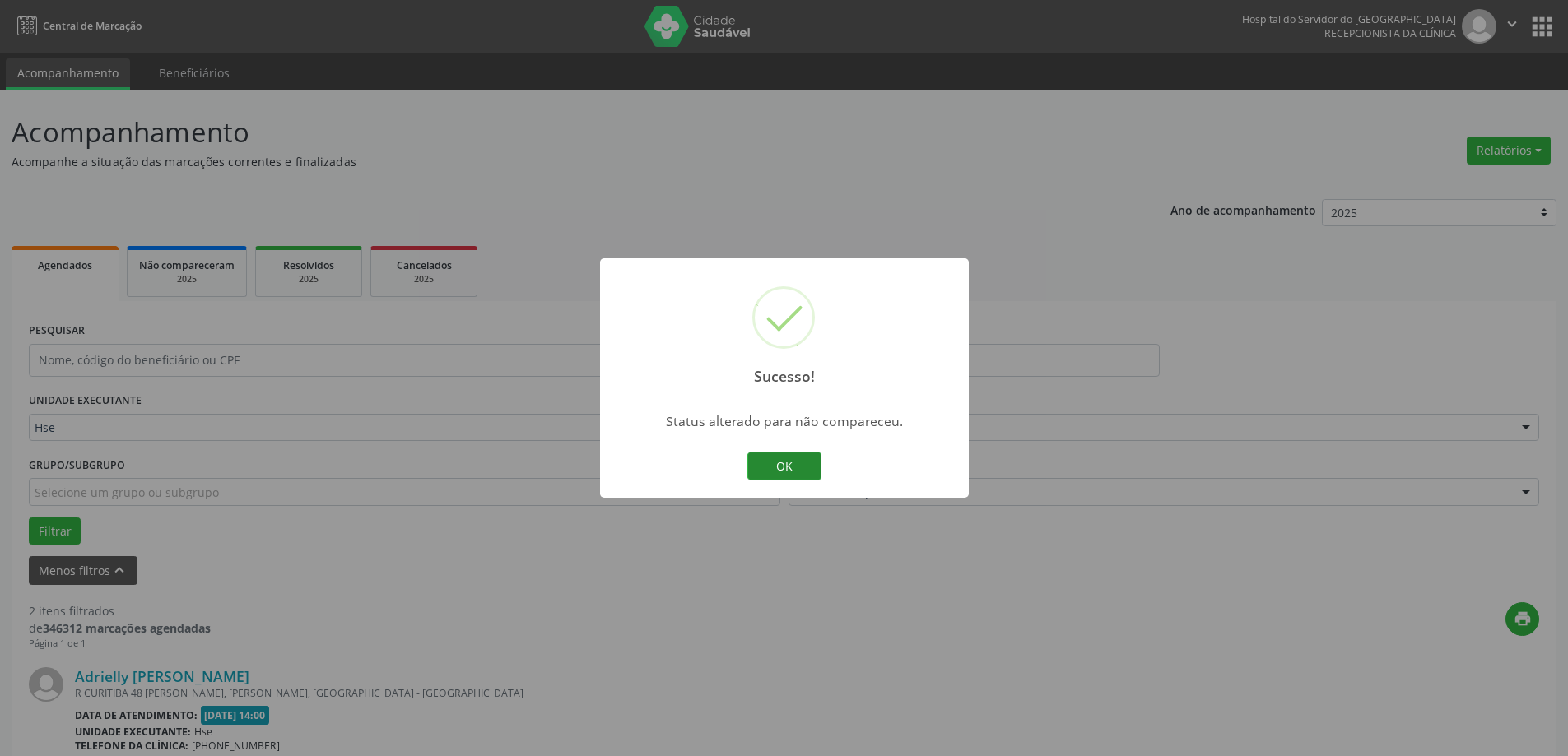
click at [775, 480] on button "OK" at bounding box center [784, 466] width 74 height 28
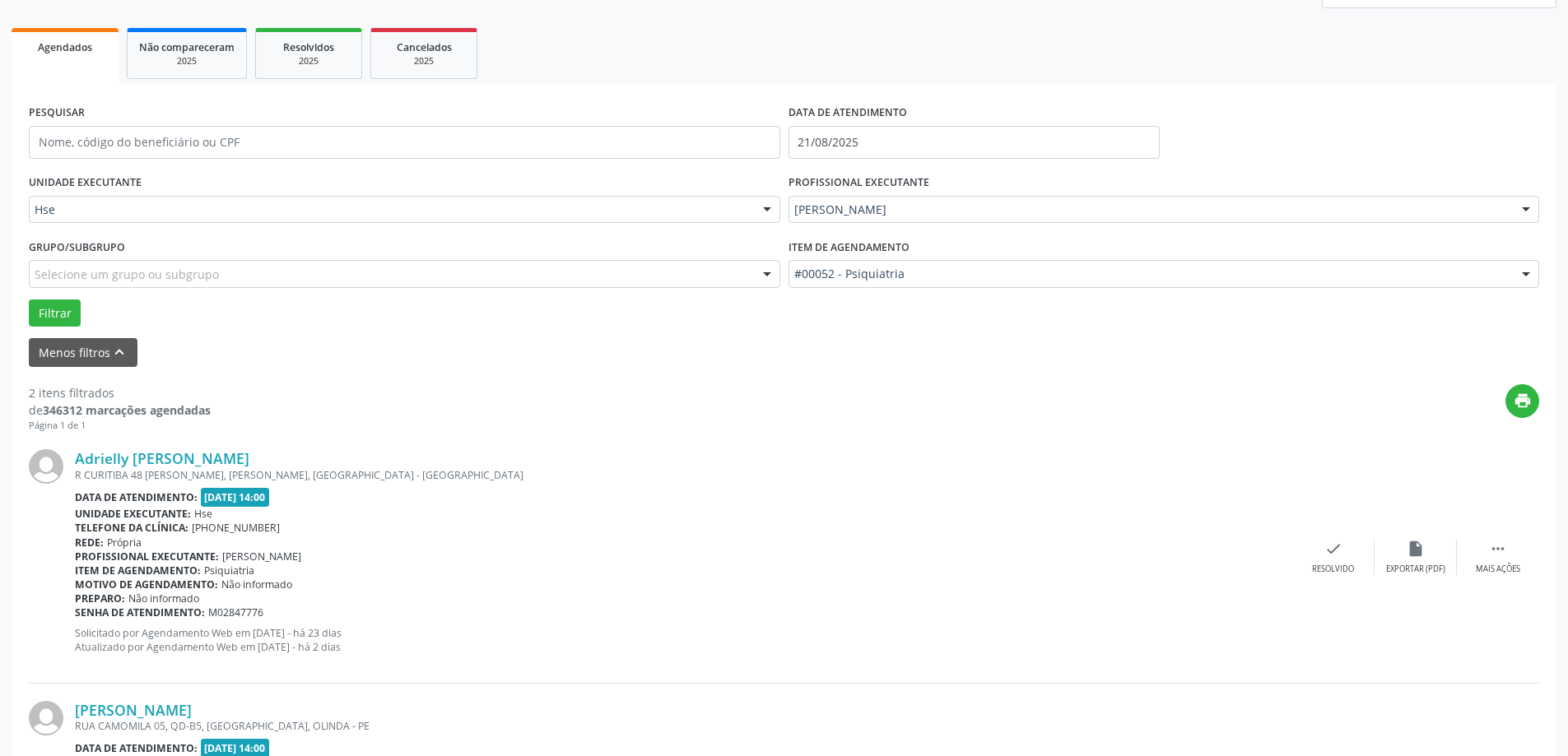
scroll to position [246, 0]
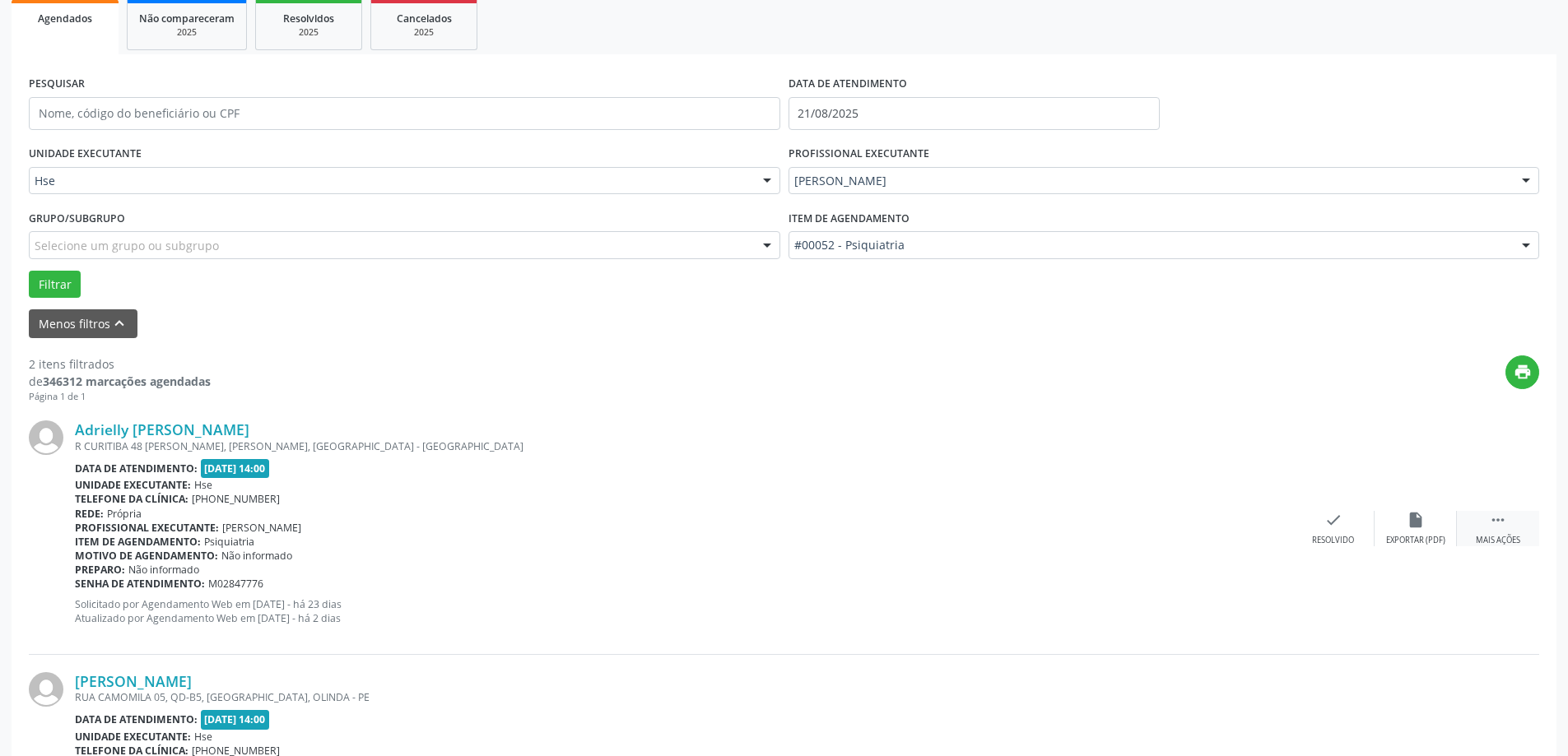
click at [1501, 527] on icon "" at bounding box center [1498, 520] width 18 height 18
click at [1411, 532] on div "alarm_off Não compareceu" at bounding box center [1415, 529] width 82 height 35
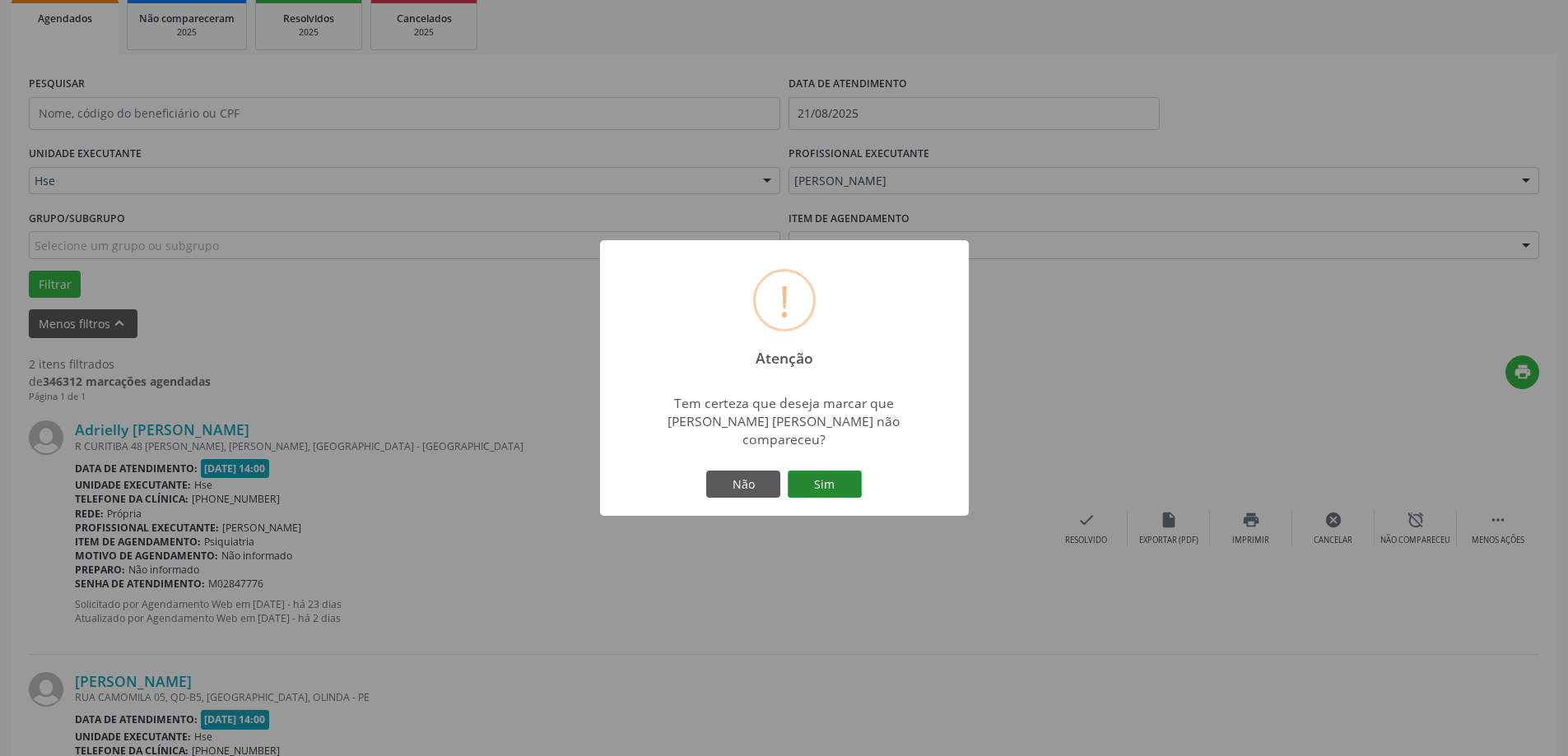
click at [854, 471] on button "Sim" at bounding box center [825, 485] width 74 height 28
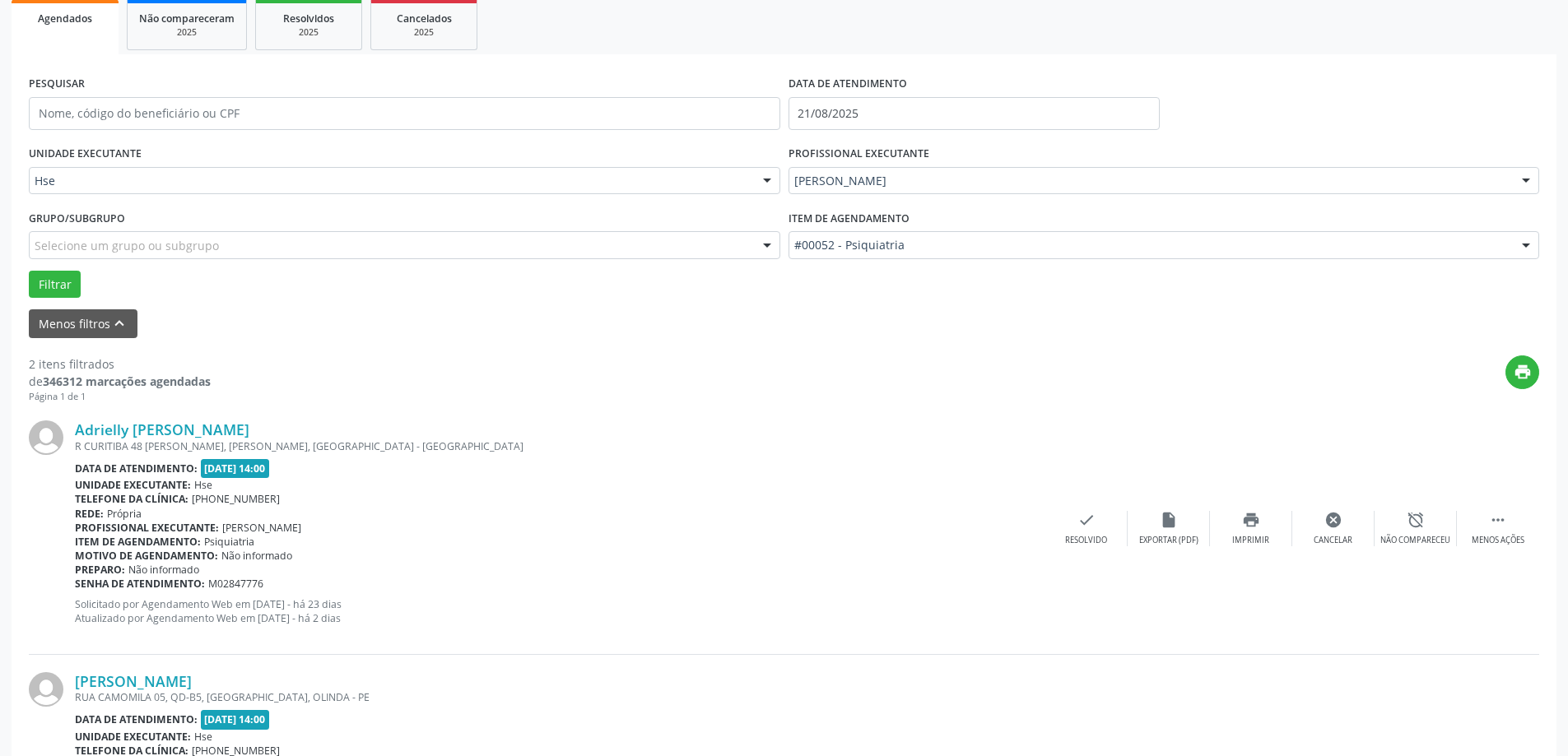
scroll to position [0, 0]
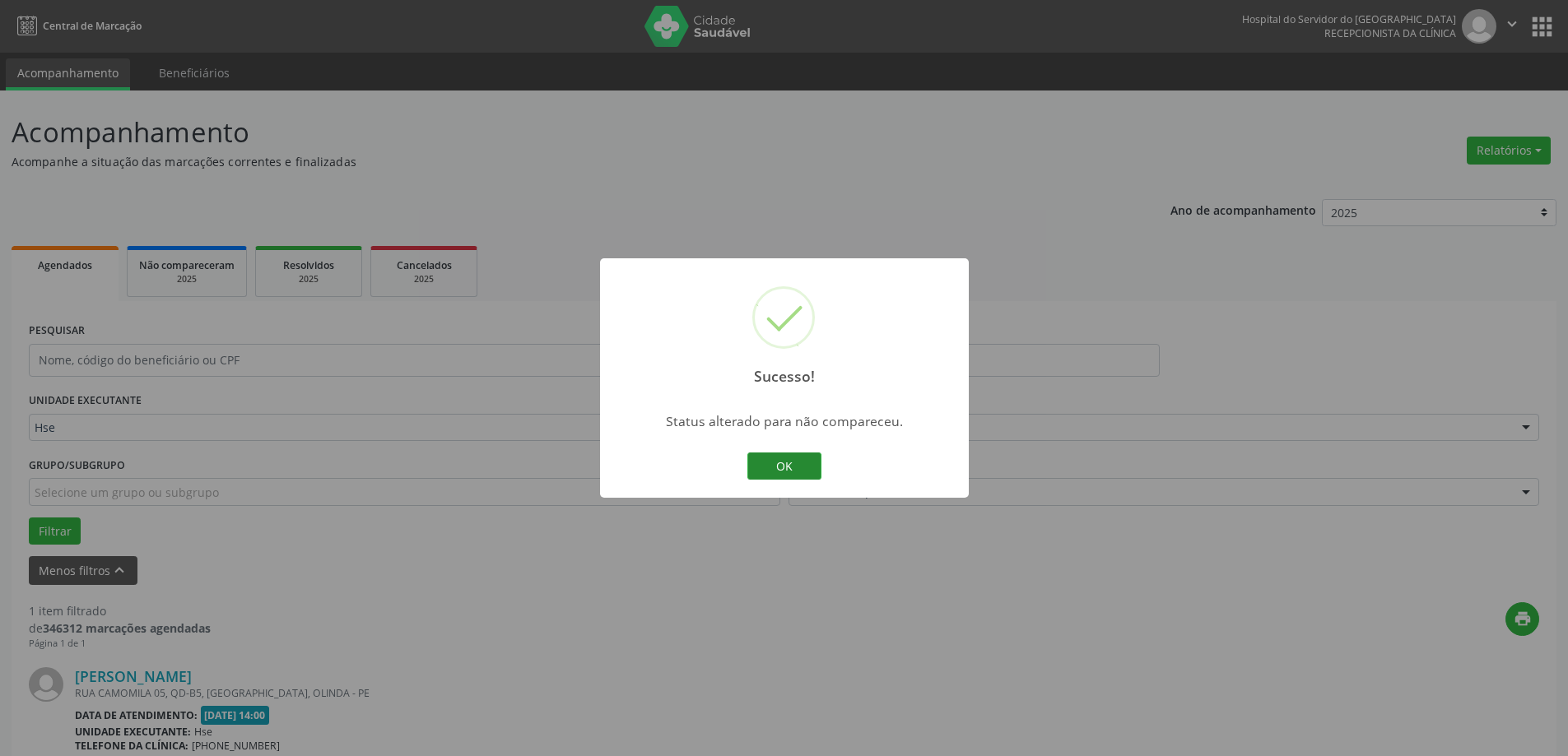
click at [778, 466] on button "OK" at bounding box center [784, 466] width 74 height 28
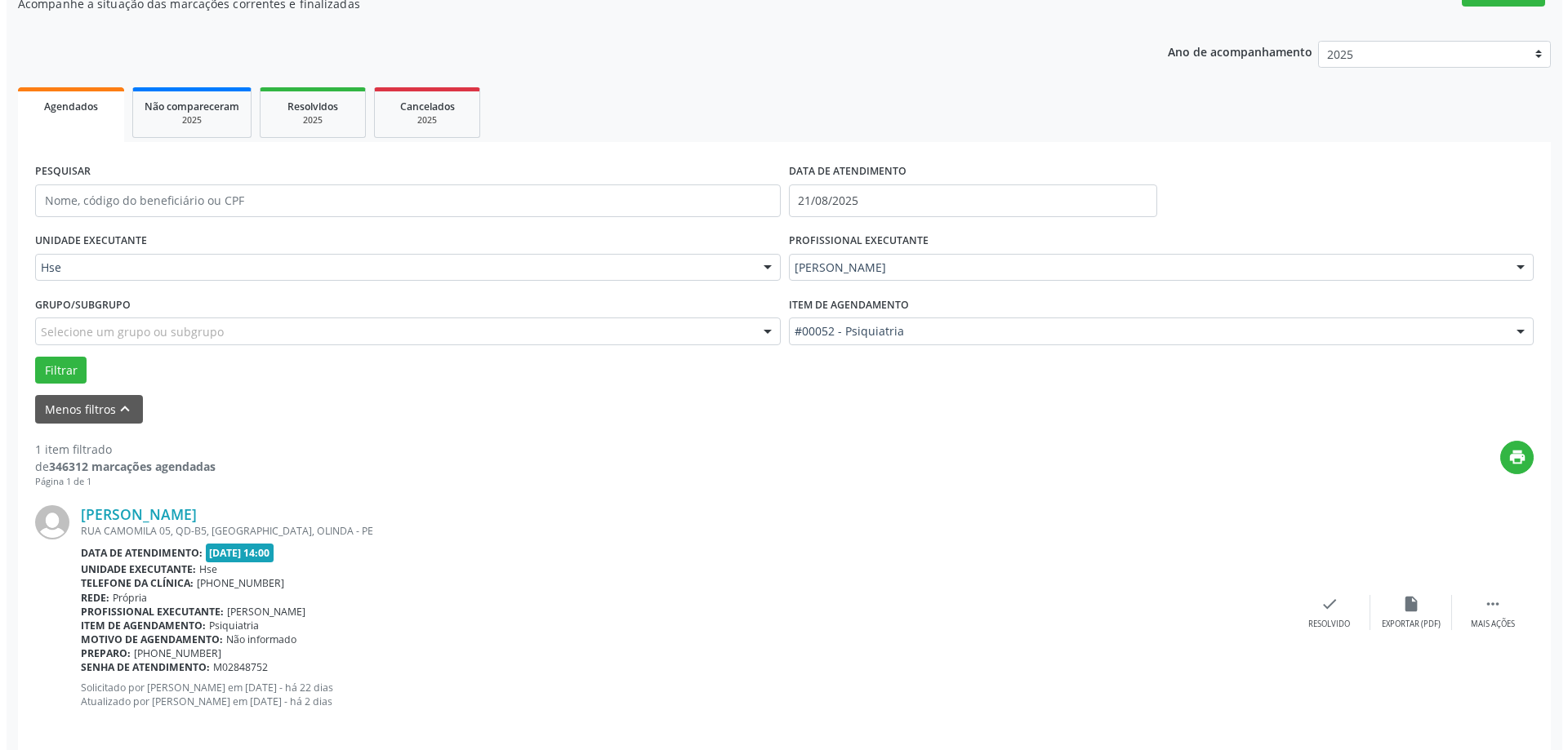
scroll to position [172, 0]
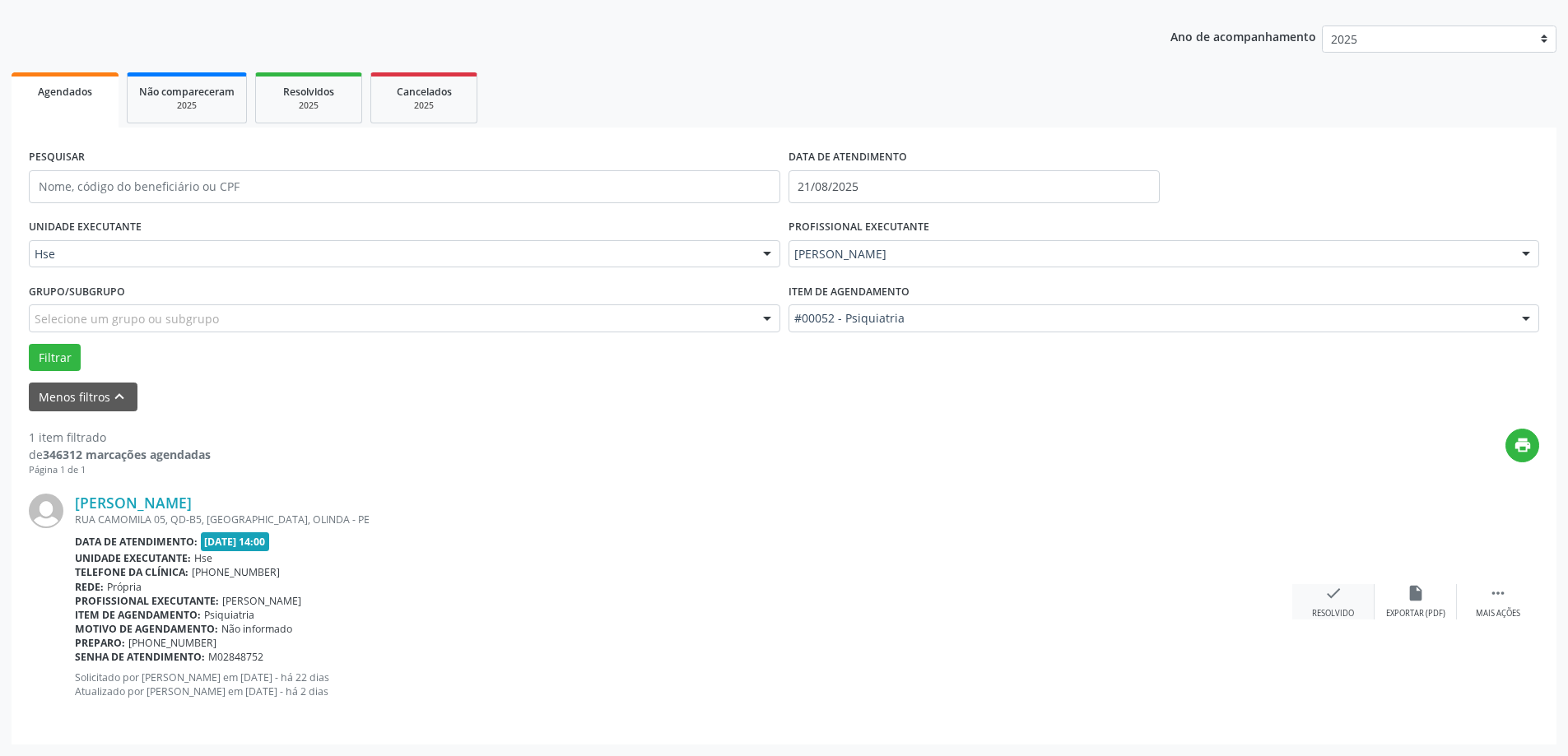
click at [1330, 613] on div "Resolvido" at bounding box center [1333, 613] width 42 height 11
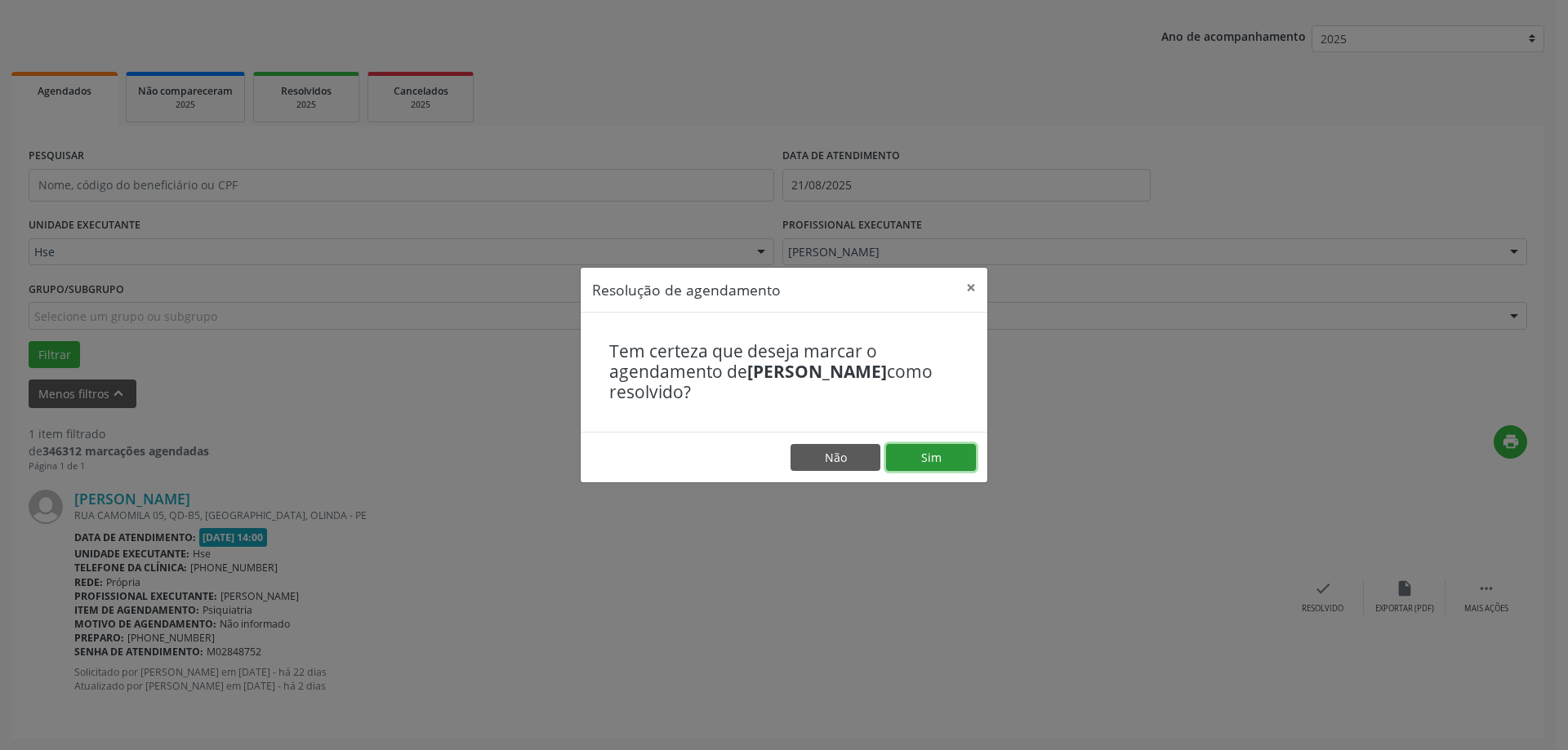
click at [943, 458] on button "Sim" at bounding box center [930, 458] width 90 height 28
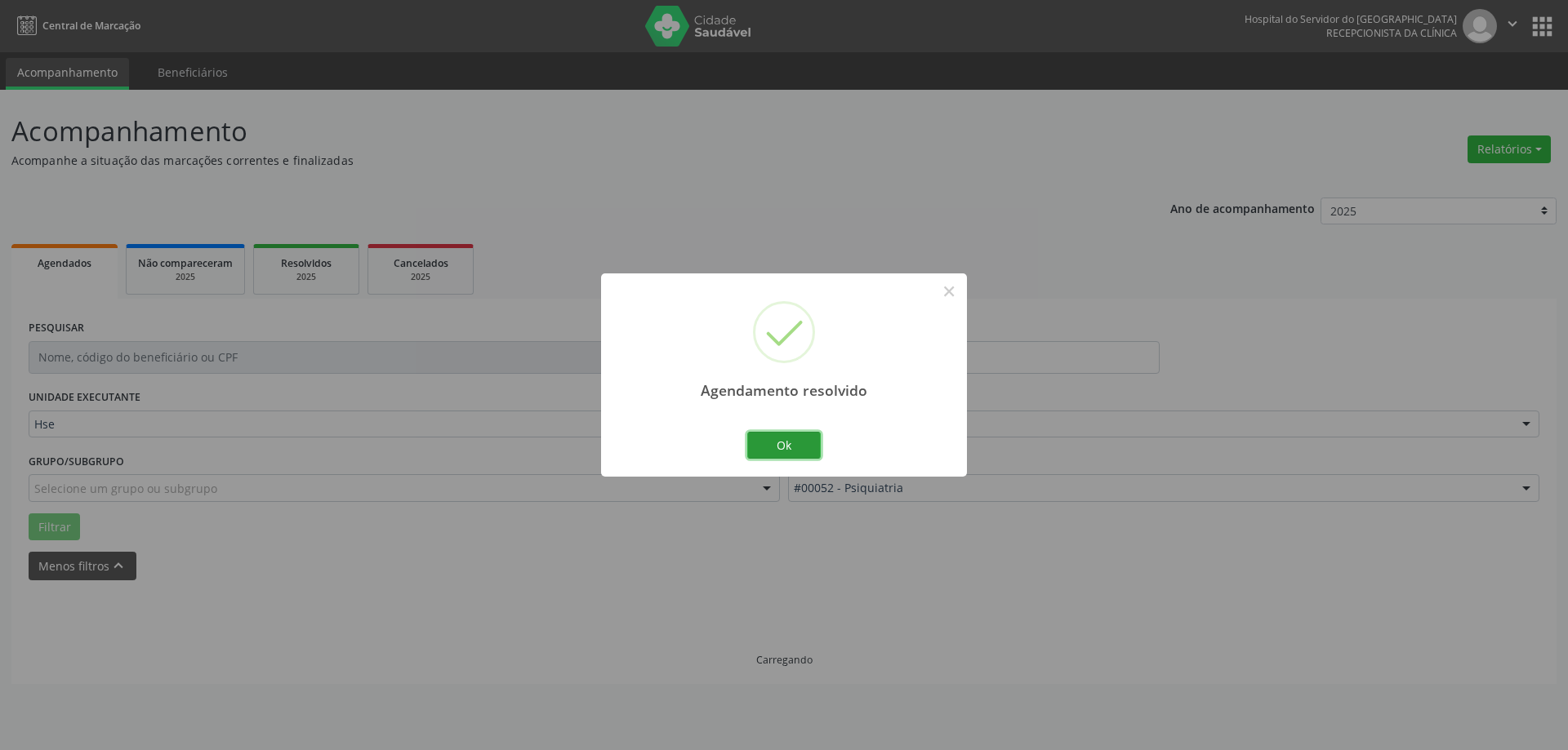
click at [768, 445] on button "Ok" at bounding box center [784, 446] width 73 height 28
